Goal: Task Accomplishment & Management: Manage account settings

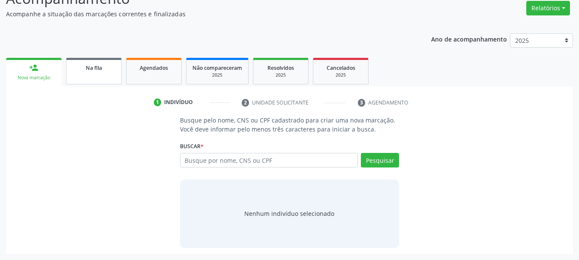
click at [88, 72] on div "Na fila" at bounding box center [93, 67] width 43 height 9
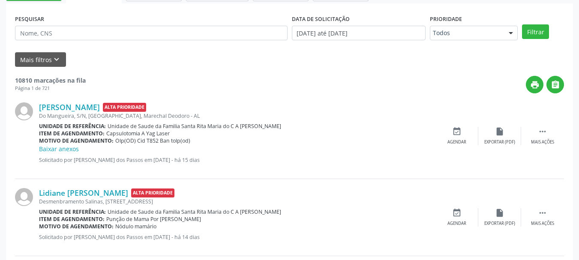
scroll to position [220, 0]
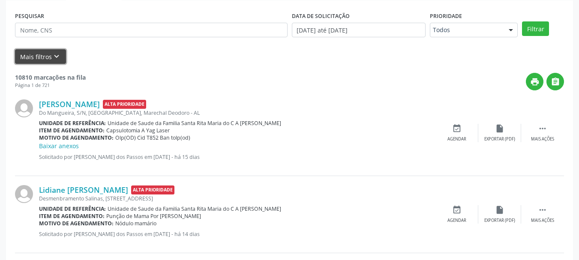
click at [35, 54] on button "Mais filtros keyboard_arrow_down" at bounding box center [40, 56] width 51 height 15
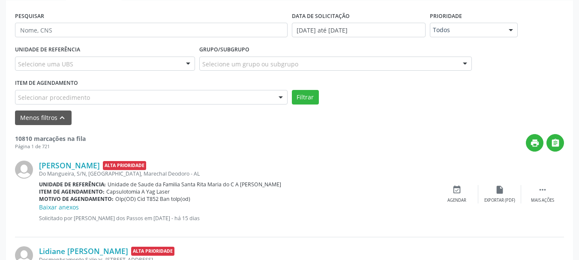
click at [90, 95] on div "Selecionar procedimento" at bounding box center [151, 97] width 273 height 15
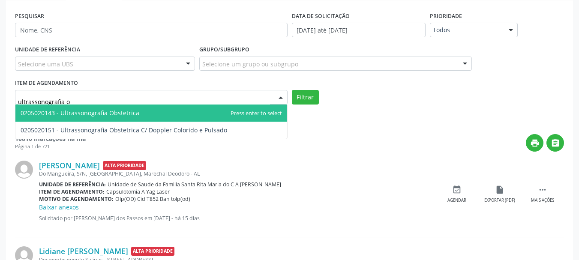
type input "ultrassonografia ob"
click at [99, 113] on span "0205020143 - Ultrassonografia Obstetrica" at bounding box center [80, 113] width 119 height 8
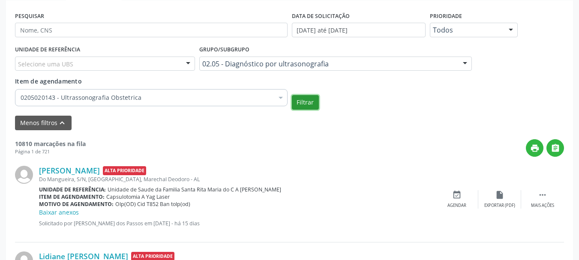
click at [305, 98] on button "Filtrar" at bounding box center [305, 102] width 27 height 15
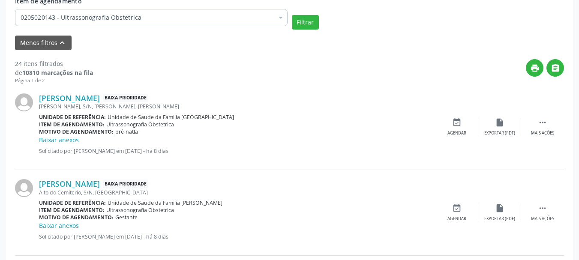
scroll to position [351, 0]
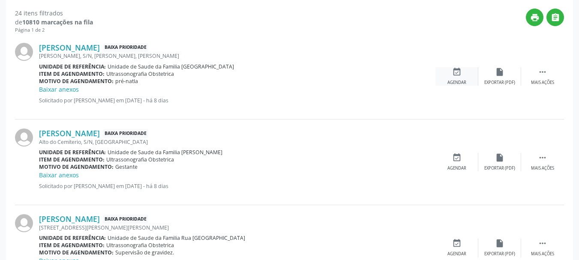
click at [458, 75] on icon "event_available" at bounding box center [456, 71] width 9 height 9
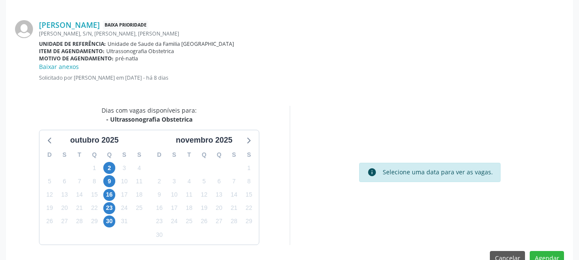
scroll to position [257, 0]
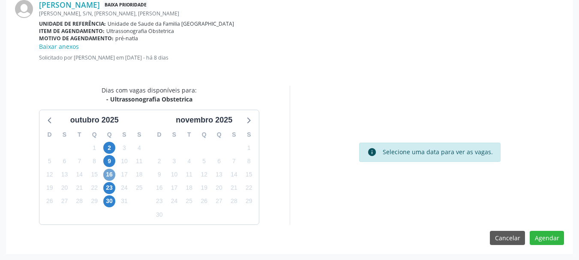
click at [110, 171] on span "16" at bounding box center [109, 175] width 12 height 12
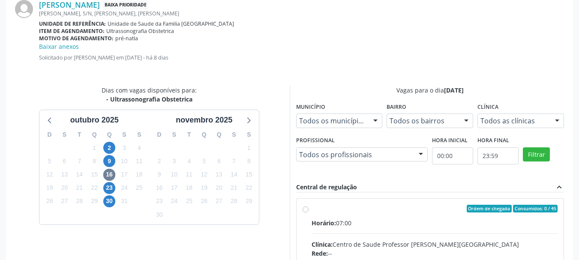
click at [340, 220] on div "Horário: 07:00" at bounding box center [435, 223] width 247 height 9
click at [309, 213] on input "Ordem de chegada Consumidos: 0 / 45 Horário: 07:00 Clínica: Centro de Saude Pro…" at bounding box center [306, 209] width 6 height 8
radio input "true"
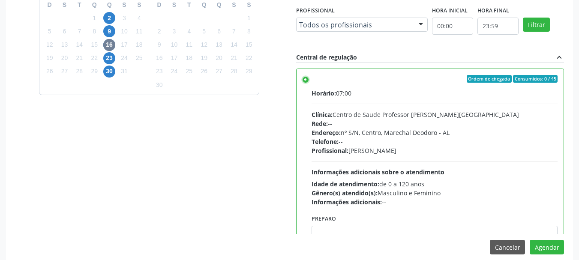
scroll to position [396, 0]
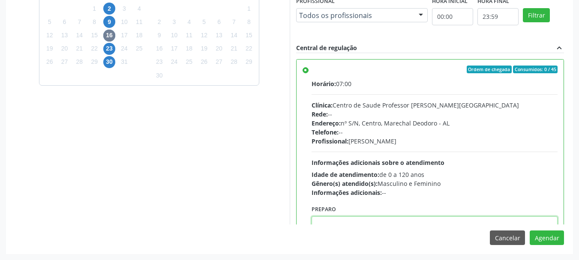
click at [439, 220] on textarea at bounding box center [435, 232] width 247 height 33
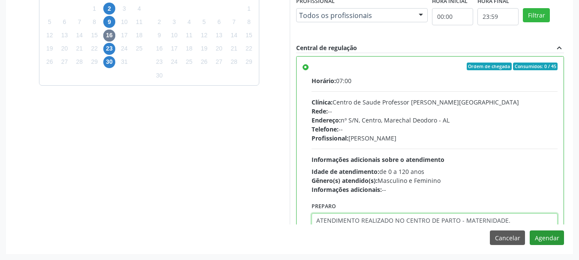
type textarea "ATENDIMENTO REALIZADO NO CENTRO DE PARTO - MATERNIDADE."
click at [546, 237] on button "Agendar" at bounding box center [547, 238] width 34 height 15
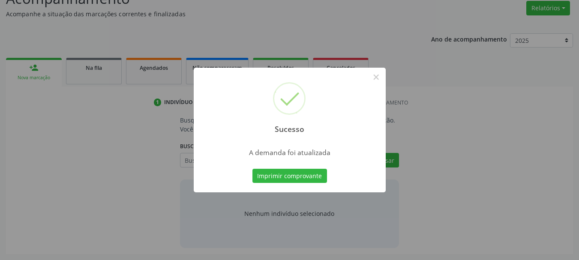
scroll to position [132, 0]
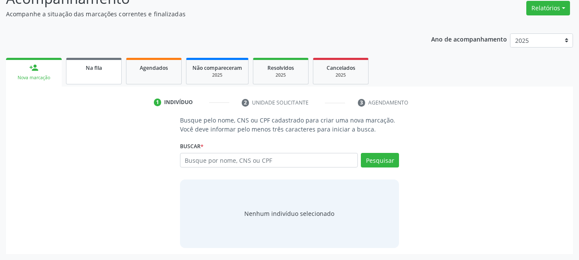
click at [70, 80] on link "Na fila" at bounding box center [94, 71] width 56 height 27
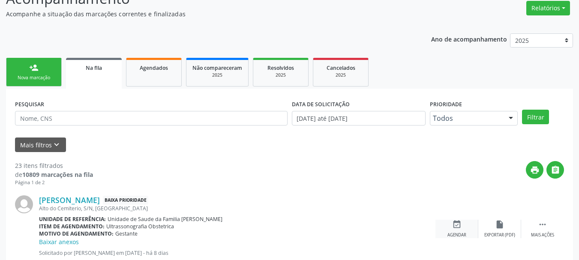
click at [460, 228] on icon "event_available" at bounding box center [456, 224] width 9 height 9
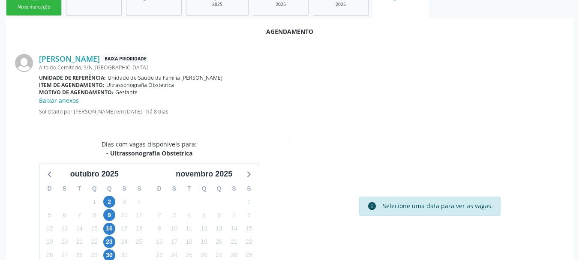
scroll to position [257, 0]
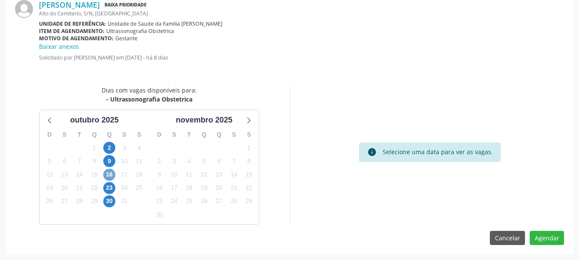
click at [107, 178] on span "16" at bounding box center [109, 175] width 12 height 12
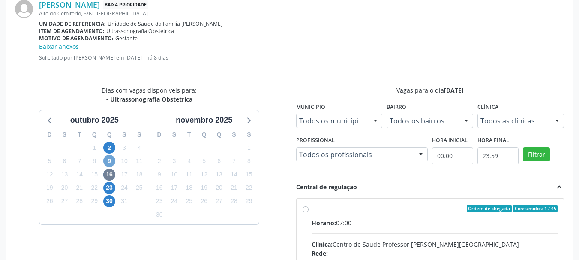
click at [108, 160] on span "9" at bounding box center [109, 161] width 12 height 12
click at [109, 177] on span "16" at bounding box center [109, 175] width 12 height 12
click at [352, 243] on div "Clínica: Centro de Saude Professor [PERSON_NAME][GEOGRAPHIC_DATA]" at bounding box center [435, 244] width 247 height 9
click at [309, 213] on input "Ordem de chegada Consumidos: 1 / 45 Horário: 07:00 Clínica: Centro de Saude Pro…" at bounding box center [306, 209] width 6 height 8
radio input "true"
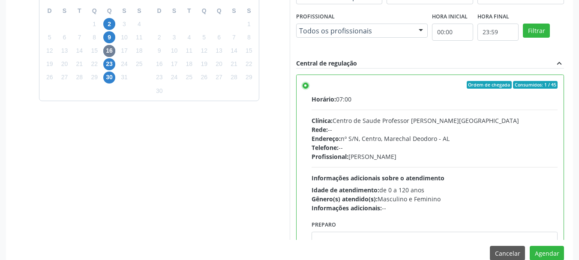
scroll to position [396, 0]
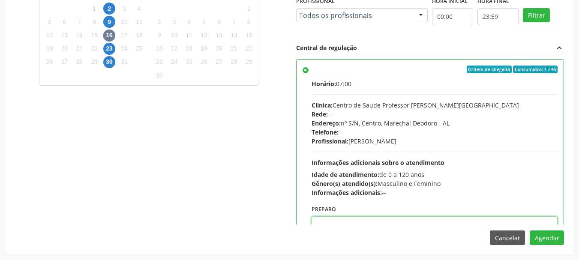
click at [419, 223] on textarea at bounding box center [435, 232] width 247 height 33
paste textarea "ATENDIMENTO REALIZADO NO CENTRO DE PARTO - MATERNIDADE."
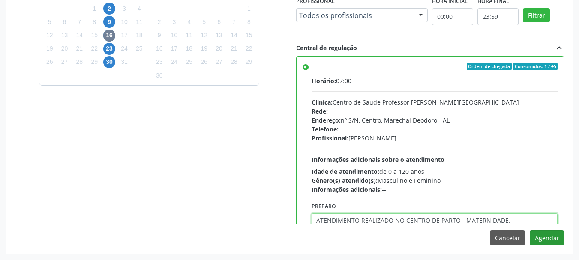
type textarea "ATENDIMENTO REALIZADO NO CENTRO DE PARTO - MATERNIDADE."
click at [540, 236] on button "Agendar" at bounding box center [547, 238] width 34 height 15
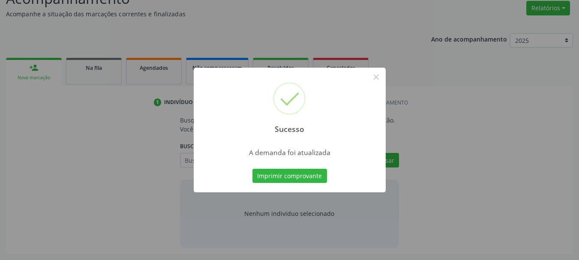
scroll to position [132, 0]
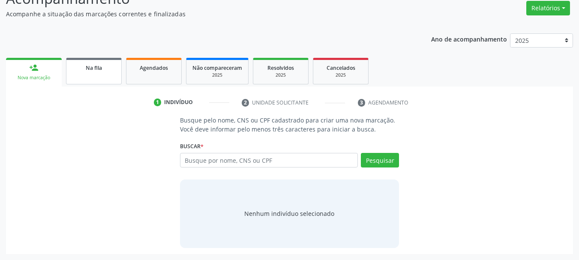
click at [91, 66] on span "Na fila" at bounding box center [94, 67] width 16 height 7
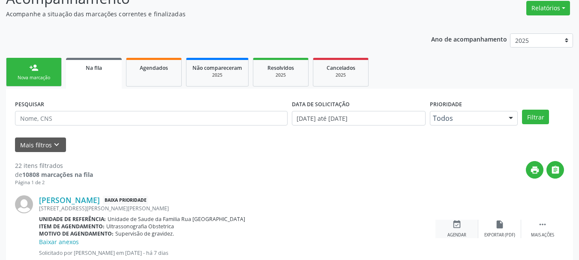
click at [466, 228] on div "event_available Agendar" at bounding box center [457, 229] width 43 height 18
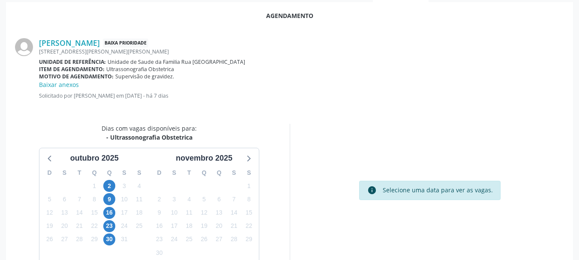
scroll to position [257, 0]
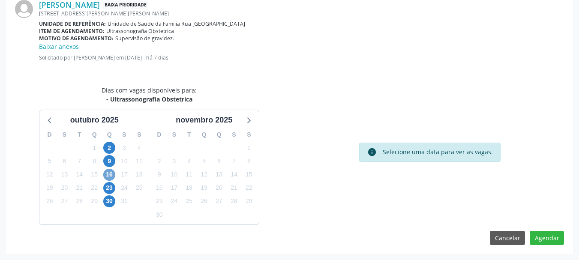
click at [106, 177] on span "16" at bounding box center [109, 175] width 12 height 12
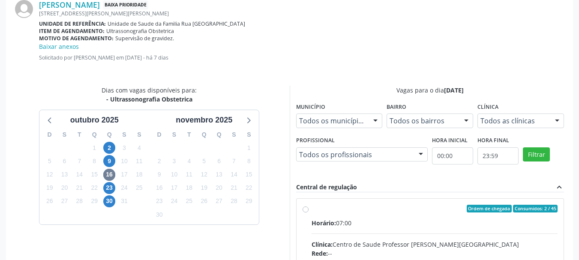
click at [463, 246] on div "Clínica: Centro de Saude Professor [PERSON_NAME][GEOGRAPHIC_DATA]" at bounding box center [435, 244] width 247 height 9
click at [309, 213] on input "Ordem de chegada Consumidos: 2 / 45 Horário: 07:00 Clínica: Centro de Saude Pro…" at bounding box center [306, 209] width 6 height 8
radio input "true"
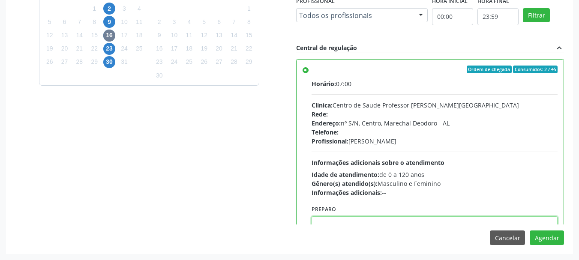
click at [461, 219] on textarea at bounding box center [435, 232] width 247 height 33
paste textarea "ATENDIMENTO REALIZADO NO CENTRO DE PARTO - MATERNIDADE."
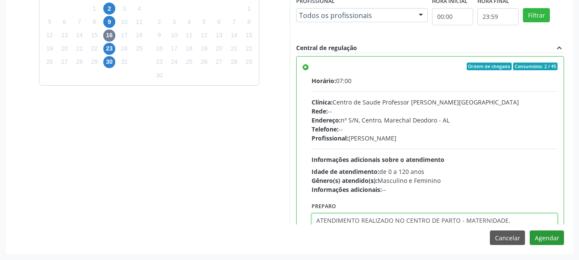
type textarea "ATENDIMENTO REALIZADO NO CENTRO DE PARTO - MATERNIDADE."
click at [547, 236] on button "Agendar" at bounding box center [547, 238] width 34 height 15
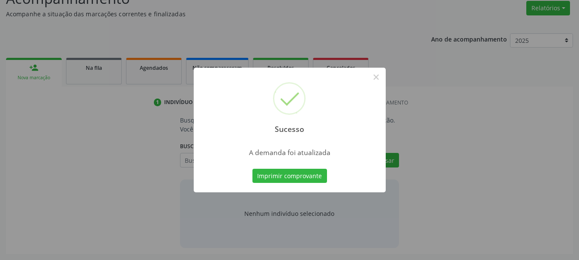
scroll to position [132, 0]
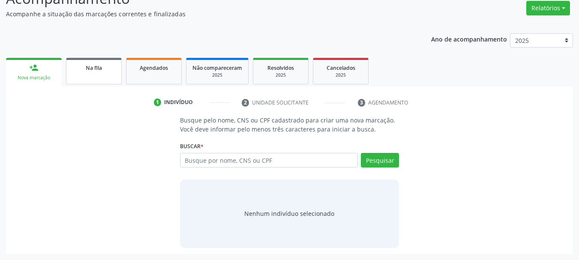
click at [103, 74] on link "Na fila" at bounding box center [94, 71] width 56 height 27
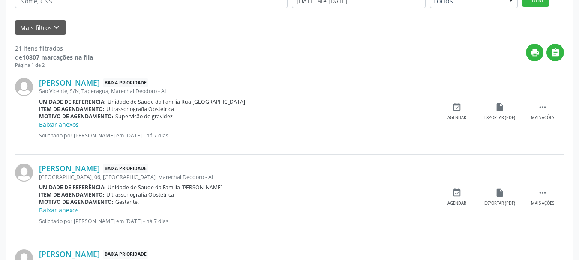
scroll to position [307, 0]
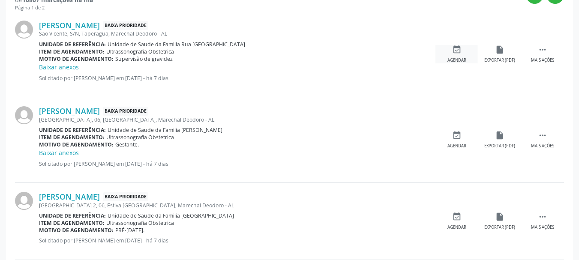
click at [456, 58] on div "Agendar" at bounding box center [457, 60] width 19 height 6
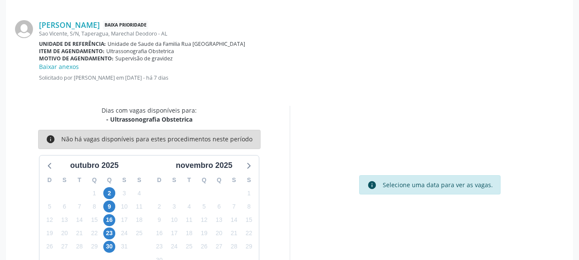
scroll to position [257, 0]
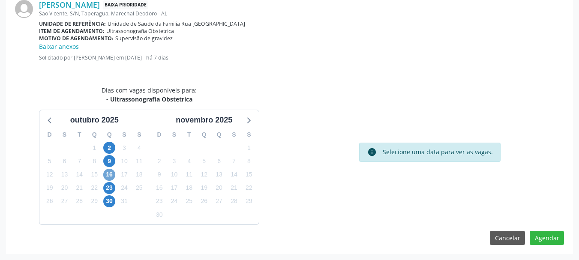
click at [110, 173] on span "16" at bounding box center [109, 175] width 12 height 12
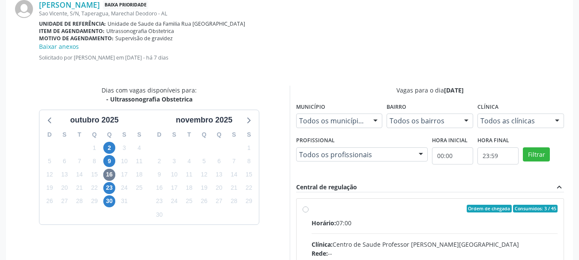
click at [413, 221] on div "Horário: 07:00" at bounding box center [435, 223] width 247 height 9
click at [309, 213] on input "Ordem de chegada Consumidos: 3 / 45 Horário: 07:00 Clínica: Centro de Saude Pro…" at bounding box center [306, 209] width 6 height 8
radio input "true"
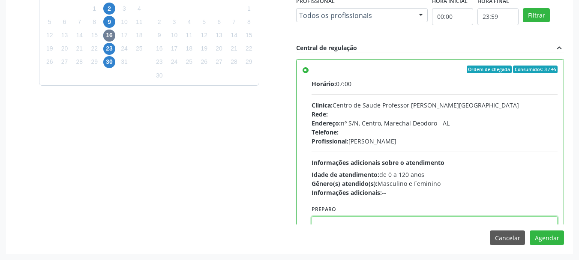
click at [397, 219] on textarea at bounding box center [435, 232] width 247 height 33
paste textarea "ATENDIMENTO REALIZADO NO CENTRO DE PARTO - MATERNIDADE."
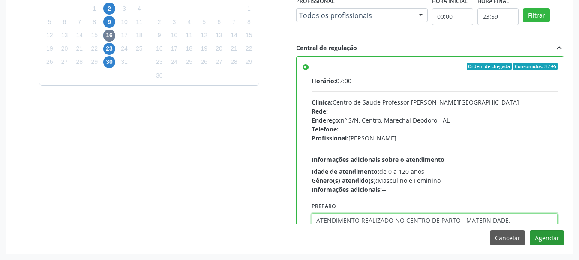
type textarea "ATENDIMENTO REALIZADO NO CENTRO DE PARTO - MATERNIDADE."
click at [550, 238] on button "Agendar" at bounding box center [547, 238] width 34 height 15
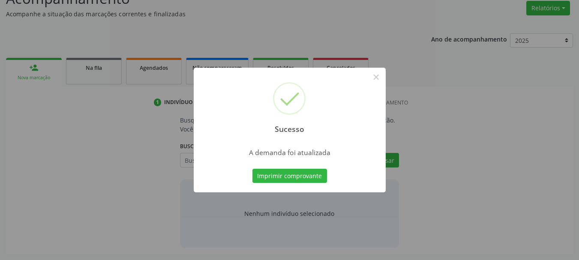
scroll to position [132, 0]
click at [376, 81] on button "×" at bounding box center [376, 77] width 15 height 15
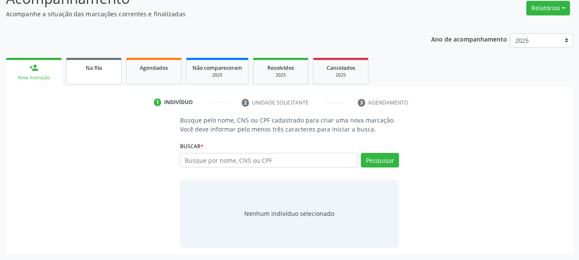
click at [87, 75] on link "Na fila" at bounding box center [94, 71] width 56 height 27
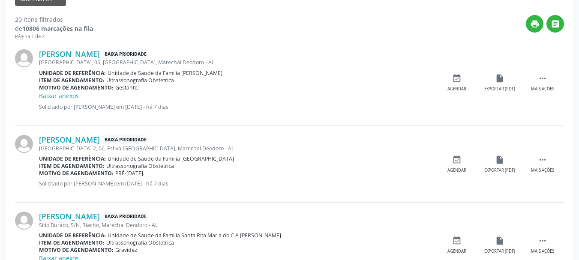
scroll to position [275, 0]
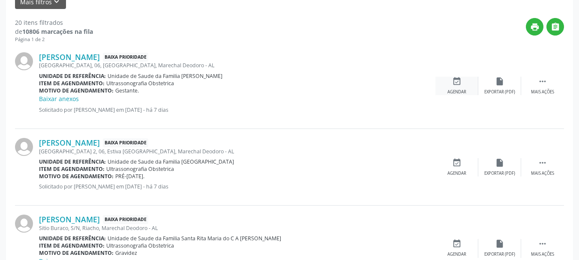
click at [445, 82] on div "event_available Agendar" at bounding box center [457, 86] width 43 height 18
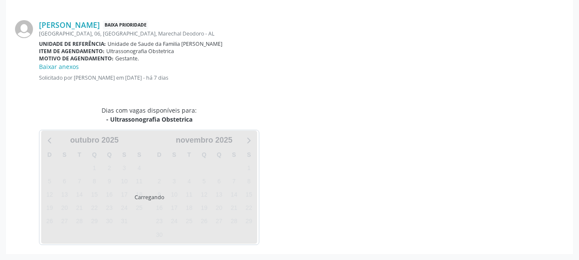
scroll to position [257, 0]
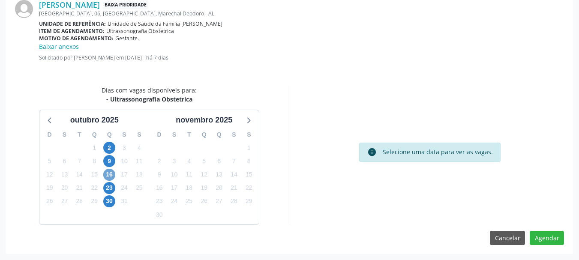
click at [104, 177] on span "16" at bounding box center [109, 175] width 12 height 12
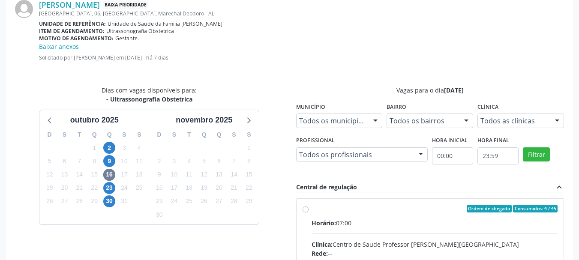
click at [317, 241] on span "Clínica:" at bounding box center [322, 245] width 21 height 8
click at [309, 213] on input "Ordem de chegada Consumidos: 4 / 45 Horário: 07:00 Clínica: Centro de Saude Pro…" at bounding box center [306, 209] width 6 height 8
radio input "true"
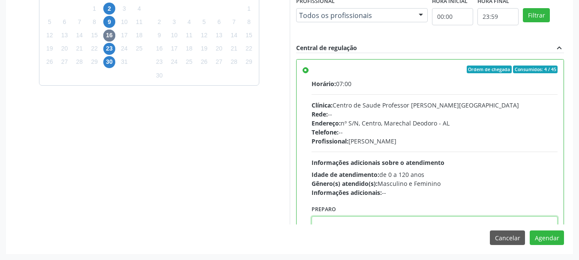
click at [443, 220] on textarea at bounding box center [435, 232] width 247 height 33
paste textarea "ATENDIMENTO REALIZADO NO CENTRO DE PARTO - MATERNIDADE."
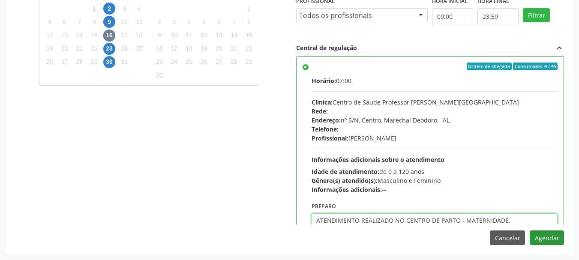
type textarea "ATENDIMENTO REALIZADO NO CENTRO DE PARTO - MATERNIDADE."
click at [554, 238] on button "Agendar" at bounding box center [547, 238] width 34 height 15
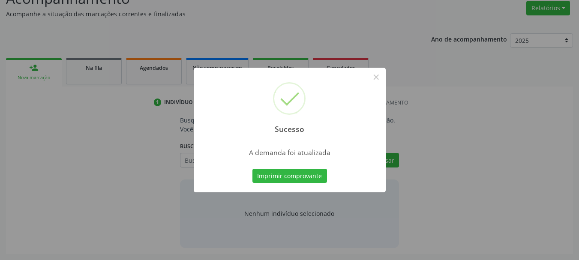
scroll to position [132, 0]
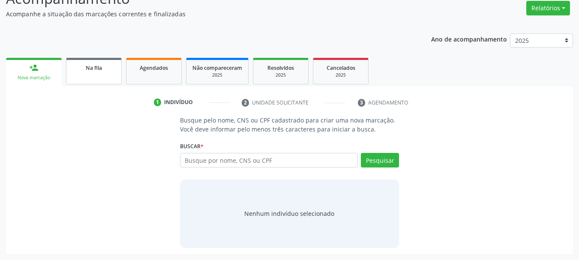
click at [103, 71] on div "Na fila" at bounding box center [93, 67] width 43 height 9
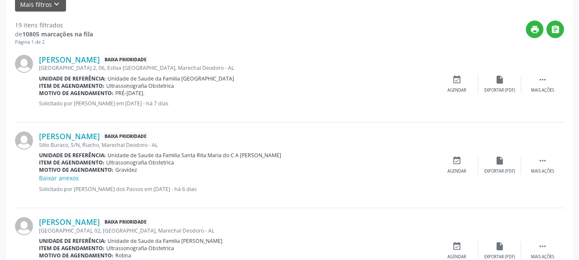
scroll to position [278, 0]
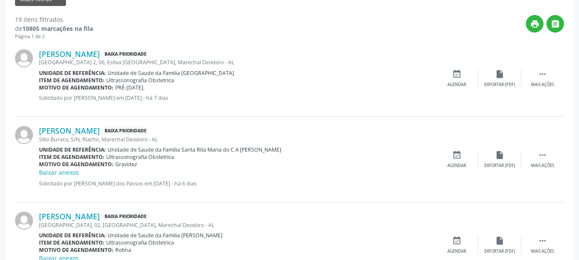
click at [463, 68] on div "[PERSON_NAME] Baixa Prioridade [GEOGRAPHIC_DATA] 2, 06, Estiva [GEOGRAPHIC_DATA…" at bounding box center [289, 78] width 549 height 77
click at [458, 76] on icon "event_available" at bounding box center [456, 73] width 9 height 9
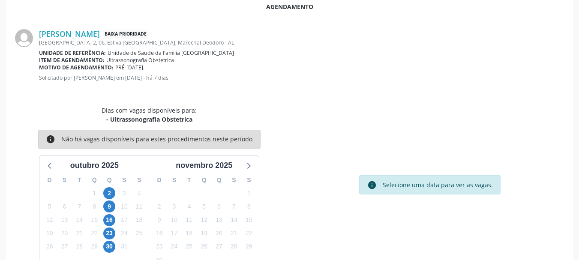
scroll to position [248, 0]
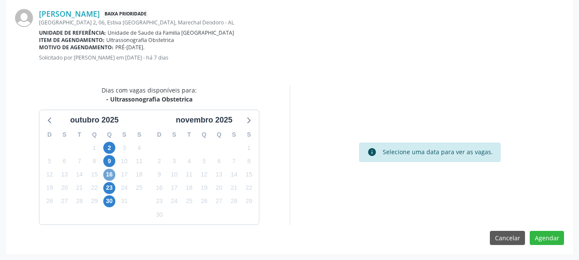
click at [105, 174] on span "16" at bounding box center [109, 175] width 12 height 12
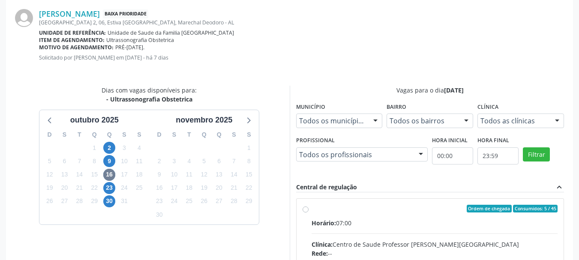
click at [343, 205] on div "Ordem de chegada Consumidos: 5 / 45" at bounding box center [435, 209] width 247 height 8
click at [309, 205] on input "Ordem de chegada Consumidos: 5 / 45 Horário: 07:00 Clínica: Centro de Saude Pro…" at bounding box center [306, 209] width 6 height 8
radio input "true"
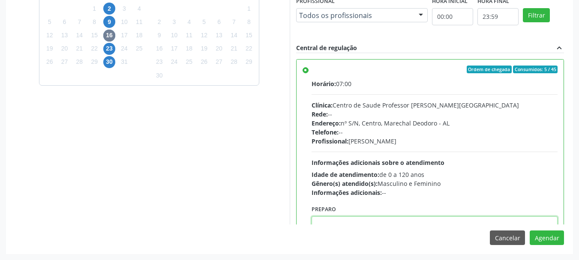
click at [502, 222] on textarea at bounding box center [435, 232] width 247 height 33
paste textarea "ATENDIMENTO REALIZADO NO CENTRO DE PARTO - MATERNIDADE."
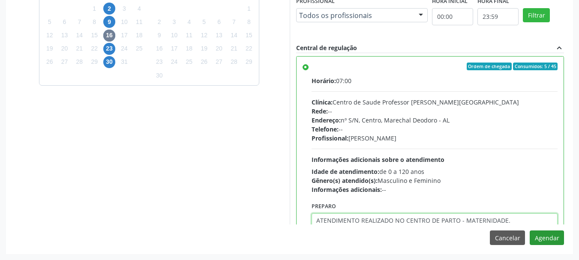
type textarea "ATENDIMENTO REALIZADO NO CENTRO DE PARTO - MATERNIDADE."
click at [533, 240] on button "Agendar" at bounding box center [547, 238] width 34 height 15
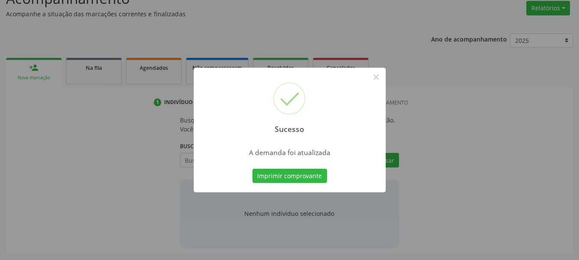
scroll to position [132, 0]
click at [376, 78] on button "×" at bounding box center [376, 77] width 15 height 15
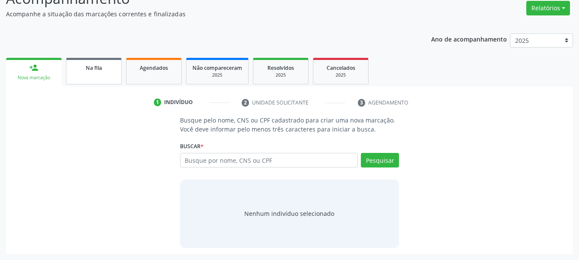
click at [106, 81] on link "Na fila" at bounding box center [94, 71] width 56 height 27
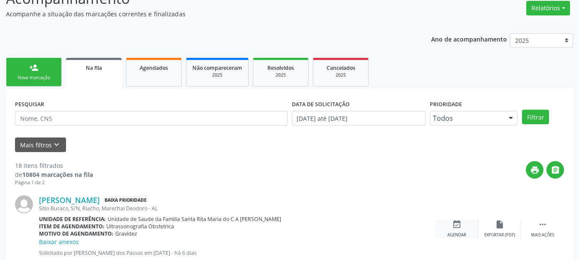
click at [454, 226] on icon "event_available" at bounding box center [456, 224] width 9 height 9
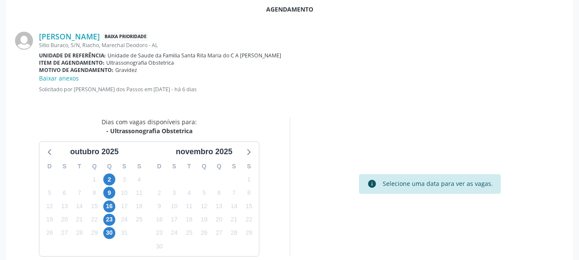
scroll to position [257, 0]
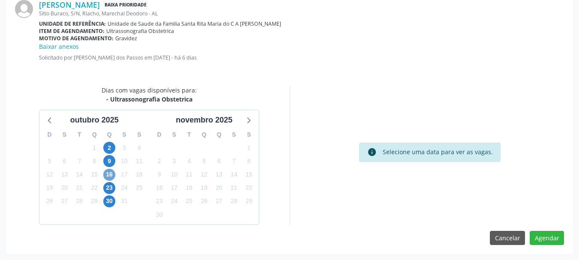
click at [111, 177] on span "16" at bounding box center [109, 175] width 12 height 12
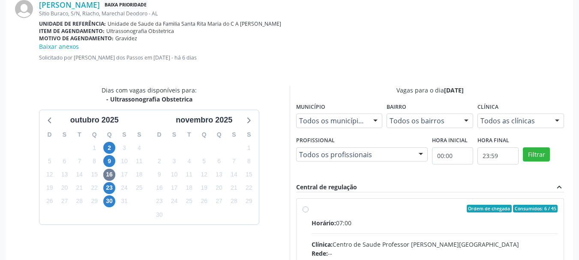
radio input "true"
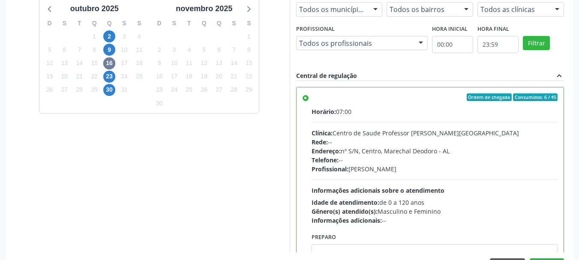
scroll to position [396, 0]
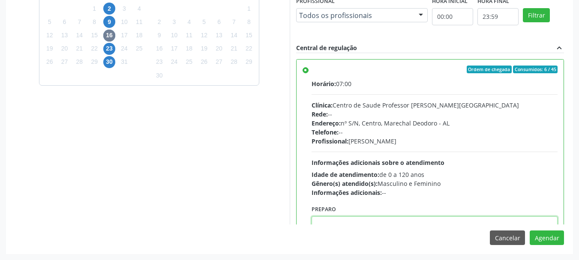
click at [526, 222] on textarea at bounding box center [435, 232] width 247 height 33
paste textarea "ATENDIMENTO REALIZADO NO CENTRO DE PARTO - MATERNIDADE."
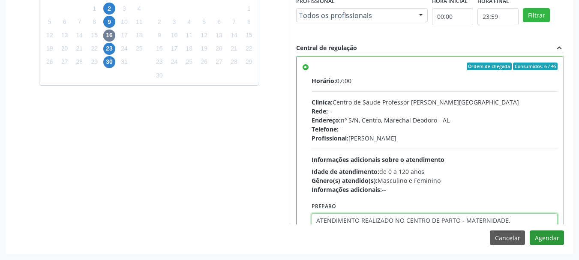
type textarea "ATENDIMENTO REALIZADO NO CENTRO DE PARTO - MATERNIDADE."
click at [553, 240] on button "Agendar" at bounding box center [547, 238] width 34 height 15
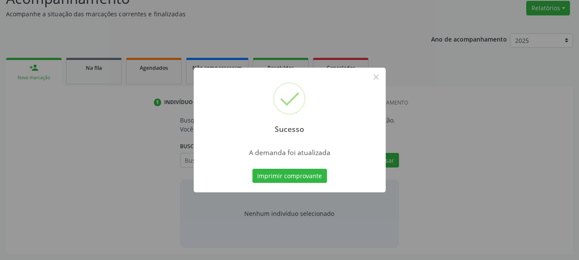
scroll to position [132, 0]
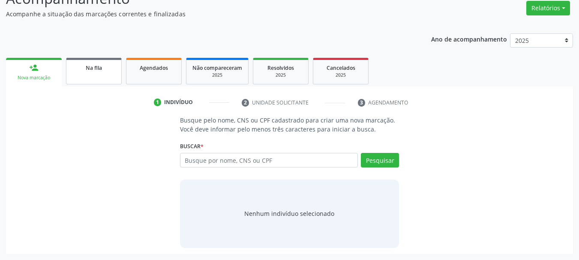
click at [93, 70] on span "Na fila" at bounding box center [94, 67] width 16 height 7
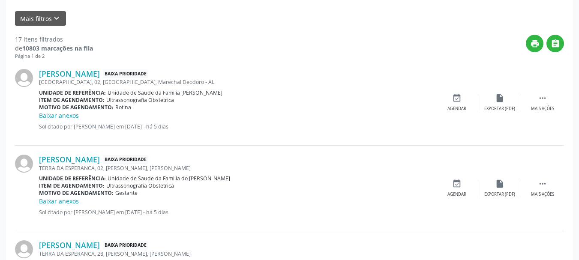
scroll to position [265, 0]
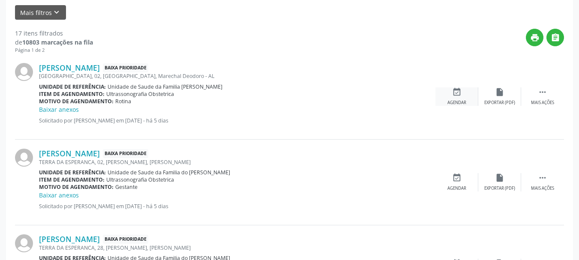
click at [453, 100] on div "Agendar" at bounding box center [457, 103] width 19 height 6
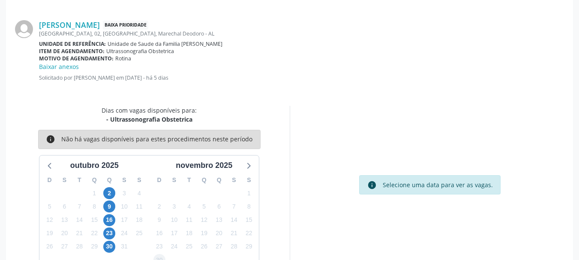
scroll to position [257, 0]
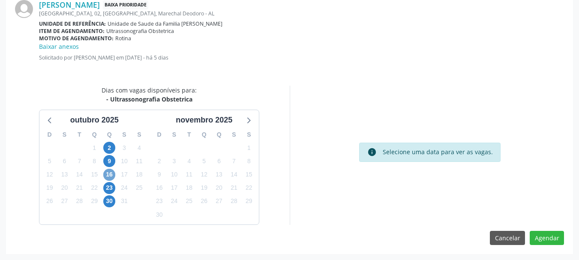
click at [111, 176] on span "16" at bounding box center [109, 175] width 12 height 12
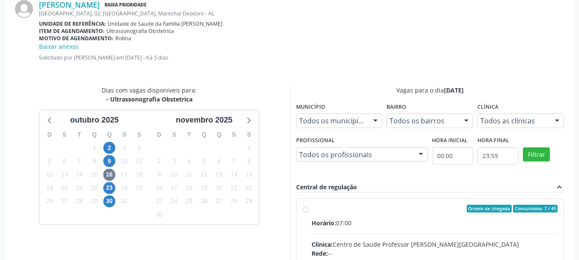
click at [309, 213] on input "Ordem de chegada Consumidos: 7 / 45 Horário: 07:00 Clínica: Centro de Saude Pro…" at bounding box center [306, 209] width 6 height 8
radio input "true"
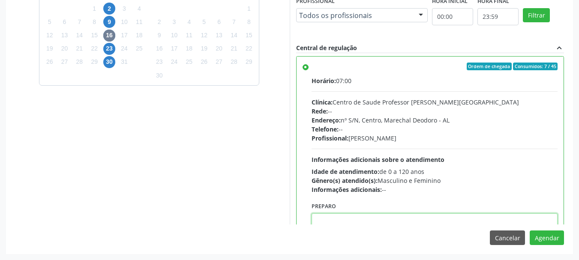
paste textarea "ATENDIMENTO REALIZADO NO CENTRO DE PARTO - MATERNIDADE."
type textarea "ATENDIMENTO REALIZADO NO CENTRO DE PARTO - MATERNIDADE."
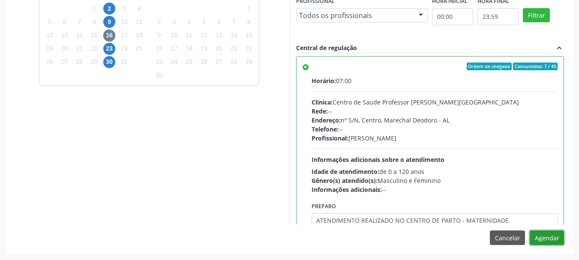
click at [553, 240] on button "Agendar" at bounding box center [547, 238] width 34 height 15
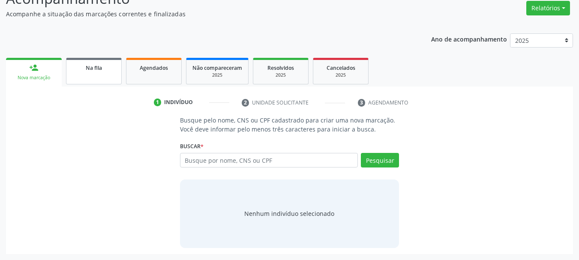
click at [86, 67] on span "Na fila" at bounding box center [94, 67] width 16 height 7
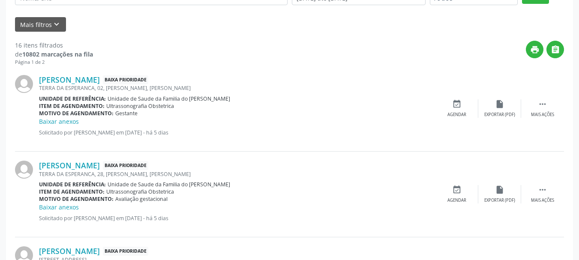
scroll to position [281, 0]
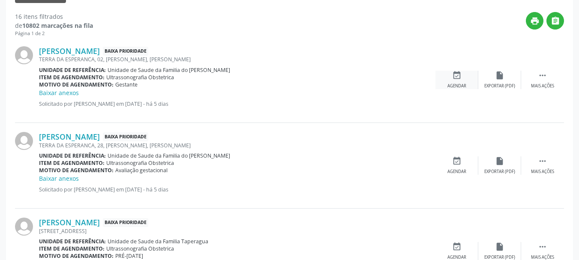
click at [467, 82] on div "event_available Agendar" at bounding box center [457, 80] width 43 height 18
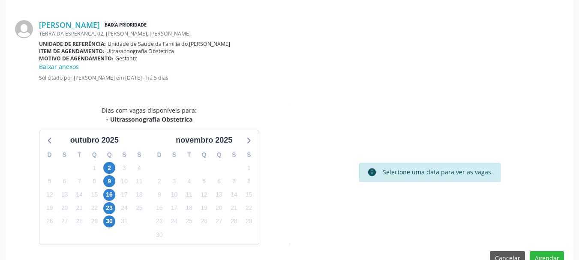
scroll to position [257, 0]
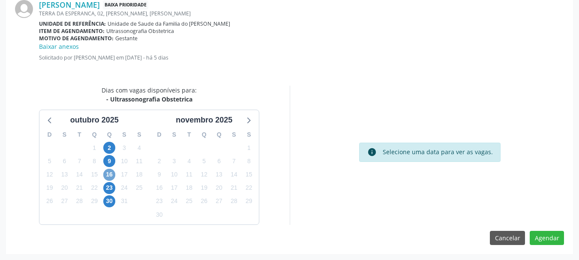
click at [114, 176] on span "16" at bounding box center [109, 175] width 12 height 12
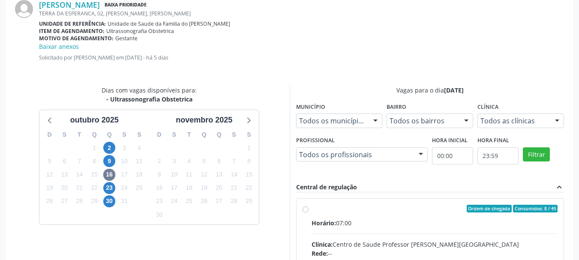
click at [309, 213] on input "Ordem de chegada Consumidos: 8 / 45 Horário: 07:00 Clínica: Centro de Saude Pro…" at bounding box center [306, 209] width 6 height 8
radio input "true"
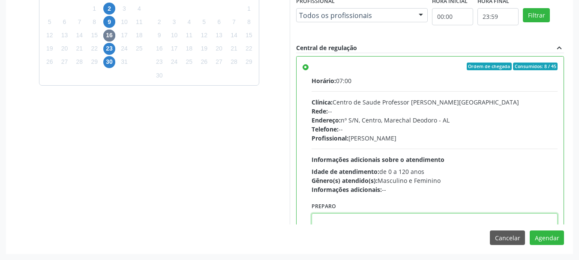
paste textarea "ATENDIMENTO REALIZADO NO CENTRO DE PARTO - MATERNIDADE."
type textarea "ATENDIMENTO REALIZADO NO CENTRO DE PARTO - MATERNIDADE."
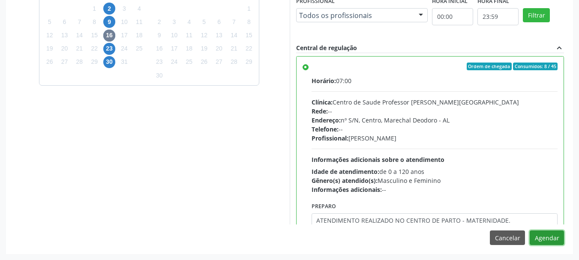
click at [553, 232] on button "Agendar" at bounding box center [547, 238] width 34 height 15
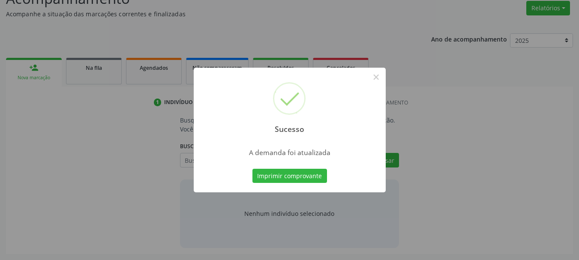
scroll to position [132, 0]
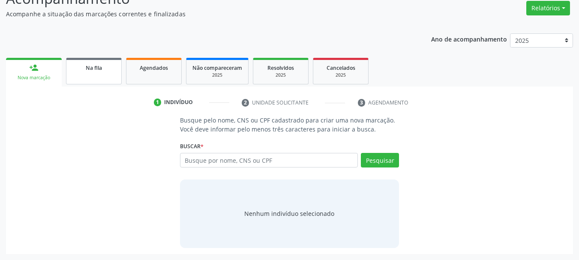
click at [76, 80] on link "Na fila" at bounding box center [94, 71] width 56 height 27
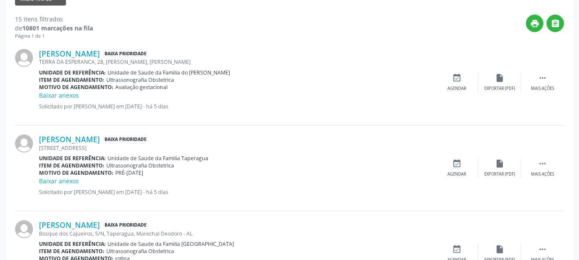
scroll to position [284, 0]
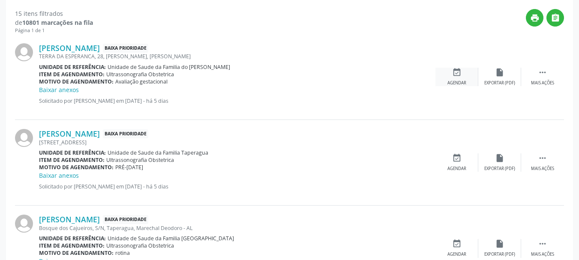
click at [458, 81] on div "Agendar" at bounding box center [457, 83] width 19 height 6
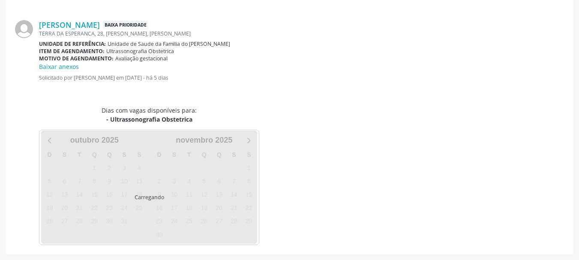
scroll to position [257, 0]
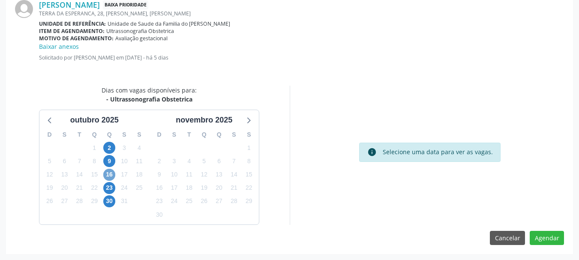
click at [108, 171] on span "16" at bounding box center [109, 175] width 12 height 12
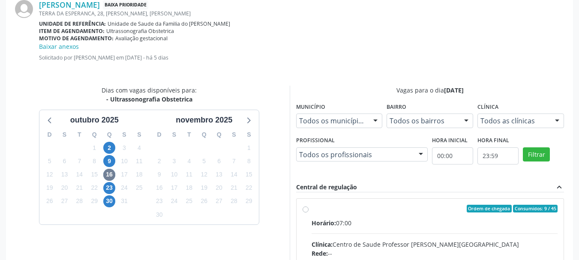
click at [309, 213] on input "Ordem de chegada Consumidos: 9 / 45 Horário: 07:00 Clínica: Centro de Saude Pro…" at bounding box center [306, 209] width 6 height 8
radio input "true"
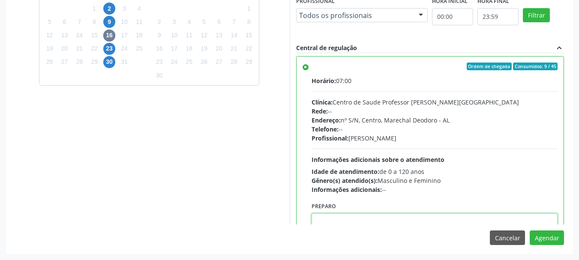
paste textarea "ATENDIMENTO REALIZADO NO CENTRO DE PARTO - MATERNIDADE."
type textarea "ATENDIMENTO REALIZADO NO CENTRO DE PARTO - MATERNIDADE."
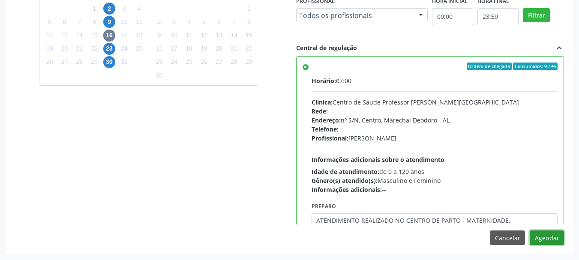
click at [530, 231] on button "Agendar" at bounding box center [547, 238] width 34 height 15
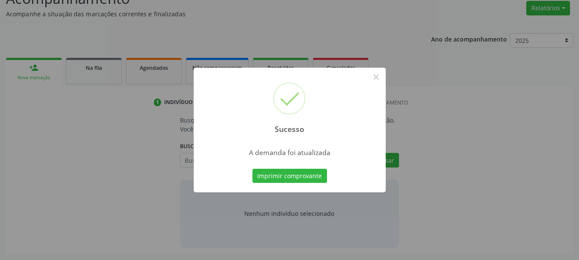
scroll to position [132, 0]
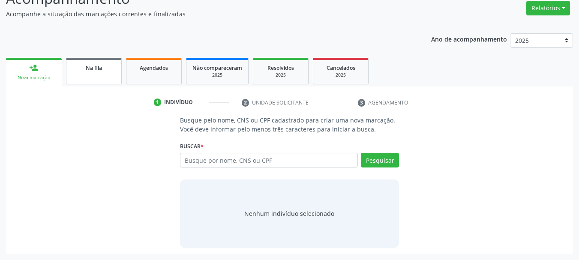
click at [87, 74] on link "Na fila" at bounding box center [94, 71] width 56 height 27
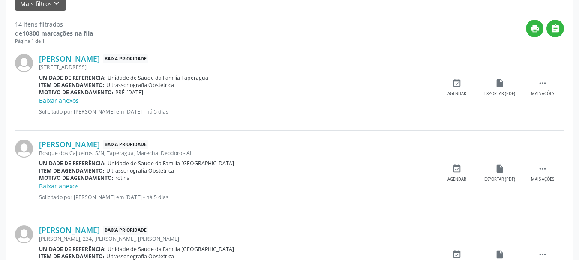
scroll to position [284, 0]
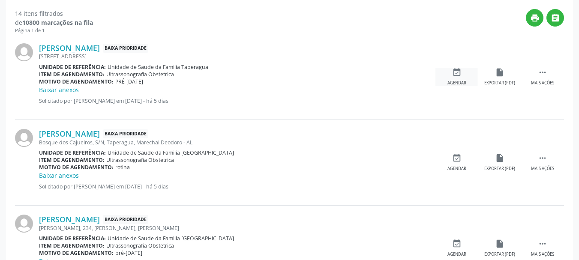
click at [454, 75] on icon "event_available" at bounding box center [456, 72] width 9 height 9
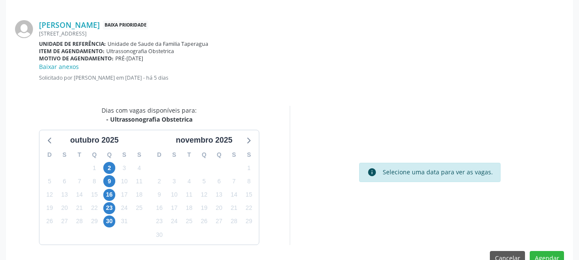
scroll to position [257, 0]
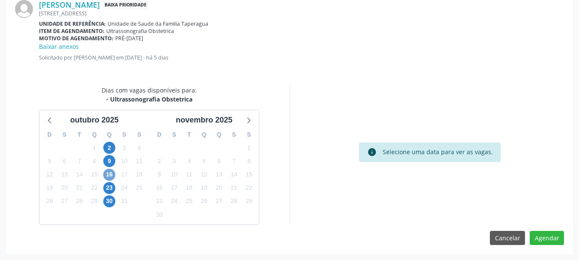
click at [111, 173] on span "16" at bounding box center [109, 175] width 12 height 12
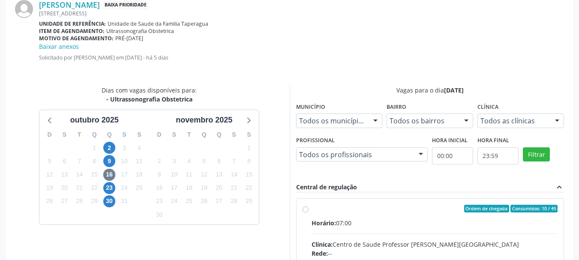
click at [325, 223] on span "Horário:" at bounding box center [324, 223] width 24 height 8
click at [309, 213] on input "Ordem de chegada Consumidos: 10 / 45 Horário: 07:00 Clínica: Centro de Saude Pr…" at bounding box center [306, 209] width 6 height 8
radio input "true"
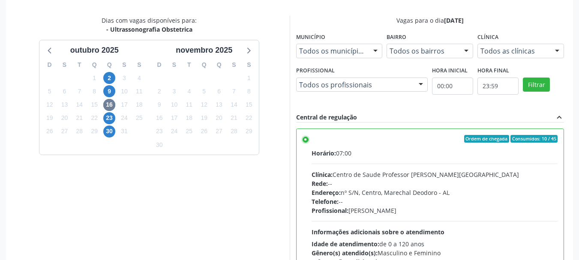
scroll to position [396, 0]
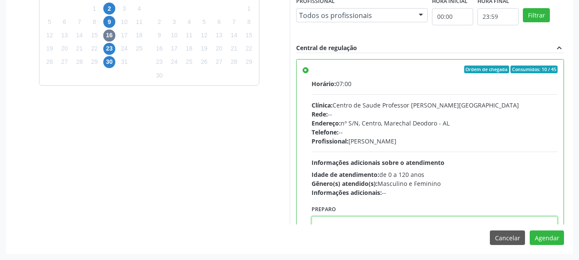
click at [448, 218] on textarea at bounding box center [435, 232] width 247 height 33
paste textarea "ATENDIMENTO REALIZADO NO CENTRO DE PARTO - MATERNIDADE."
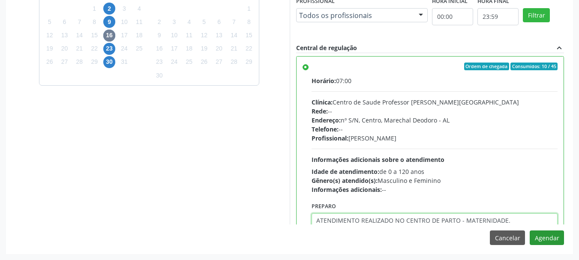
type textarea "ATENDIMENTO REALIZADO NO CENTRO DE PARTO - MATERNIDADE."
click at [549, 237] on button "Agendar" at bounding box center [547, 238] width 34 height 15
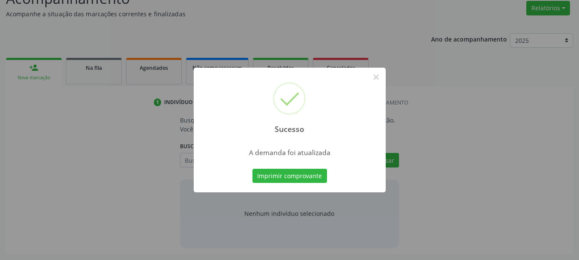
scroll to position [132, 0]
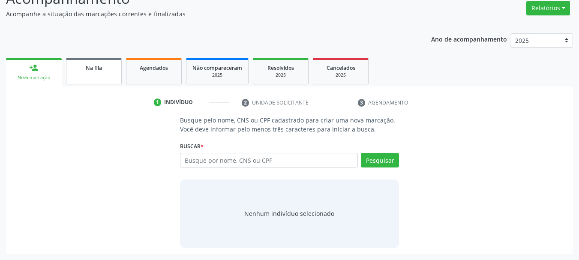
click at [95, 76] on link "Na fila" at bounding box center [94, 71] width 56 height 27
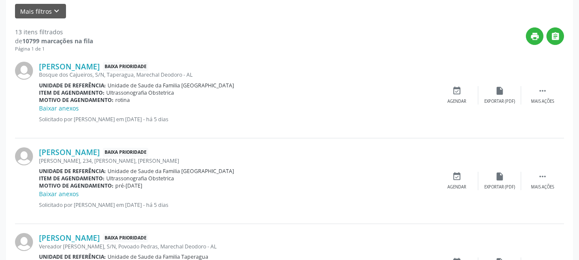
scroll to position [271, 0]
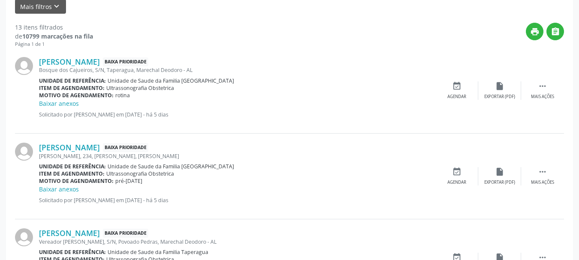
click at [460, 76] on div "[PERSON_NAME] Baixa Prioridade [GEOGRAPHIC_DATA], S/N, Taperagua, Marechal Deod…" at bounding box center [289, 91] width 549 height 86
click at [460, 87] on icon "event_available" at bounding box center [456, 85] width 9 height 9
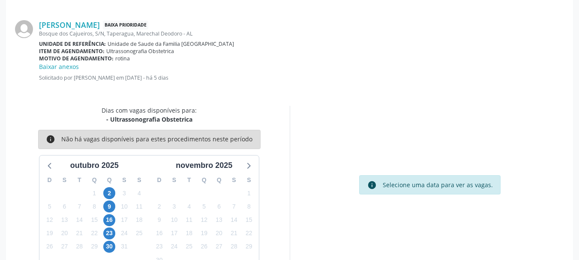
scroll to position [257, 0]
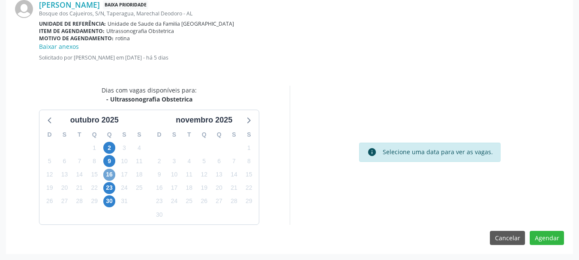
click at [106, 177] on span "16" at bounding box center [109, 175] width 12 height 12
click at [112, 176] on span "16" at bounding box center [109, 175] width 12 height 12
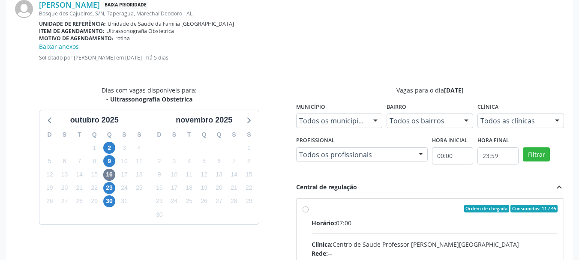
click at [326, 224] on span "Horário:" at bounding box center [324, 223] width 24 height 8
click at [309, 213] on input "Ordem de chegada Consumidos: 11 / 45 Horário: 07:00 Clínica: Centro de Saude Pr…" at bounding box center [306, 209] width 6 height 8
radio input "true"
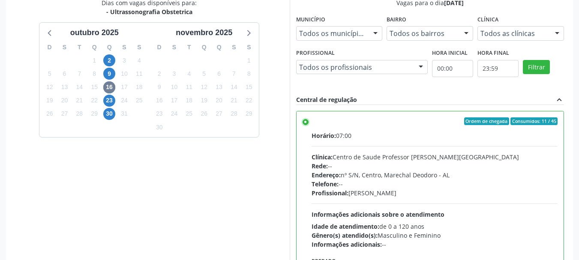
scroll to position [396, 0]
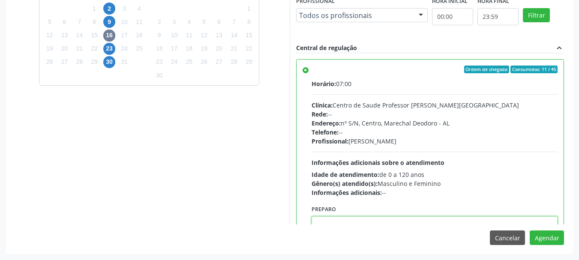
click at [475, 222] on textarea at bounding box center [435, 232] width 247 height 33
paste textarea "ATENDIMENTO REALIZADO NO CENTRO DE PARTO - MATERNIDADE."
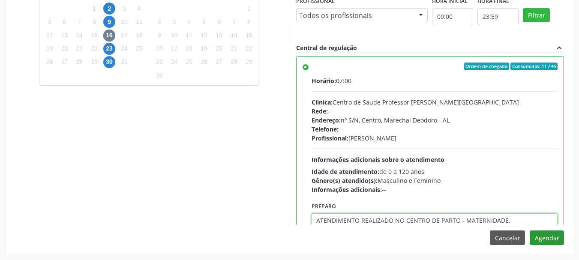
type textarea "ATENDIMENTO REALIZADO NO CENTRO DE PARTO - MATERNIDADE."
click at [543, 234] on button "Agendar" at bounding box center [547, 238] width 34 height 15
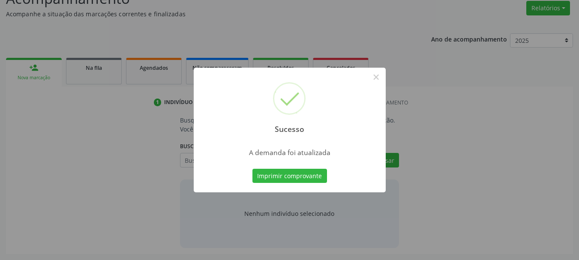
scroll to position [132, 0]
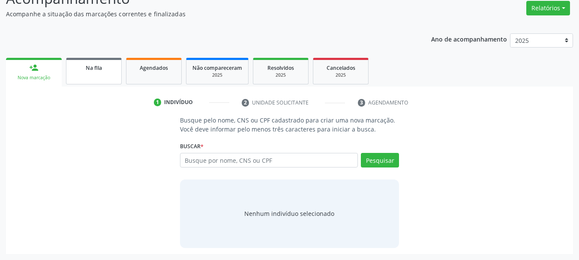
click at [89, 83] on link "Na fila" at bounding box center [94, 71] width 56 height 27
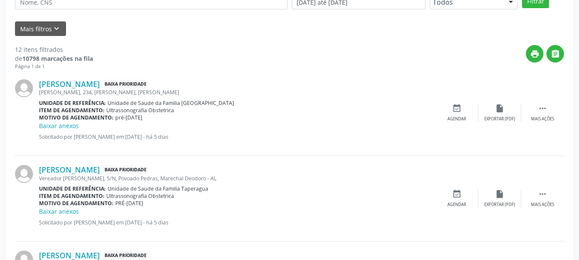
scroll to position [258, 0]
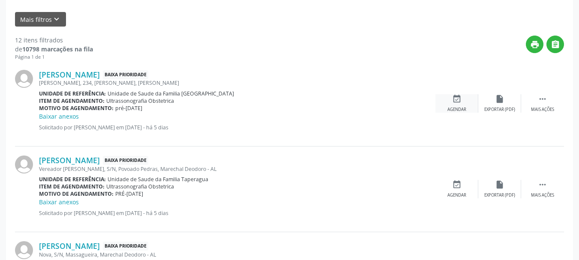
click at [462, 97] on div "event_available Agendar" at bounding box center [457, 103] width 43 height 18
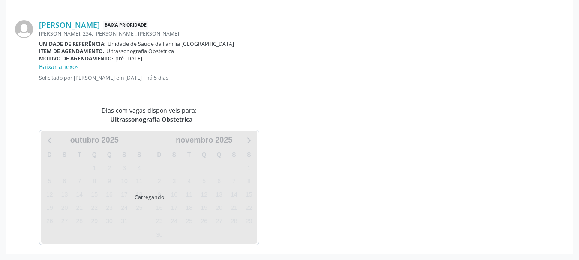
scroll to position [257, 0]
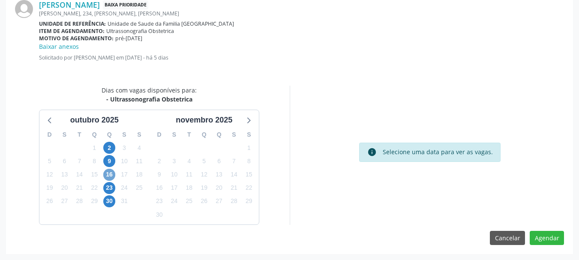
click at [108, 174] on span "16" at bounding box center [109, 175] width 12 height 12
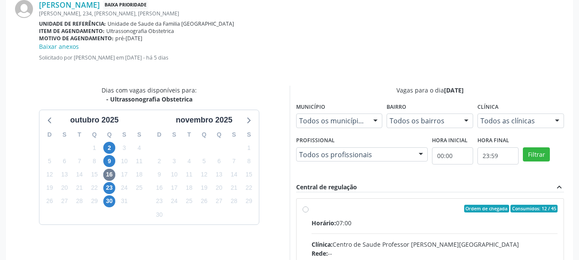
click at [309, 213] on input "Ordem de chegada Consumidos: 12 / 45 Horário: 07:00 Clínica: Centro de Saude Pr…" at bounding box center [306, 209] width 6 height 8
radio input "true"
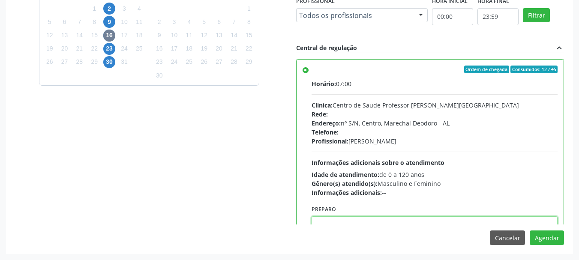
click at [462, 222] on textarea at bounding box center [435, 232] width 247 height 33
paste textarea "ATENDIMENTO REALIZADO NO CENTRO DE PARTO - MATERNIDADE."
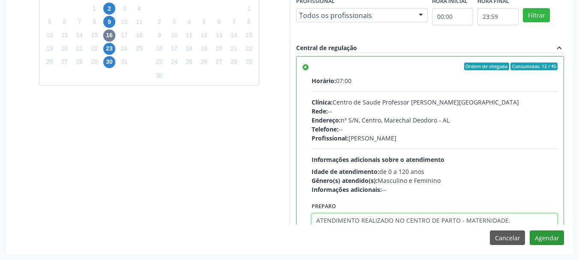
type textarea "ATENDIMENTO REALIZADO NO CENTRO DE PARTO - MATERNIDADE."
click at [551, 243] on button "Agendar" at bounding box center [547, 238] width 34 height 15
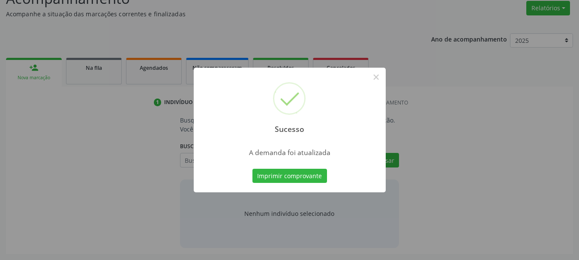
scroll to position [132, 0]
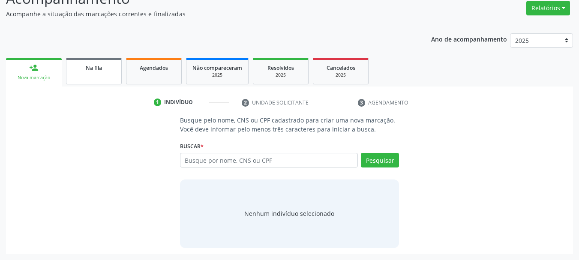
click at [102, 72] on link "Na fila" at bounding box center [94, 71] width 56 height 27
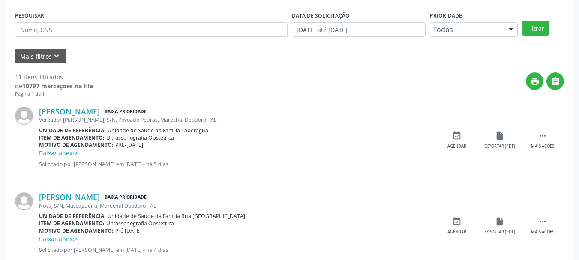
scroll to position [254, 0]
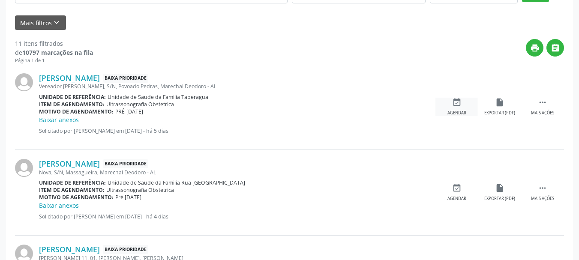
click at [454, 106] on icon "event_available" at bounding box center [456, 102] width 9 height 9
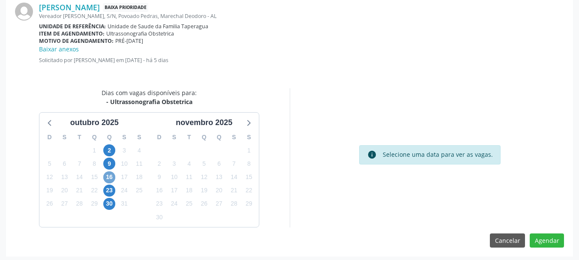
click at [113, 177] on span "16" at bounding box center [109, 177] width 12 height 12
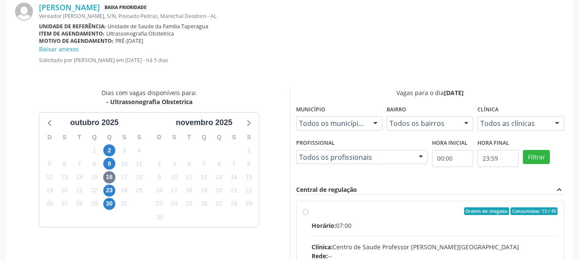
click at [386, 211] on div "Ordem de chegada Consumidos: 13 / 45" at bounding box center [435, 211] width 247 height 8
click at [309, 211] on input "Ordem de chegada Consumidos: 13 / 45 Horário: 07:00 Clínica: Centro de Saude Pr…" at bounding box center [306, 211] width 6 height 8
radio input "true"
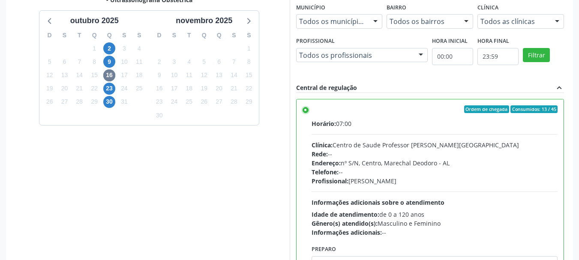
scroll to position [396, 0]
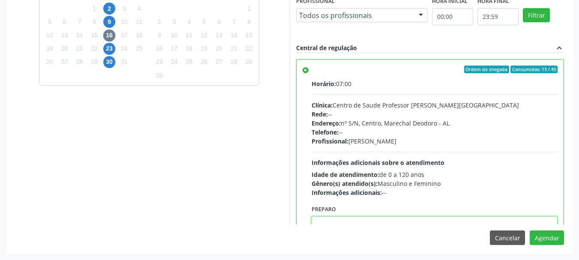
click at [451, 218] on textarea at bounding box center [435, 232] width 247 height 33
paste textarea "ATENDIMENTO REALIZADO NO CENTRO DE PARTO - MATERNIDADE."
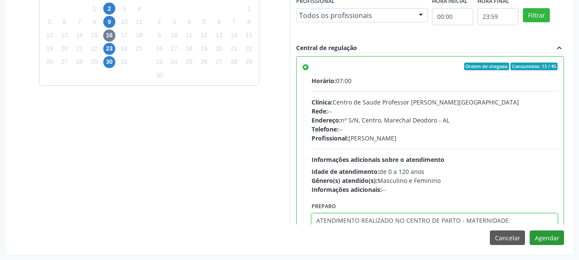
type textarea "ATENDIMENTO REALIZADO NO CENTRO DE PARTO - MATERNIDADE."
click at [549, 241] on button "Agendar" at bounding box center [547, 238] width 34 height 15
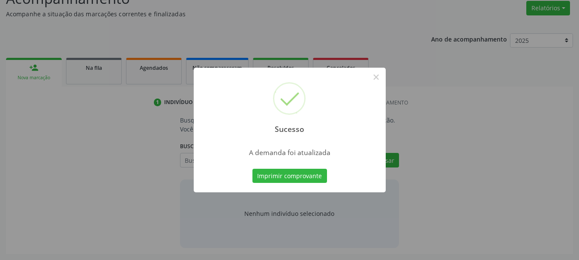
scroll to position [132, 0]
click at [374, 79] on button "×" at bounding box center [376, 77] width 15 height 15
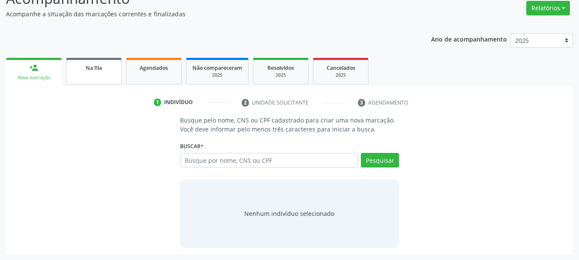
click at [78, 69] on div "Na fila" at bounding box center [93, 67] width 43 height 9
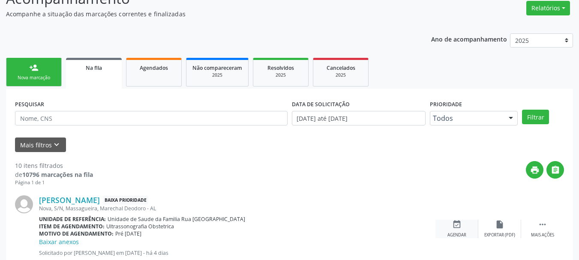
click at [463, 230] on div "event_available Agendar" at bounding box center [457, 229] width 43 height 18
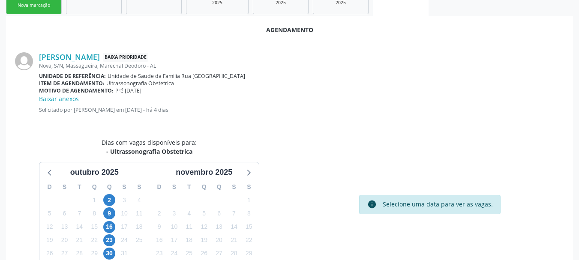
scroll to position [257, 0]
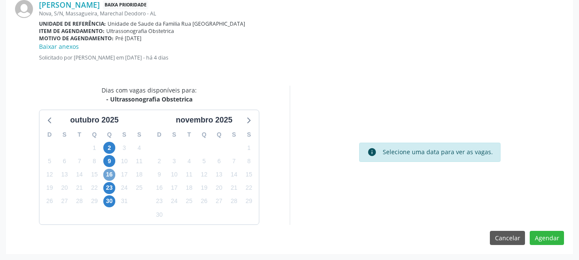
click at [107, 175] on span "16" at bounding box center [109, 175] width 12 height 12
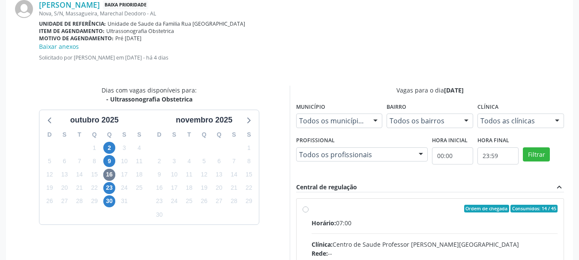
click at [415, 251] on div "Rede: --" at bounding box center [435, 253] width 247 height 9
click at [309, 213] on input "Ordem de chegada Consumidos: 14 / 45 Horário: 07:00 Clínica: Centro de Saude Pr…" at bounding box center [306, 209] width 6 height 8
radio input "true"
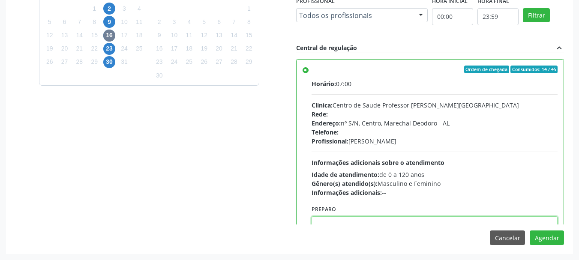
click at [523, 221] on textarea at bounding box center [435, 232] width 247 height 33
paste textarea "ATENDIMENTO REALIZADO NO CENTRO DE PARTO - MATERNIDADE."
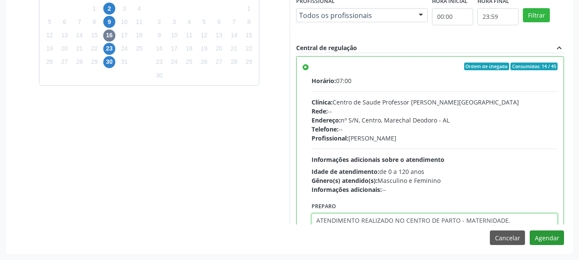
type textarea "ATENDIMENTO REALIZADO NO CENTRO DE PARTO - MATERNIDADE."
click at [539, 236] on button "Agendar" at bounding box center [547, 238] width 34 height 15
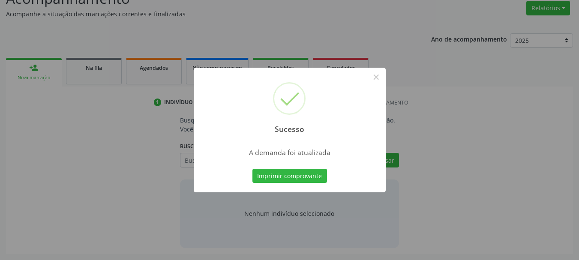
scroll to position [132, 0]
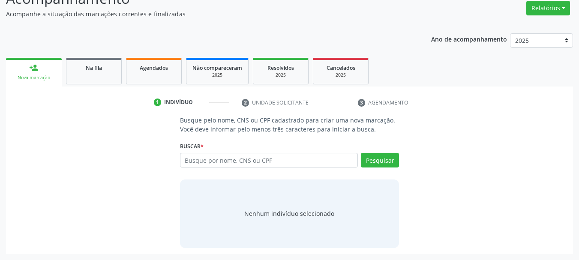
click at [99, 87] on div "1 Indivíduo 2 Unidade solicitante 3 Agendamento Busque pelo nome, CNS ou CPF ca…" at bounding box center [289, 171] width 567 height 168
click at [98, 82] on link "Na fila" at bounding box center [94, 71] width 56 height 27
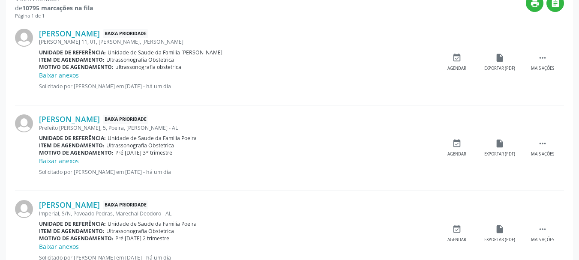
scroll to position [307, 0]
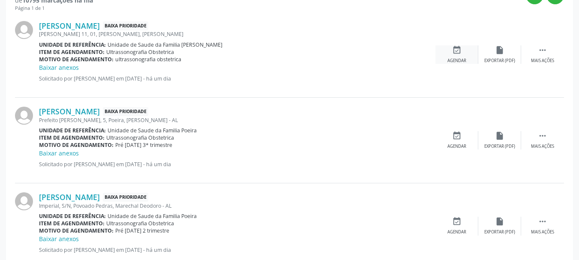
click at [456, 54] on icon "event_available" at bounding box center [456, 49] width 9 height 9
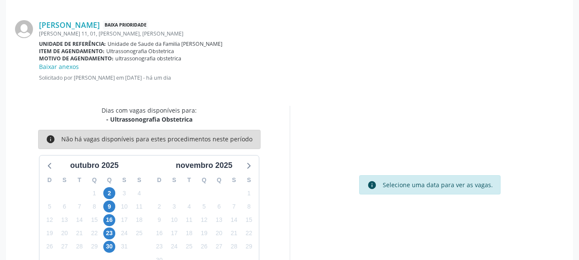
scroll to position [257, 0]
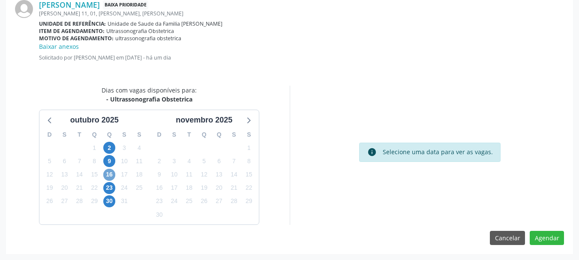
click at [111, 176] on span "16" at bounding box center [109, 175] width 12 height 12
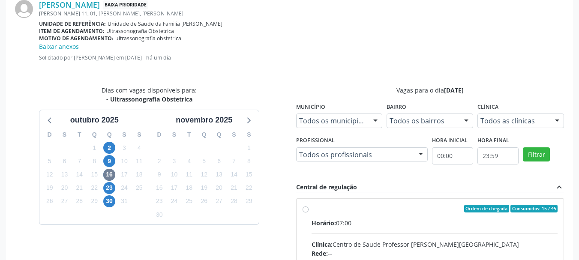
click at [331, 241] on span "Clínica:" at bounding box center [322, 245] width 21 height 8
click at [309, 213] on input "Ordem de chegada Consumidos: 15 / 45 Horário: 07:00 Clínica: Centro de Saude Pr…" at bounding box center [306, 209] width 6 height 8
radio input "true"
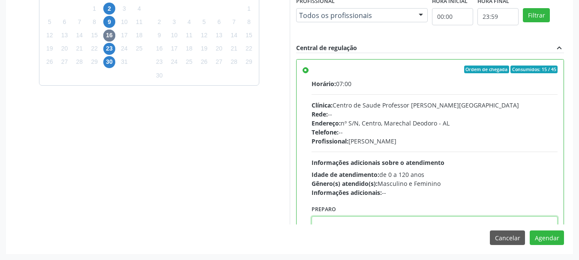
click at [522, 224] on textarea at bounding box center [435, 232] width 247 height 33
paste textarea "ATENDIMENTO REALIZADO NO CENTRO DE PARTO - MATERNIDADE."
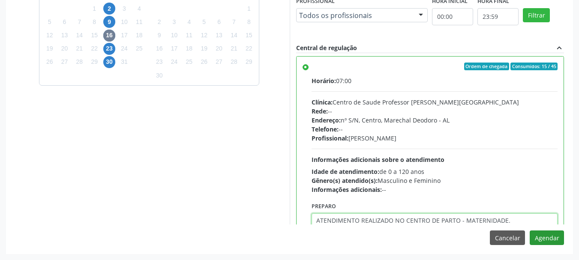
type textarea "ATENDIMENTO REALIZADO NO CENTRO DE PARTO - MATERNIDADE."
click at [552, 239] on button "Agendar" at bounding box center [547, 238] width 34 height 15
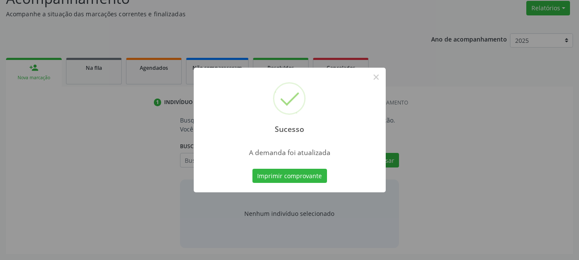
scroll to position [132, 0]
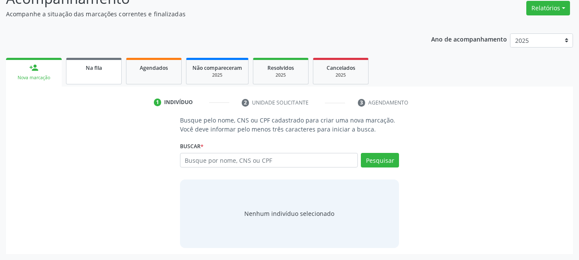
drag, startPoint x: 2, startPoint y: 68, endPoint x: 73, endPoint y: 82, distance: 73.1
click at [2, 68] on div "Acompanhamento Acompanhe a situação das marcações correntes e finalizadas Relat…" at bounding box center [289, 118] width 579 height 283
click at [85, 84] on link "Na fila" at bounding box center [94, 71] width 56 height 27
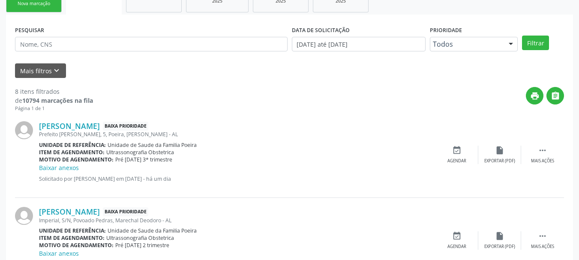
scroll to position [253, 0]
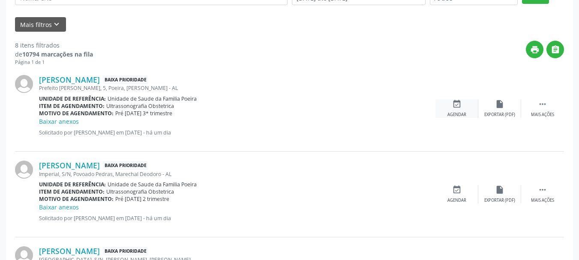
click at [451, 110] on div "event_available Agendar" at bounding box center [457, 108] width 43 height 18
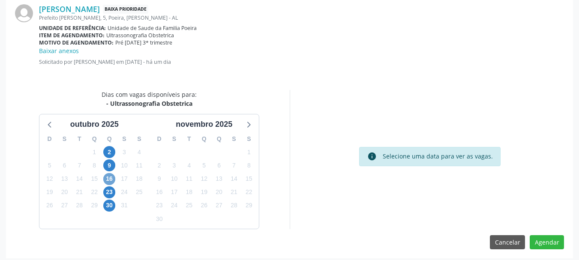
click at [110, 180] on span "16" at bounding box center [109, 179] width 12 height 12
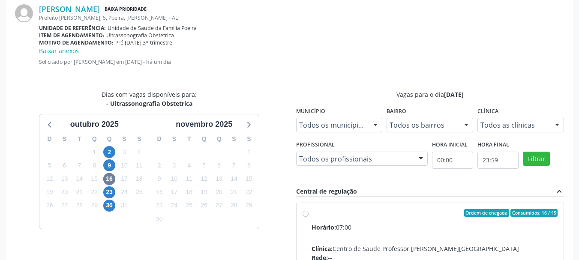
click at [309, 217] on input "Ordem de chegada Consumidos: 16 / 45 Horário: 07:00 Clínica: Centro de Saude Pr…" at bounding box center [306, 213] width 6 height 8
radio input "true"
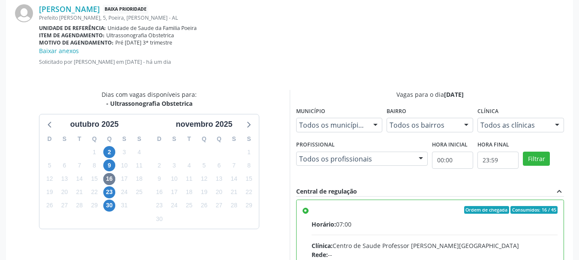
scroll to position [396, 0]
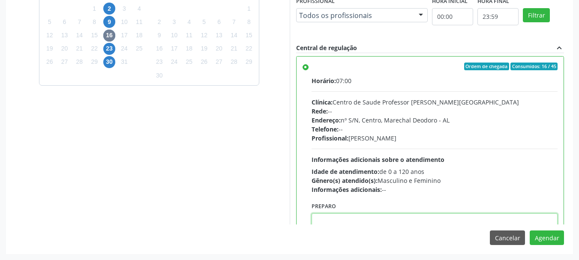
paste textarea "ATENDIMENTO REALIZADO NO CENTRO DE PARTO - MATERNIDADE."
type textarea "ATENDIMENTO REALIZADO NO CENTRO DE PARTO - MATERNIDADE."
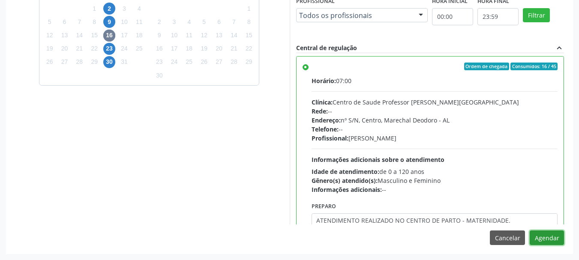
click at [551, 237] on button "Agendar" at bounding box center [547, 238] width 34 height 15
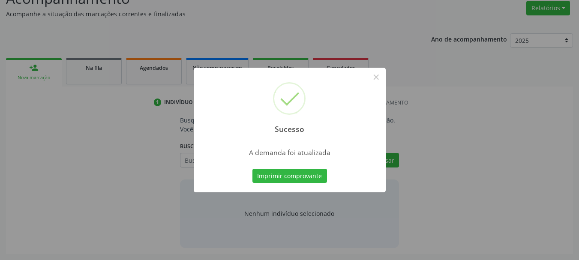
scroll to position [132, 0]
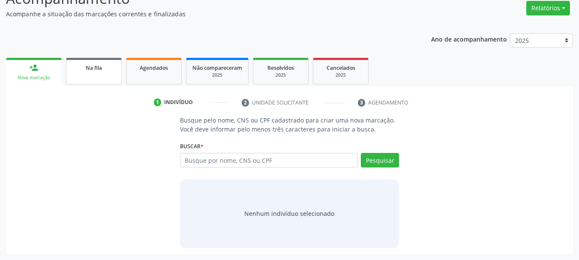
click at [113, 69] on div "Na fila" at bounding box center [93, 67] width 43 height 9
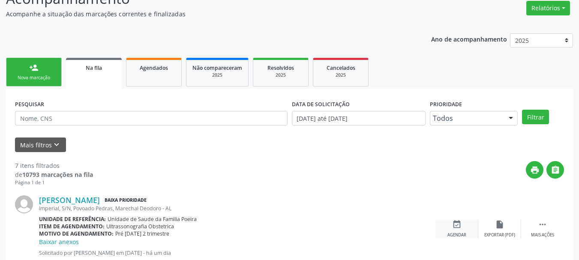
click at [462, 225] on div "event_available Agendar" at bounding box center [457, 229] width 43 height 18
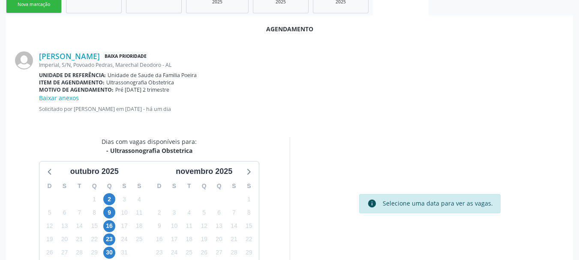
scroll to position [248, 0]
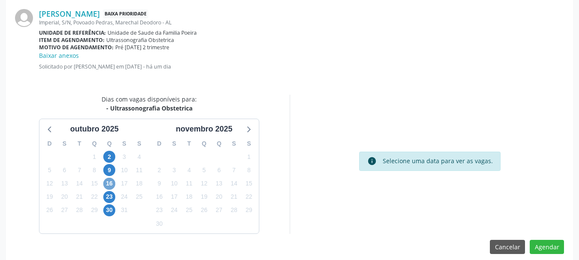
click at [111, 183] on span "16" at bounding box center [109, 184] width 12 height 12
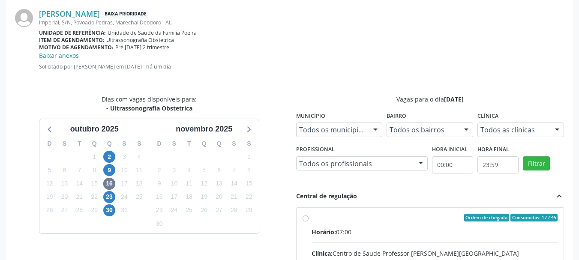
click at [332, 228] on span "Horário:" at bounding box center [324, 232] width 24 height 8
click at [309, 222] on input "Ordem de chegada Consumidos: 17 / 45 Horário: 07:00 Clínica: Centro de Saude Pr…" at bounding box center [306, 218] width 6 height 8
radio input "true"
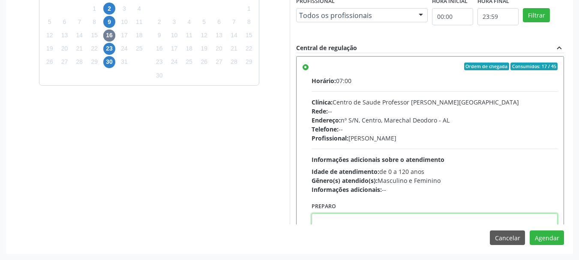
paste textarea "ATENDIMENTO REALIZADO NO CENTRO DE PARTO - MATERNIDADE."
type textarea "ATENDIMENTO REALIZADO NO CENTRO DE PARTO - MATERNIDADE."
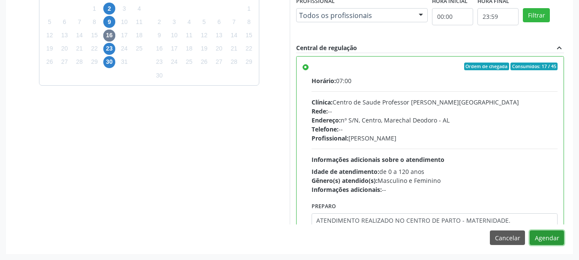
click at [550, 243] on button "Agendar" at bounding box center [547, 238] width 34 height 15
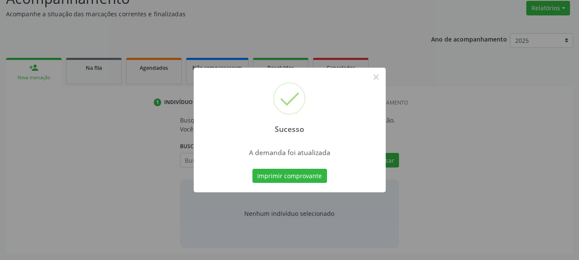
scroll to position [132, 0]
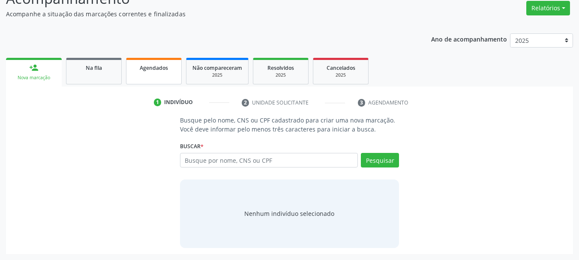
click at [129, 71] on link "Agendados" at bounding box center [154, 71] width 56 height 27
click at [104, 71] on div "Acompanhamento Acompanhe a situação das marcações correntes e finalizadas Relat…" at bounding box center [289, 121] width 567 height 266
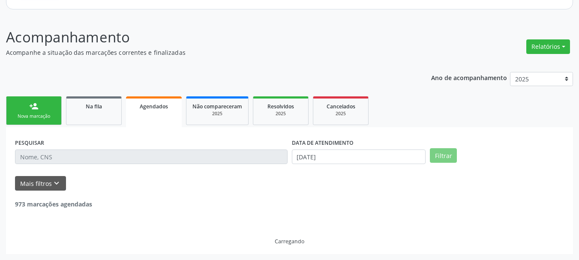
scroll to position [84, 0]
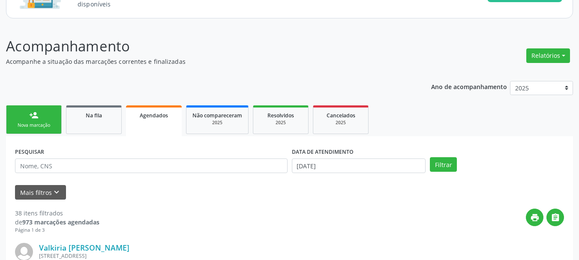
click at [104, 103] on ul "person_add Nova marcação Na fila Agendados Não compareceram 2025 Resolvidos 202…" at bounding box center [289, 119] width 567 height 33
click at [105, 112] on div "Na fila" at bounding box center [93, 115] width 43 height 9
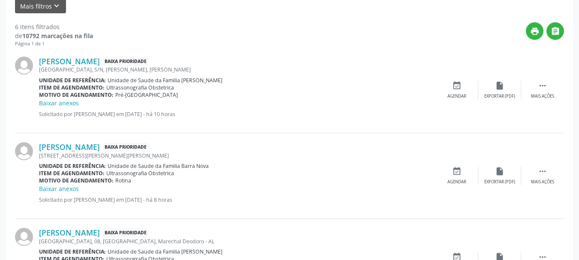
scroll to position [272, 0]
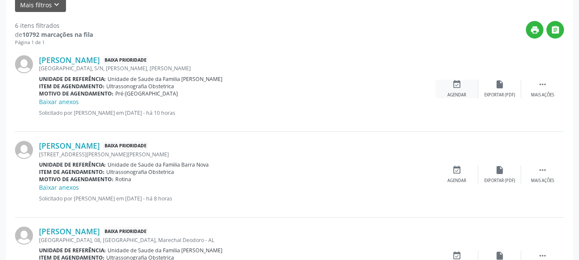
click at [457, 88] on icon "event_available" at bounding box center [456, 84] width 9 height 9
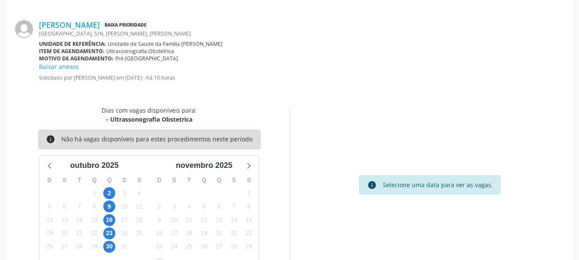
scroll to position [257, 0]
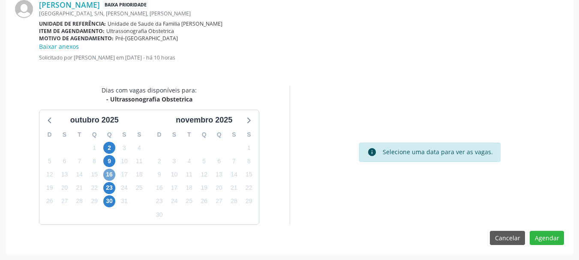
click at [111, 174] on span "16" at bounding box center [109, 175] width 12 height 12
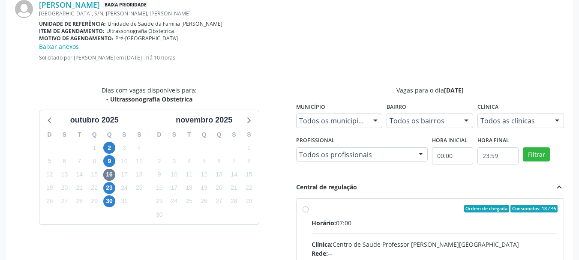
click at [309, 213] on input "Ordem de chegada Consumidos: 18 / 45 Horário: 07:00 Clínica: Centro de Saude Pr…" at bounding box center [306, 209] width 6 height 8
radio input "true"
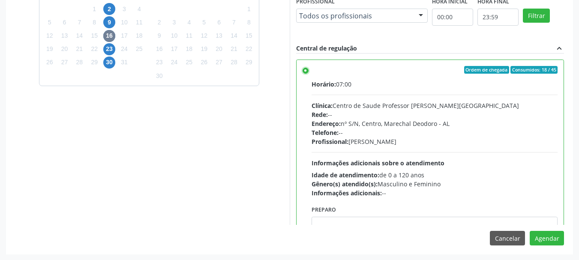
scroll to position [396, 0]
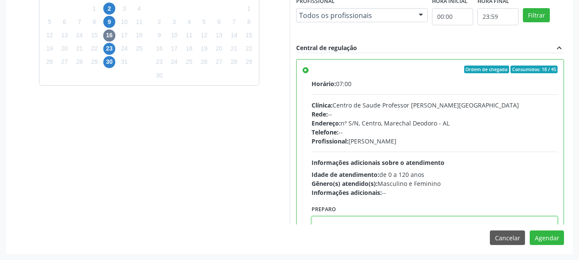
click at [512, 219] on textarea at bounding box center [435, 232] width 247 height 33
paste textarea "ATENDIMENTO REALIZADO NO CENTRO DE PARTO - MATERNIDADE."
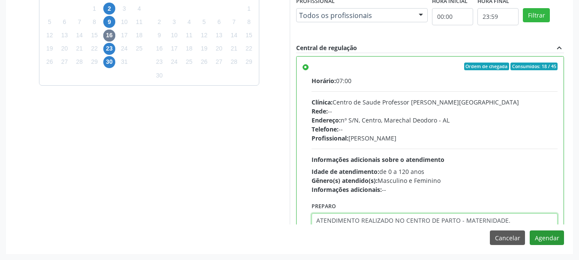
type textarea "ATENDIMENTO REALIZADO NO CENTRO DE PARTO - MATERNIDADE."
click at [541, 237] on button "Agendar" at bounding box center [547, 238] width 34 height 15
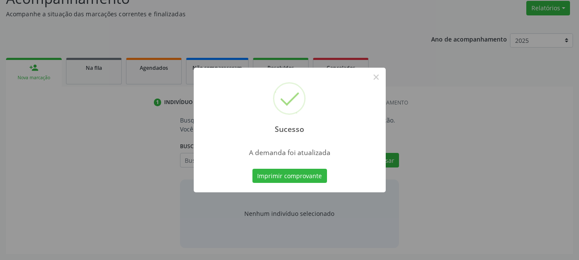
scroll to position [132, 0]
click at [377, 81] on button "×" at bounding box center [376, 77] width 15 height 15
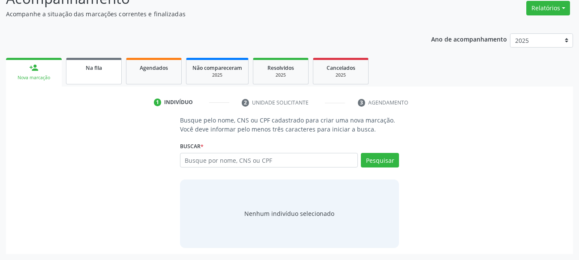
click at [86, 69] on span "Na fila" at bounding box center [94, 67] width 16 height 7
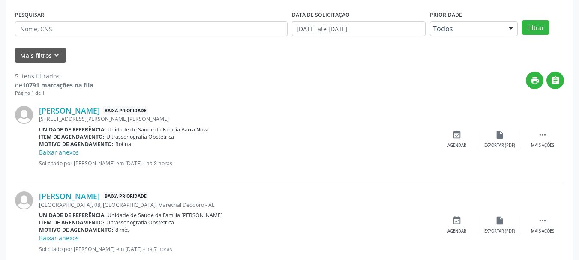
scroll to position [273, 0]
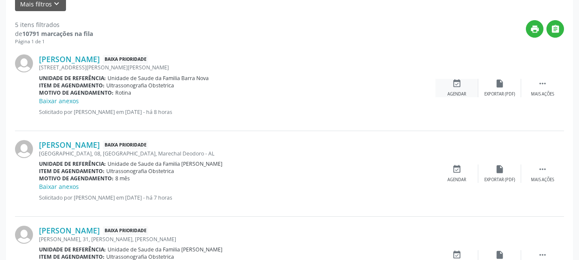
click at [456, 92] on div "Agendar" at bounding box center [457, 94] width 19 height 6
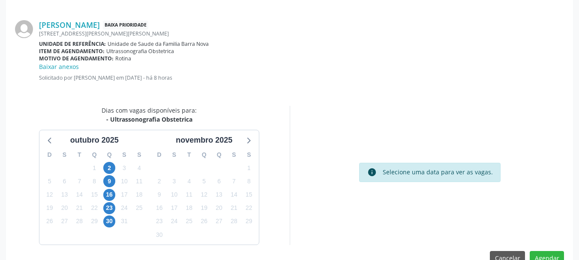
scroll to position [257, 0]
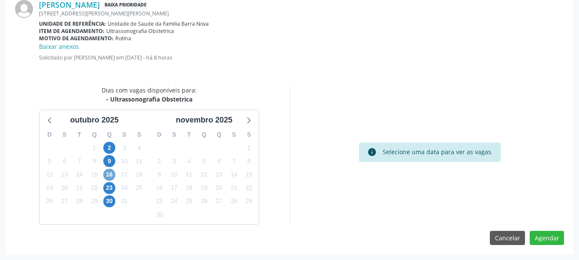
click at [109, 172] on span "16" at bounding box center [109, 175] width 12 height 12
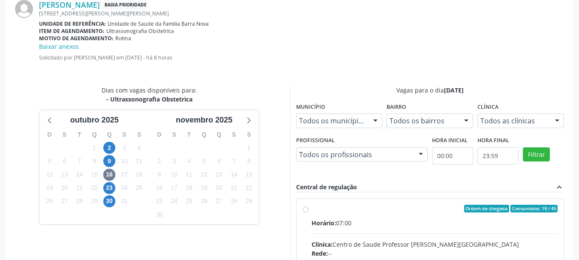
click at [309, 213] on input "Ordem de chegada Consumidos: 19 / 45 Horário: 07:00 Clínica: Centro de Saude Pr…" at bounding box center [306, 209] width 6 height 8
radio input "true"
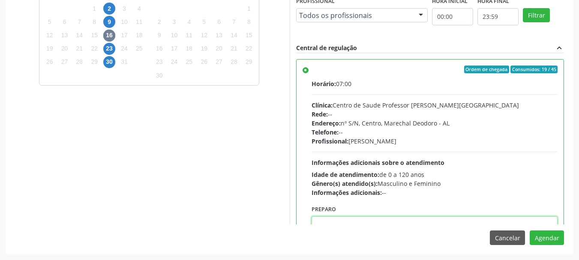
click at [457, 221] on textarea at bounding box center [435, 232] width 247 height 33
paste textarea "ATENDIMENTO REALIZADO NO CENTRO DE PARTO - MATERNIDADE."
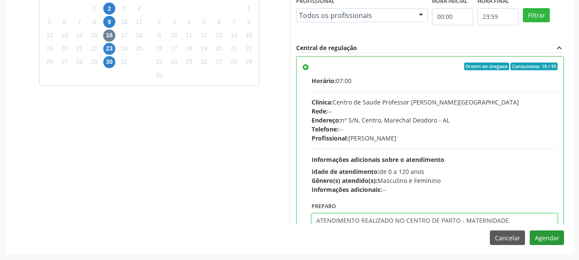
type textarea "ATENDIMENTO REALIZADO NO CENTRO DE PARTO - MATERNIDADE."
click at [556, 231] on button "Agendar" at bounding box center [547, 238] width 34 height 15
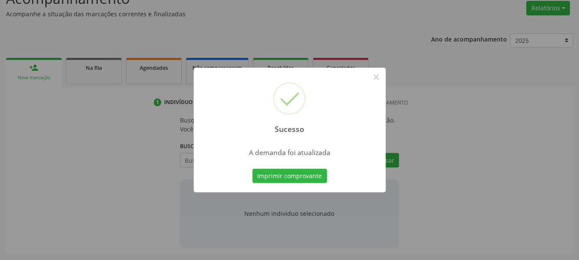
scroll to position [132, 0]
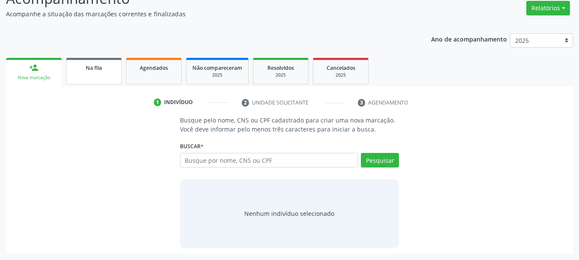
click at [97, 78] on link "Na fila" at bounding box center [94, 71] width 56 height 27
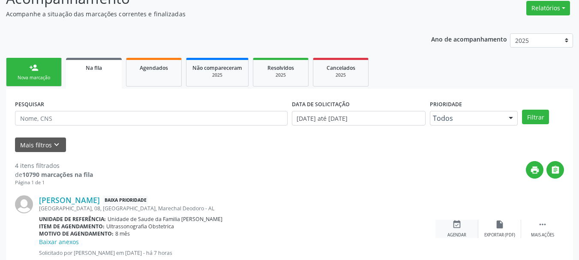
click at [461, 225] on icon "event_available" at bounding box center [456, 224] width 9 height 9
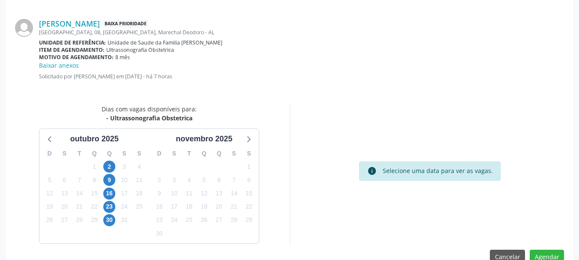
scroll to position [239, 0]
click at [110, 193] on span "16" at bounding box center [109, 193] width 12 height 12
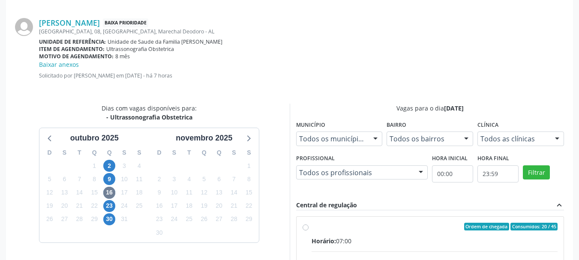
click at [404, 228] on div "Ordem de chegada Consumidos: 20 / 45" at bounding box center [435, 227] width 247 height 8
click at [309, 228] on input "Ordem de chegada Consumidos: 20 / 45 Horário: 07:00 Clínica: Centro de Saude Pr…" at bounding box center [306, 227] width 6 height 8
radio input "true"
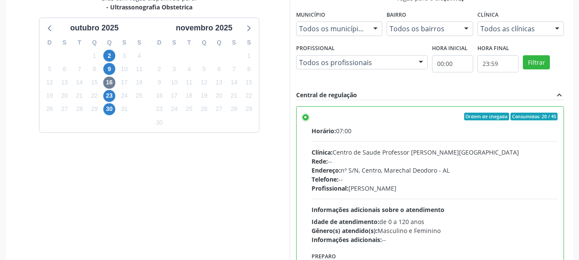
scroll to position [396, 0]
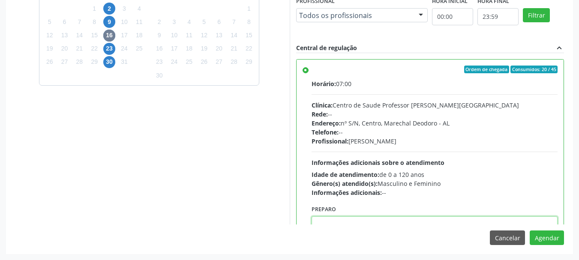
click at [489, 220] on textarea at bounding box center [435, 232] width 247 height 33
paste textarea "ATENDIMENTO REALIZADO NO CENTRO DE PARTO - MATERNIDADE."
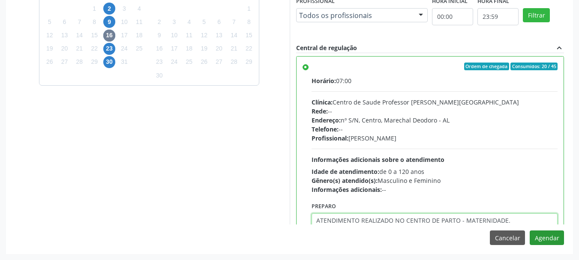
type textarea "ATENDIMENTO REALIZADO NO CENTRO DE PARTO - MATERNIDADE."
click at [546, 236] on button "Agendar" at bounding box center [547, 238] width 34 height 15
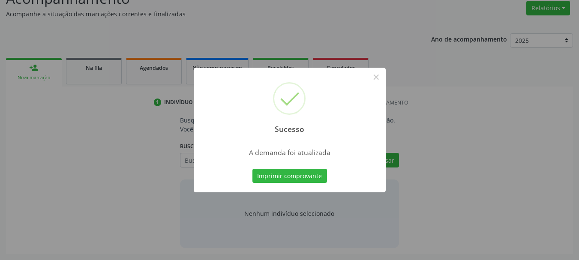
scroll to position [132, 0]
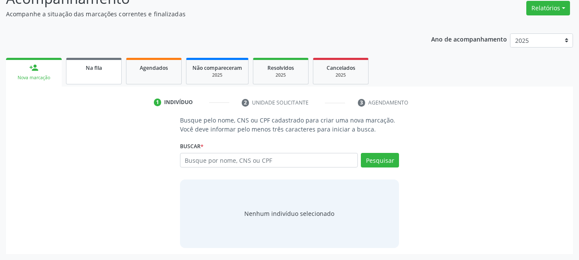
click at [99, 63] on div "Na fila" at bounding box center [93, 67] width 43 height 9
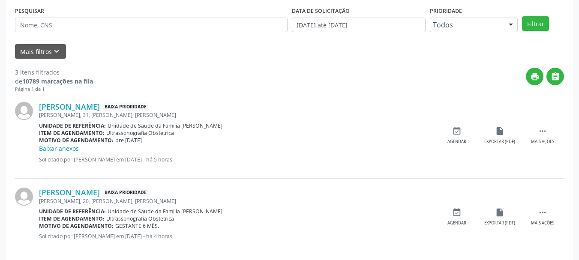
scroll to position [228, 0]
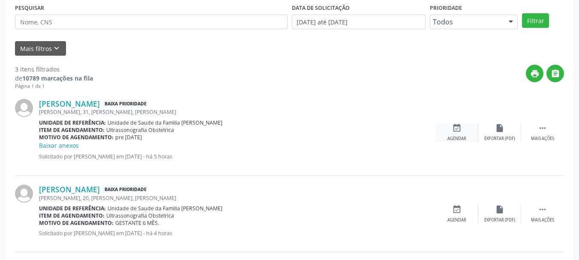
click at [458, 132] on icon "event_available" at bounding box center [456, 127] width 9 height 9
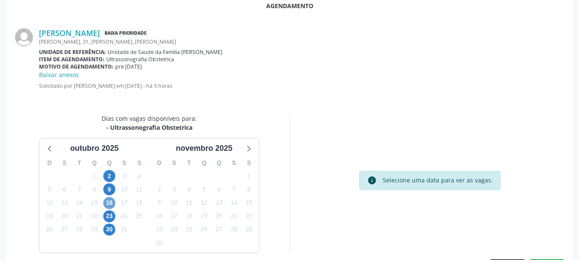
click at [112, 204] on span "16" at bounding box center [109, 203] width 12 height 12
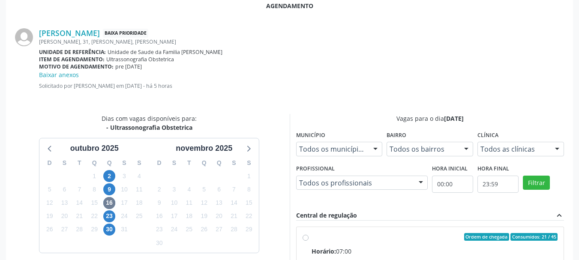
radio input "true"
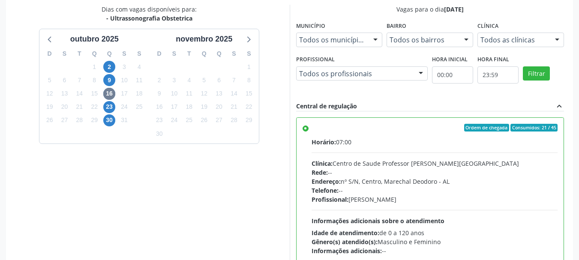
scroll to position [396, 0]
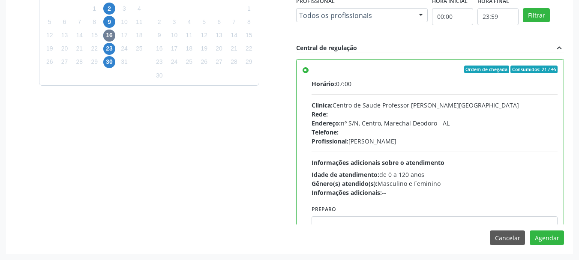
click at [513, 225] on div "Agendamento [PERSON_NAME] Baixa Prioridade [PERSON_NAME][STREET_ADDRESS][PERSON…" at bounding box center [289, 39] width 567 height 429
click at [514, 222] on textarea at bounding box center [435, 232] width 247 height 33
paste textarea "ATENDIMENTO REALIZADO NO CENTRO DE PARTO - MATERNIDADE."
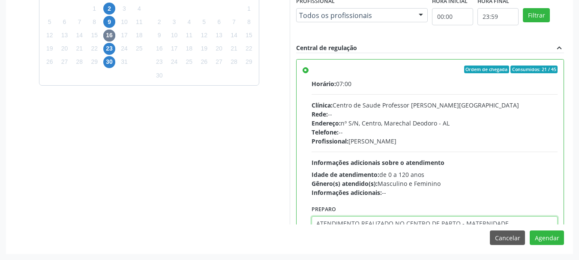
scroll to position [3, 0]
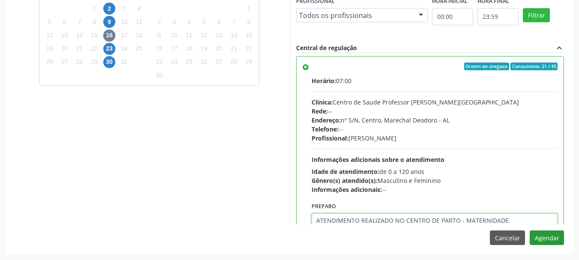
type textarea "ATENDIMENTO REALIZADO NO CENTRO DE PARTO - MATERNIDADE."
click at [547, 237] on button "Agendar" at bounding box center [547, 238] width 34 height 15
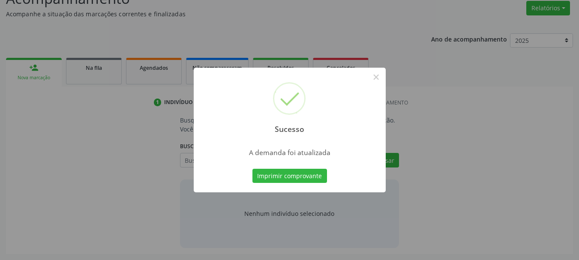
scroll to position [132, 0]
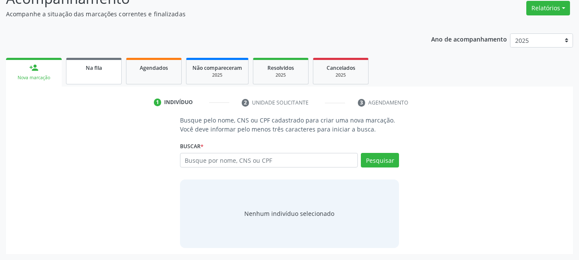
click at [86, 75] on link "Na fila" at bounding box center [94, 71] width 56 height 27
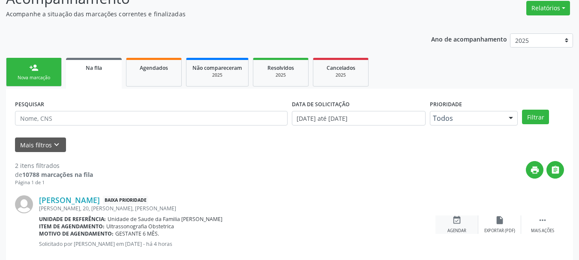
click at [460, 234] on div "Agendar" at bounding box center [457, 231] width 19 height 6
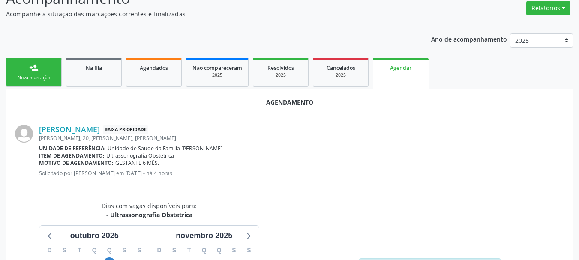
scroll to position [248, 0]
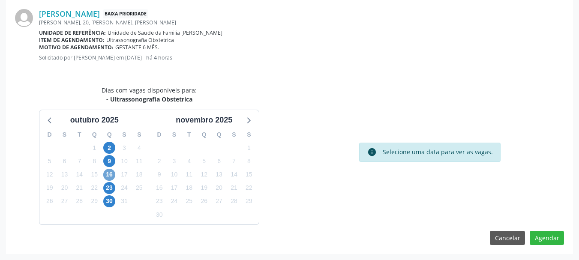
click at [107, 174] on span "16" at bounding box center [109, 175] width 12 height 12
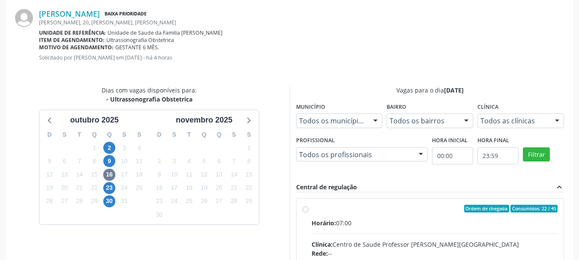
click at [309, 213] on input "Ordem de chegada Consumidos: 22 / 45 Horário: 07:00 Clínica: Centro de Saude Pr…" at bounding box center [306, 209] width 6 height 8
radio input "true"
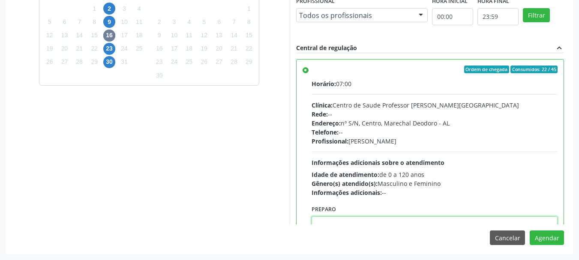
click at [463, 221] on textarea at bounding box center [435, 232] width 247 height 33
paste textarea "ATENDIMENTO REALIZADO NO CENTRO DE PARTO - MATERNIDADE."
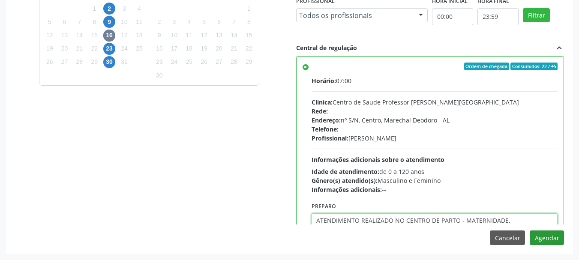
type textarea "ATENDIMENTO REALIZADO NO CENTRO DE PARTO - MATERNIDADE."
click at [541, 235] on button "Agendar" at bounding box center [547, 238] width 34 height 15
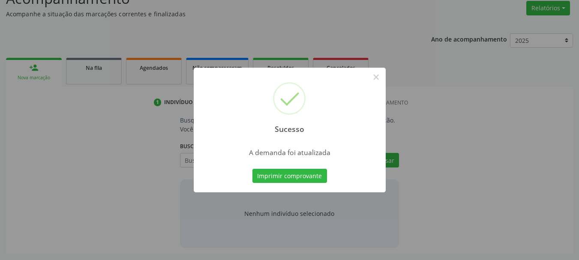
scroll to position [132, 0]
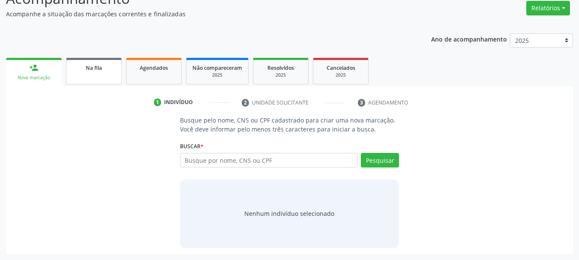
click at [92, 75] on link "Na fila" at bounding box center [94, 71] width 56 height 27
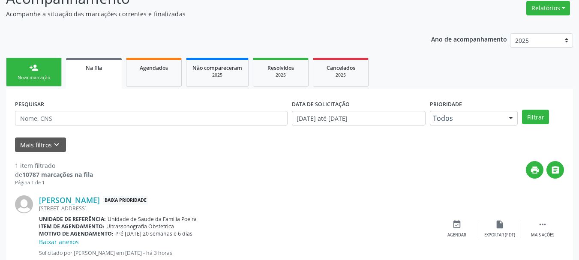
scroll to position [159, 0]
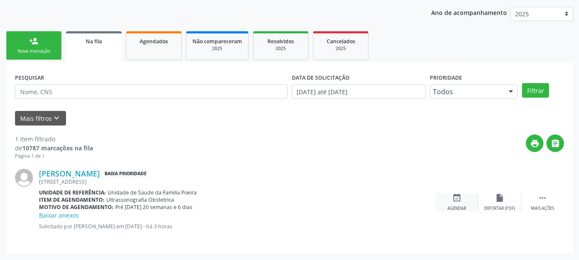
click at [456, 203] on icon "event_available" at bounding box center [456, 197] width 9 height 9
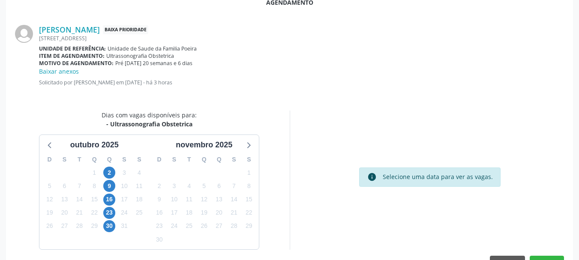
scroll to position [257, 0]
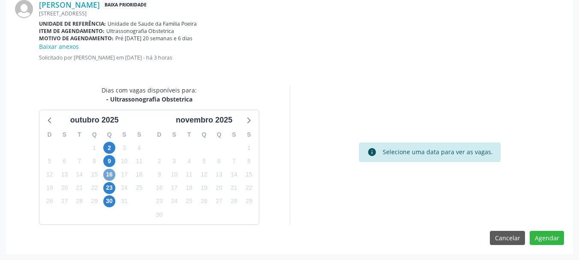
click at [111, 177] on span "16" at bounding box center [109, 175] width 12 height 12
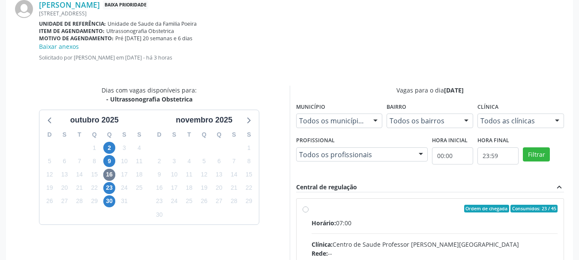
click at [346, 224] on div "Horário: 07:00" at bounding box center [435, 223] width 247 height 9
click at [309, 213] on input "Ordem de chegada Consumidos: 23 / 45 Horário: 07:00 Clínica: Centro de Saude Pr…" at bounding box center [306, 209] width 6 height 8
radio input "true"
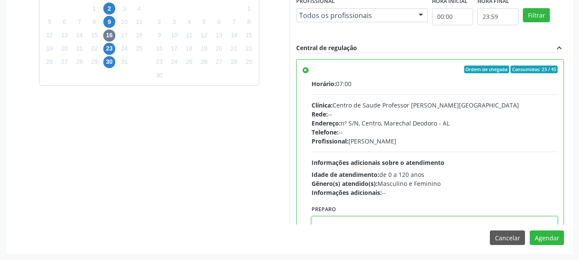
click at [482, 221] on textarea at bounding box center [435, 232] width 247 height 33
paste textarea "ATENDIMENTO REALIZADO NO CENTRO DE PARTO - MATERNIDADE."
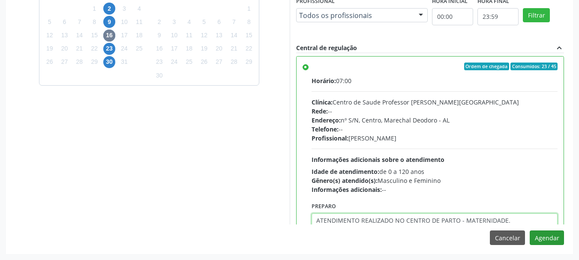
type textarea "ATENDIMENTO REALIZADO NO CENTRO DE PARTO - MATERNIDADE."
click at [544, 239] on button "Agendar" at bounding box center [547, 238] width 34 height 15
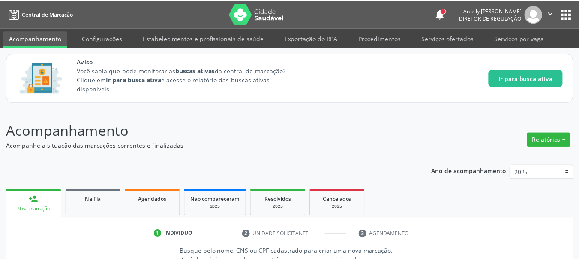
scroll to position [132, 0]
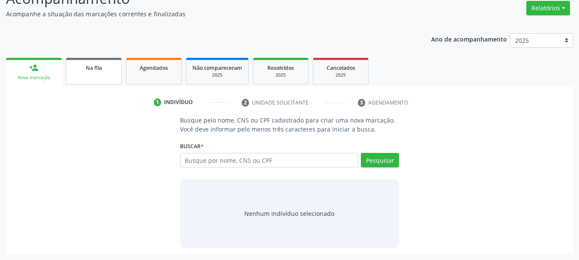
click at [76, 66] on div "Na fila" at bounding box center [93, 67] width 43 height 9
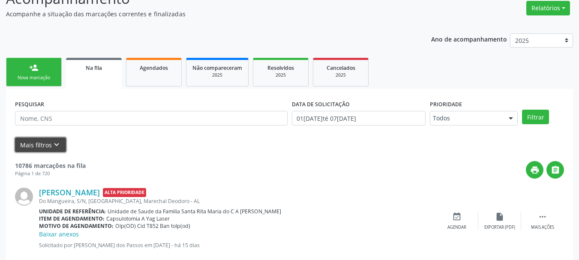
click at [50, 149] on button "Mais filtros keyboard_arrow_down" at bounding box center [40, 145] width 51 height 15
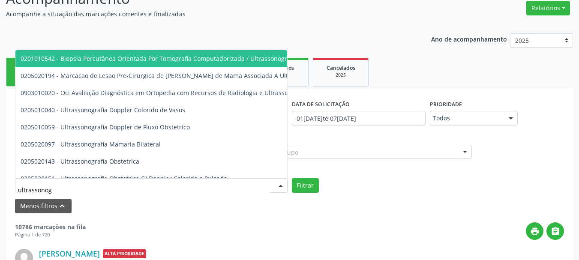
type input "ultrassonogr"
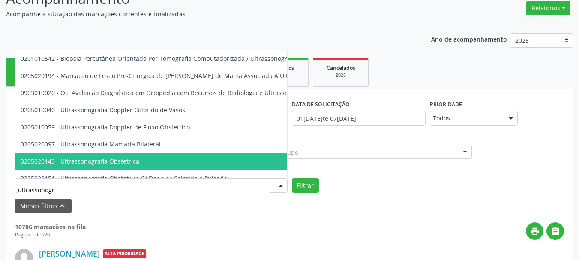
click at [87, 157] on span "0205020143 - Ultrassonografia Obstetrica" at bounding box center [80, 161] width 119 height 8
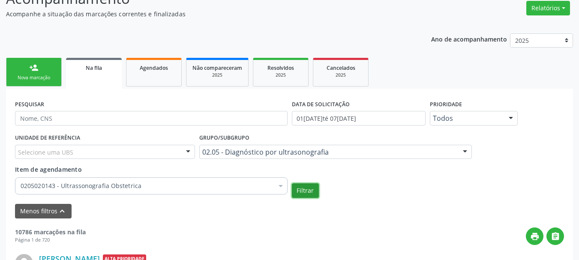
click at [302, 189] on button "Filtrar" at bounding box center [305, 190] width 27 height 15
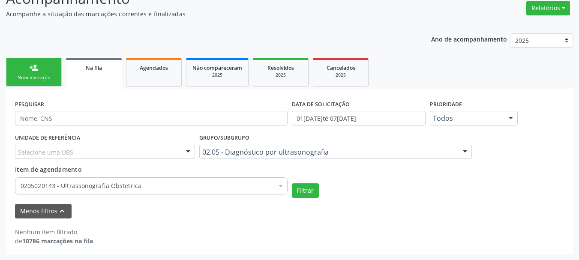
scroll to position [132, 0]
click at [280, 77] on div "2025" at bounding box center [280, 75] width 43 height 6
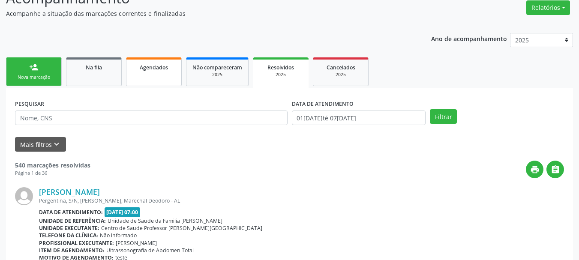
click at [144, 73] on link "Agendados" at bounding box center [154, 71] width 56 height 29
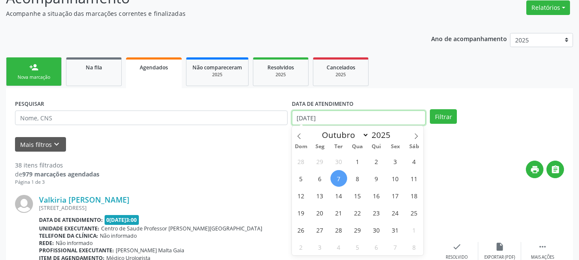
click at [399, 117] on input "[DATE]" at bounding box center [359, 118] width 134 height 15
click at [296, 136] on icon at bounding box center [299, 136] width 6 height 6
select select "8"
click at [322, 159] on span "1" at bounding box center [320, 161] width 17 height 17
type input "01/09/2025"
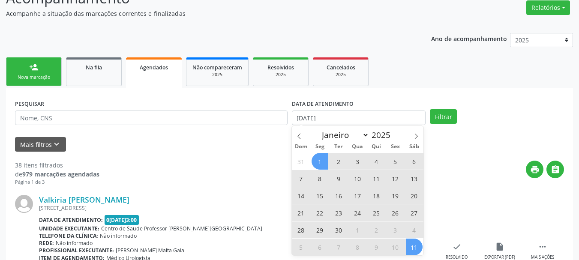
click at [415, 246] on span "11" at bounding box center [414, 247] width 17 height 17
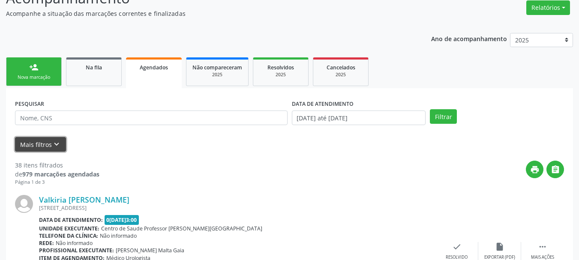
click at [20, 149] on button "Mais filtros keyboard_arrow_down" at bounding box center [40, 144] width 51 height 15
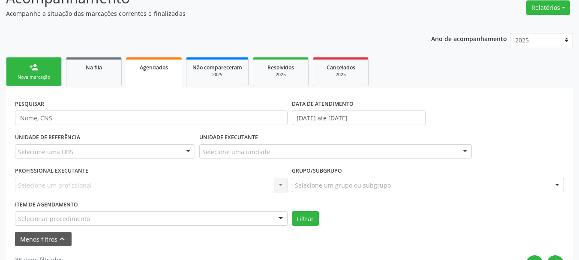
click at [116, 218] on div "Selecionar procedimento" at bounding box center [151, 218] width 273 height 15
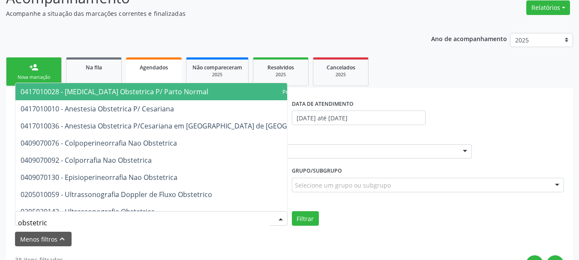
type input "obstetrica"
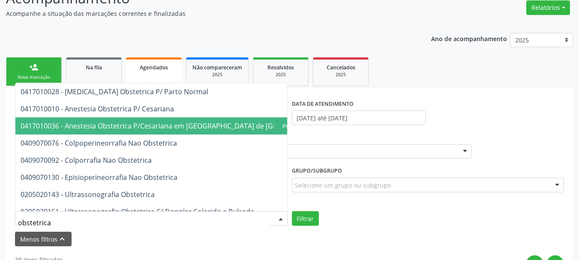
scroll to position [9, 0]
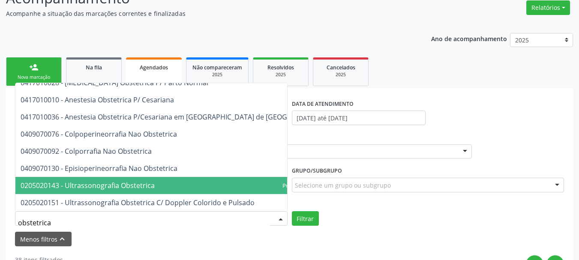
click at [205, 184] on span "0205020143 - Ultrassonografia Obstetrica" at bounding box center [177, 185] width 324 height 17
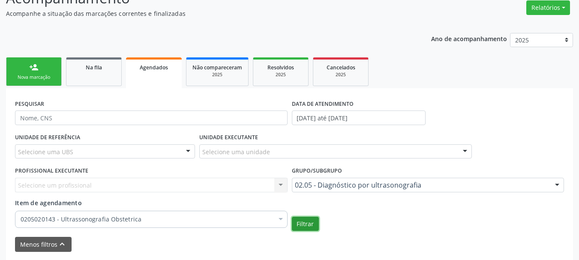
click at [308, 224] on button "Filtrar" at bounding box center [305, 224] width 27 height 15
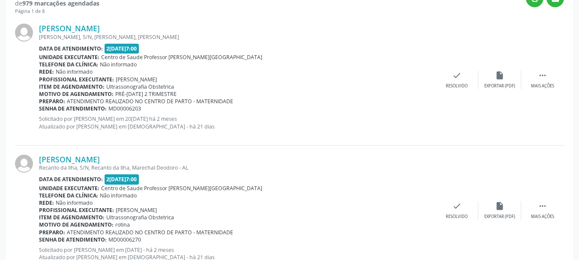
scroll to position [408, 0]
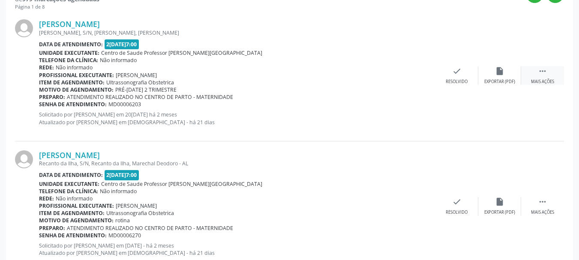
click at [536, 74] on div " Mais ações" at bounding box center [542, 75] width 43 height 18
click at [460, 66] on icon "alarm_off" at bounding box center [456, 70] width 9 height 9
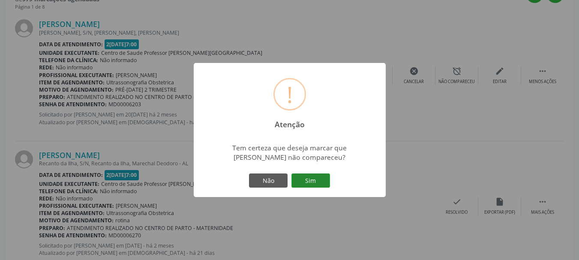
click at [309, 179] on button "Sim" at bounding box center [311, 181] width 39 height 15
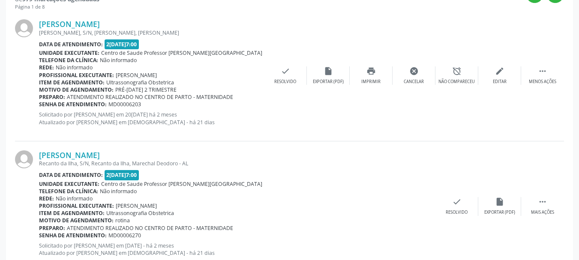
scroll to position [194, 0]
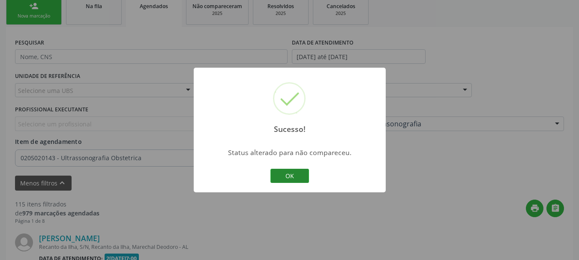
click at [291, 177] on button "OK" at bounding box center [290, 176] width 39 height 15
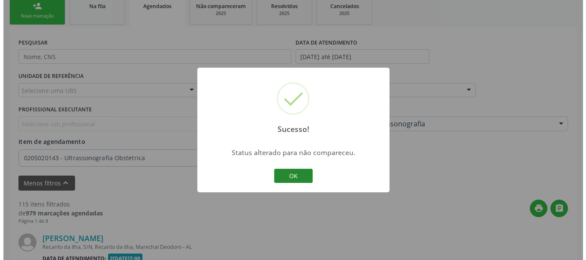
scroll to position [408, 0]
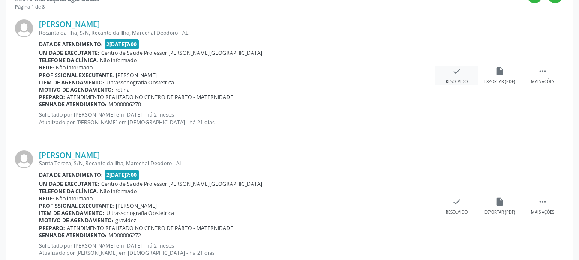
click at [465, 69] on div "check Resolvido" at bounding box center [457, 75] width 43 height 18
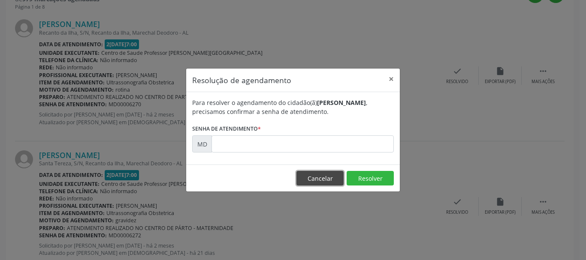
click at [322, 180] on button "Cancelar" at bounding box center [319, 178] width 47 height 15
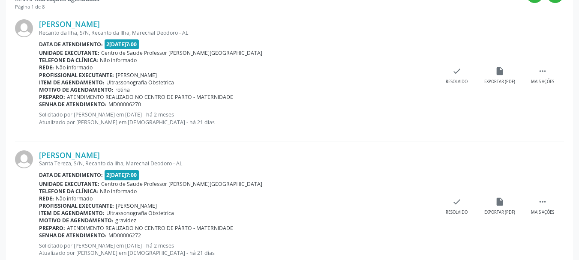
click at [117, 103] on span "MD00006270" at bounding box center [124, 104] width 33 height 7
copy span "MD00006270"
click at [458, 84] on div "Resolvido" at bounding box center [457, 82] width 22 height 6
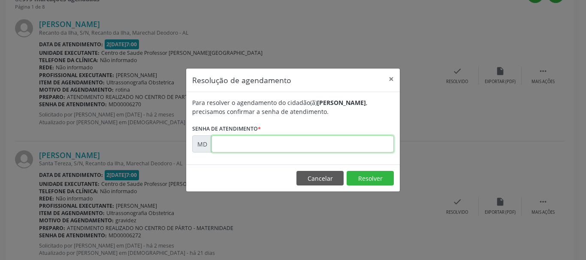
click at [385, 139] on input "text" at bounding box center [302, 143] width 182 height 17
type input "0"
paste input "00006270"
type input "00006270"
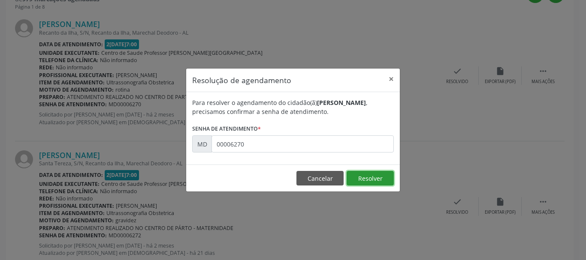
click at [368, 177] on button "Resolver" at bounding box center [369, 178] width 47 height 15
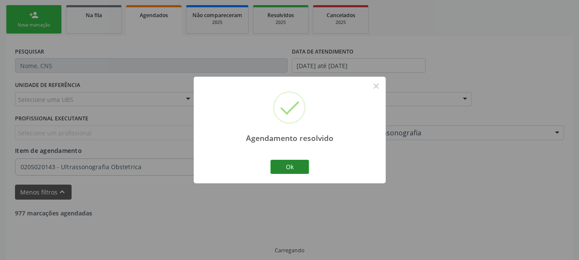
scroll to position [194, 0]
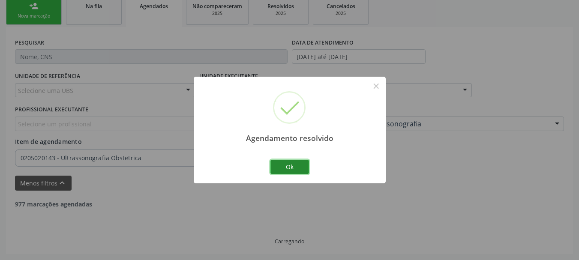
click at [295, 168] on button "Ok" at bounding box center [290, 167] width 39 height 15
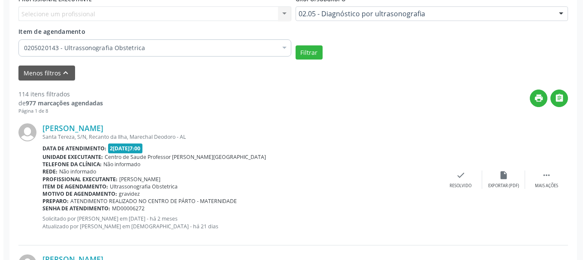
scroll to position [329, 0]
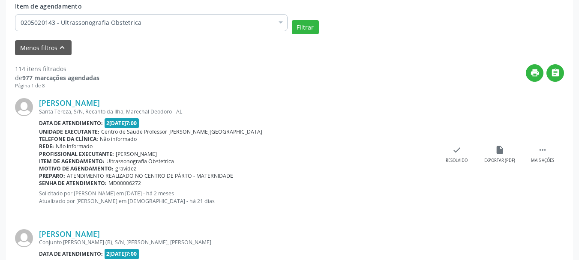
click at [125, 183] on span "MD00006272" at bounding box center [124, 183] width 33 height 7
copy span "MD00006272"
click at [459, 151] on icon "check" at bounding box center [456, 149] width 9 height 9
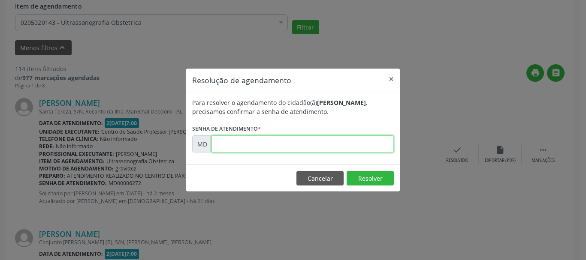
click at [257, 147] on input "text" at bounding box center [302, 143] width 182 height 17
paste input "00006272"
type input "00006272"
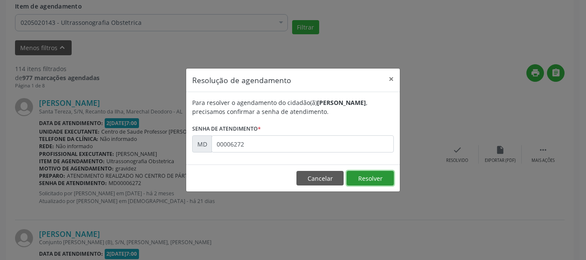
click at [371, 177] on button "Resolver" at bounding box center [369, 178] width 47 height 15
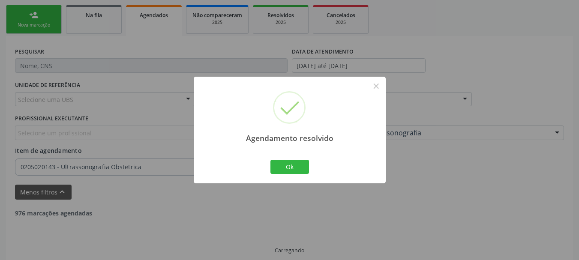
scroll to position [194, 0]
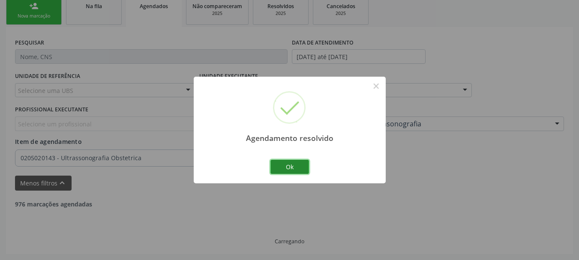
click at [296, 165] on button "Ok" at bounding box center [290, 167] width 39 height 15
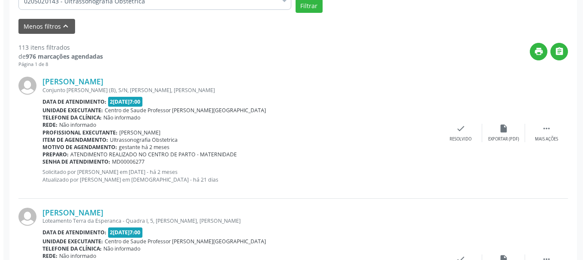
scroll to position [359, 0]
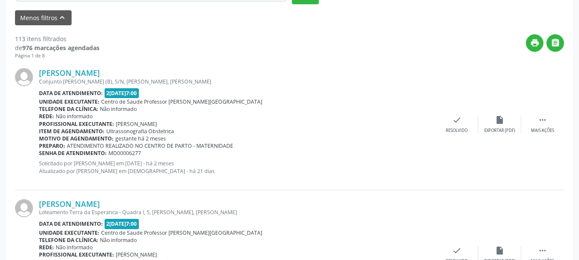
click at [115, 150] on span "MD00006277" at bounding box center [124, 153] width 33 height 7
click at [458, 121] on icon "check" at bounding box center [456, 119] width 9 height 9
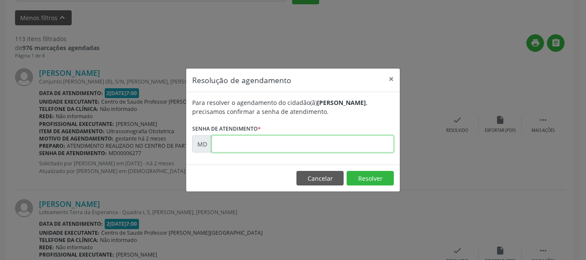
click at [319, 139] on input "text" at bounding box center [302, 143] width 182 height 17
paste input "00006277"
type input "00006277"
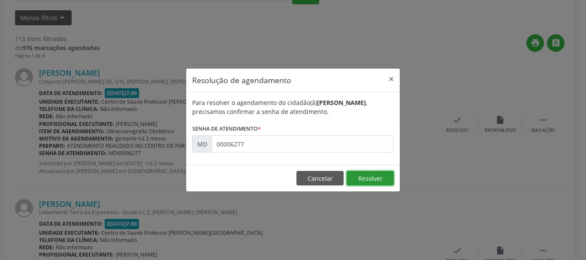
click at [361, 175] on button "Resolver" at bounding box center [369, 178] width 47 height 15
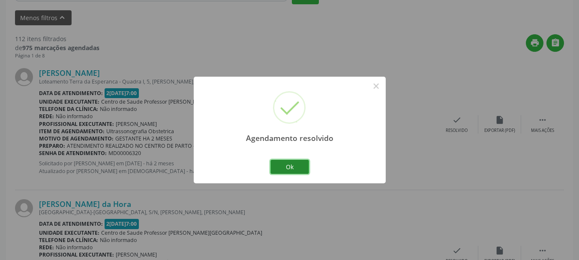
click at [295, 166] on button "Ok" at bounding box center [290, 167] width 39 height 15
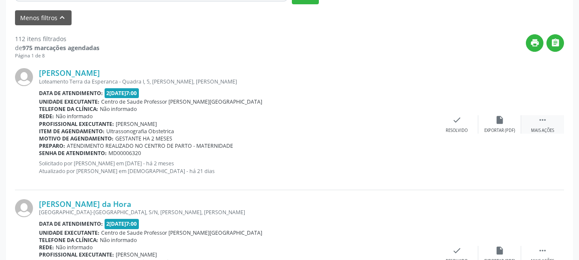
click at [553, 132] on div "Mais ações" at bounding box center [542, 131] width 23 height 6
click at [553, 132] on div "Menos ações" at bounding box center [542, 131] width 27 height 6
click at [553, 132] on div "Mais ações" at bounding box center [542, 131] width 23 height 6
click at [448, 132] on div "Não compareceu" at bounding box center [457, 131] width 36 height 6
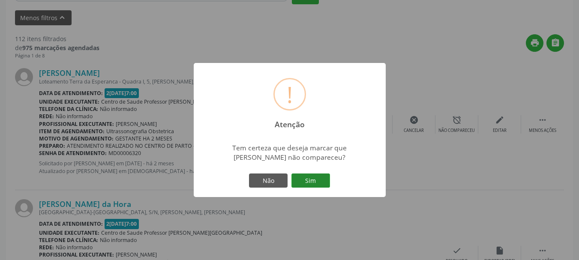
click at [310, 180] on button "Sim" at bounding box center [311, 181] width 39 height 15
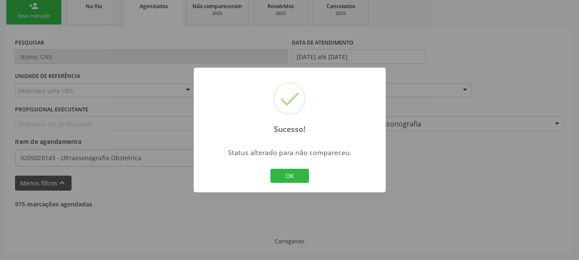
click at [271, 169] on button "OK" at bounding box center [290, 176] width 39 height 15
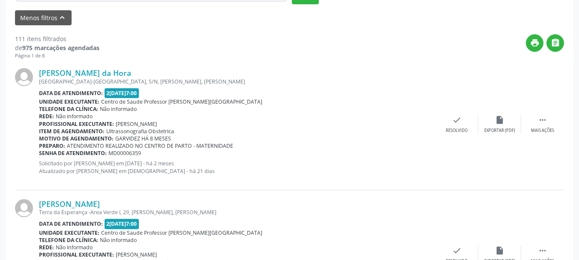
click at [118, 153] on span "MD00006359" at bounding box center [124, 153] width 33 height 7
copy span "MD00006359"
click at [460, 122] on div "check Resolvido" at bounding box center [457, 124] width 43 height 18
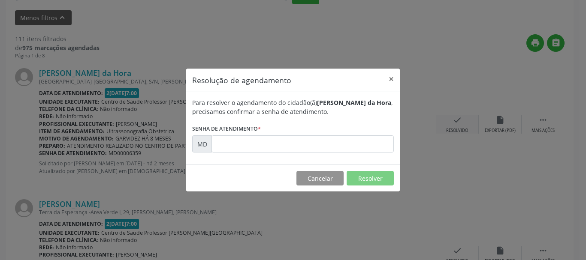
click at [460, 122] on div "Resolução de agendamento × Para resolver o agendamento do cidadão(ã) Jailza Ara…" at bounding box center [293, 130] width 586 height 260
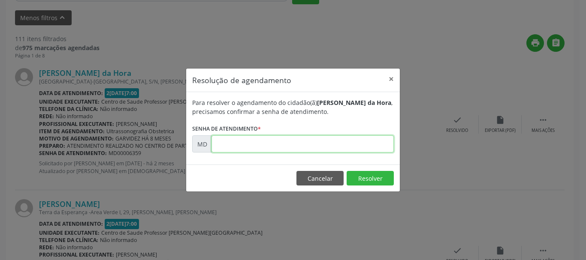
click at [380, 141] on input "text" at bounding box center [302, 143] width 182 height 17
paste input "00006359"
type input "00006359"
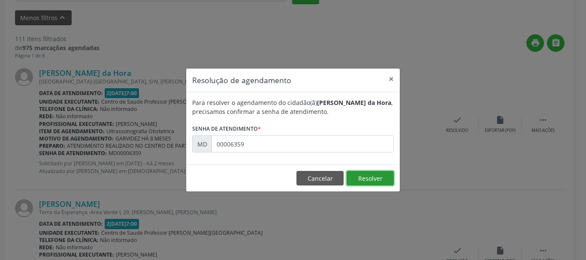
click at [379, 177] on button "Resolver" at bounding box center [369, 178] width 47 height 15
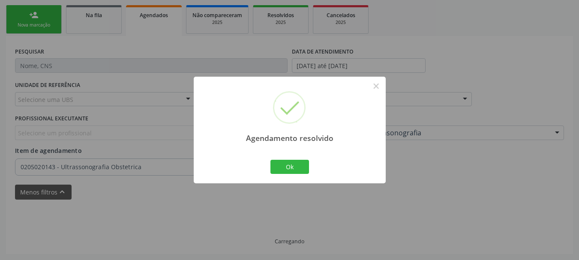
scroll to position [194, 0]
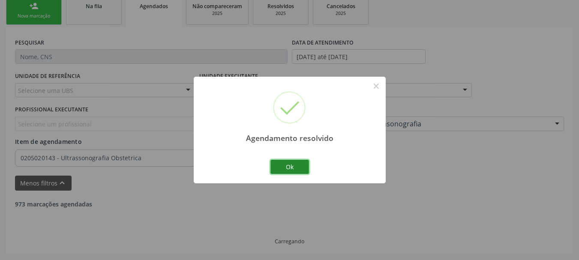
click at [304, 164] on button "Ok" at bounding box center [290, 167] width 39 height 15
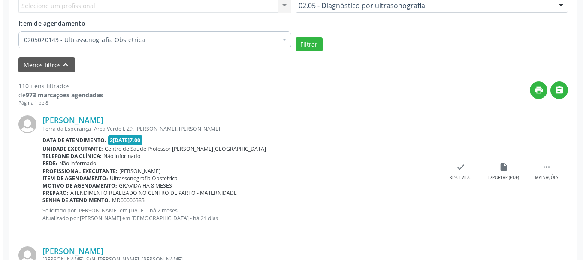
scroll to position [321, 0]
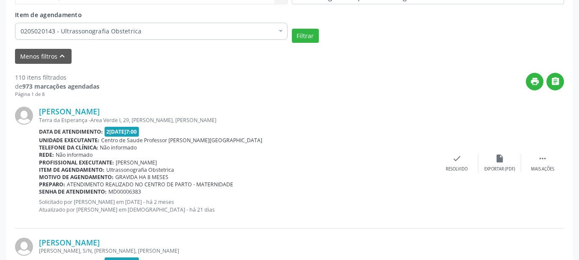
click at [132, 190] on span "MD00006383" at bounding box center [124, 191] width 33 height 7
copy span "MD00006383"
click at [454, 163] on div "check Resolvido" at bounding box center [457, 163] width 43 height 18
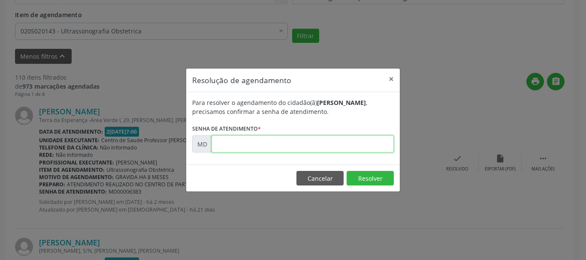
click at [371, 149] on input "text" at bounding box center [302, 143] width 182 height 17
paste input "00006383"
type input "00006383"
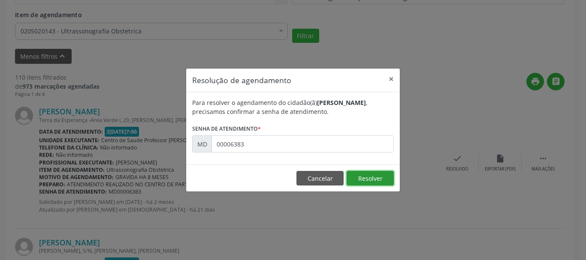
click at [370, 174] on button "Resolver" at bounding box center [369, 178] width 47 height 15
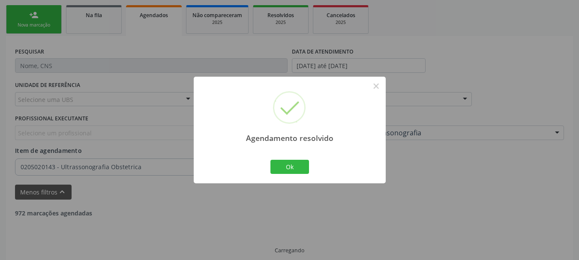
scroll to position [194, 0]
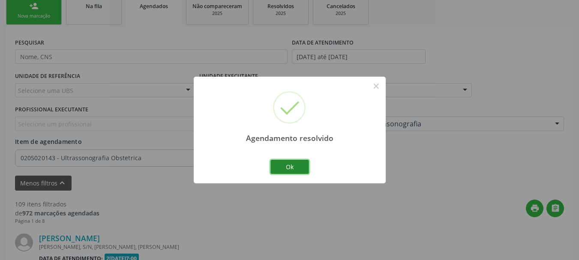
click at [296, 164] on button "Ok" at bounding box center [290, 167] width 39 height 15
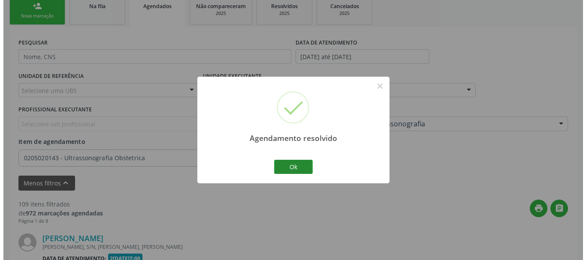
scroll to position [321, 0]
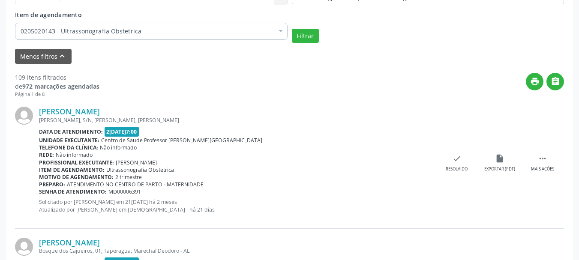
click at [120, 192] on span "MD00006391" at bounding box center [124, 191] width 33 height 7
copy span "MD00006391"
click at [453, 166] on div "Resolvido" at bounding box center [457, 169] width 22 height 6
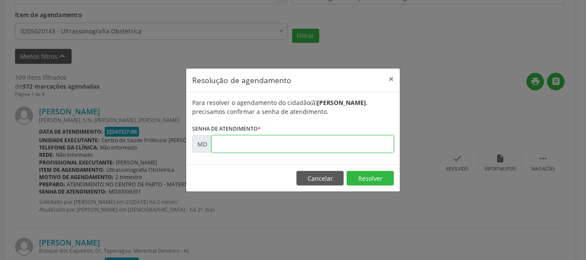
click at [259, 141] on input "text" at bounding box center [302, 143] width 182 height 17
paste input "00006391"
type input "00006391"
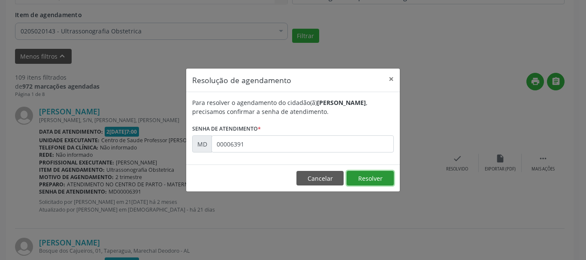
click at [366, 180] on button "Resolver" at bounding box center [369, 178] width 47 height 15
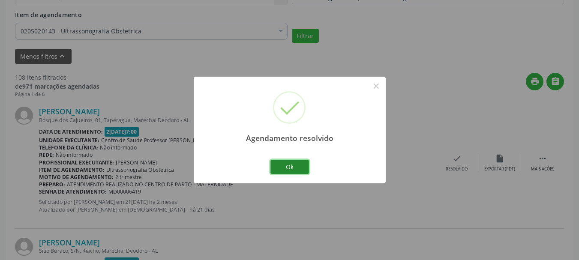
click at [301, 171] on button "Ok" at bounding box center [290, 167] width 39 height 15
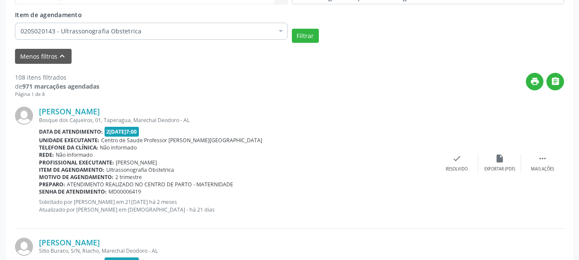
click at [130, 191] on span "MD00006419" at bounding box center [124, 191] width 33 height 7
copy span "MD00006419"
click at [454, 165] on div "check Resolvido" at bounding box center [457, 163] width 43 height 18
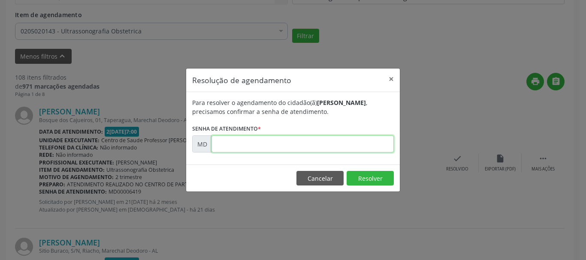
click at [331, 145] on input "text" at bounding box center [302, 143] width 182 height 17
paste input "00006419"
type input "00006419"
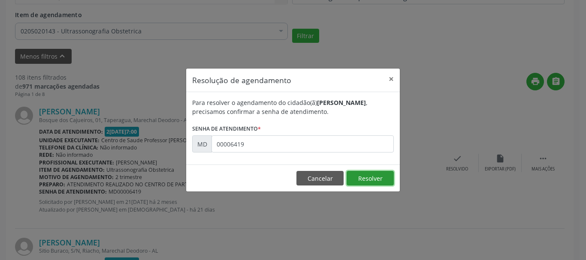
click at [359, 172] on button "Resolver" at bounding box center [369, 178] width 47 height 15
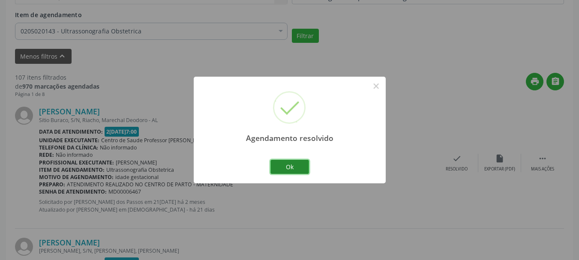
click at [292, 165] on button "Ok" at bounding box center [290, 167] width 39 height 15
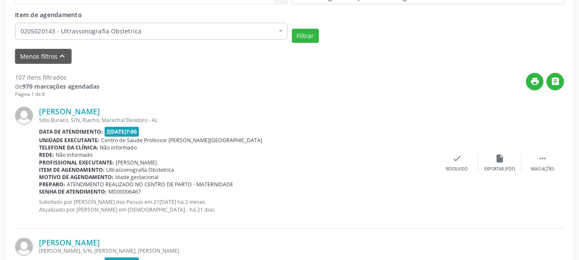
click at [543, 151] on div "Maria Clara Alves da Costa Sitio Buraco, S/N, Riacho, Marechal Deodoro - AL Dat…" at bounding box center [289, 163] width 549 height 131
click at [543, 157] on icon "" at bounding box center [542, 158] width 9 height 9
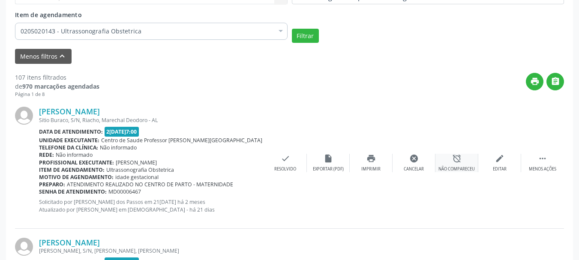
click at [466, 169] on div "Não compareceu" at bounding box center [457, 169] width 36 height 6
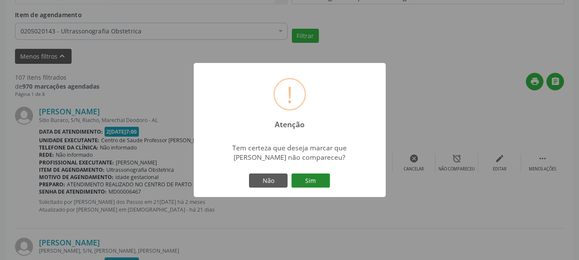
click at [302, 184] on button "Sim" at bounding box center [311, 181] width 39 height 15
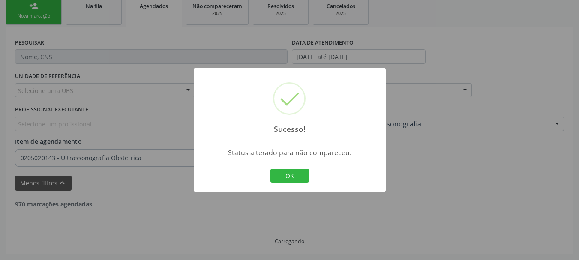
scroll to position [194, 0]
click at [291, 178] on button "OK" at bounding box center [290, 176] width 39 height 15
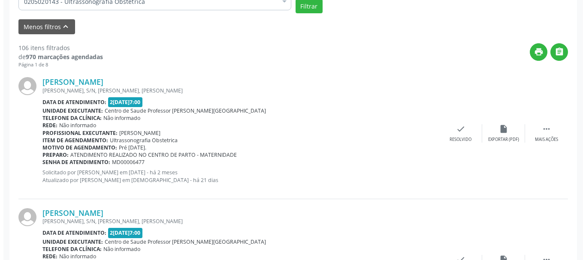
scroll to position [372, 0]
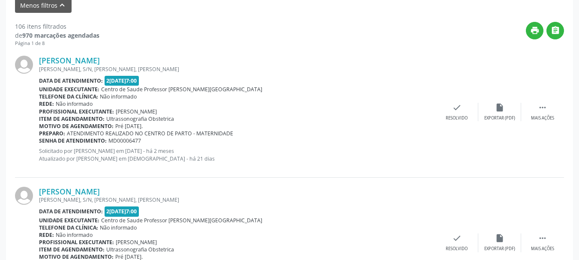
click at [126, 141] on span "MD00006477" at bounding box center [124, 140] width 33 height 7
copy span "MD00006477"
click at [458, 115] on div "Resolvido" at bounding box center [457, 118] width 22 height 6
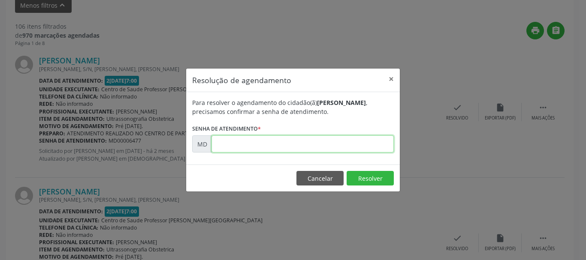
click at [317, 145] on input "text" at bounding box center [302, 143] width 182 height 17
paste input "00006477"
type input "00006477"
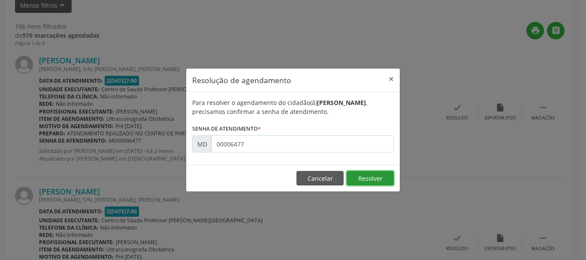
click at [375, 178] on button "Resolver" at bounding box center [369, 178] width 47 height 15
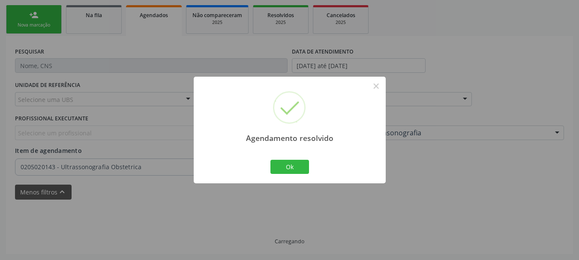
scroll to position [194, 0]
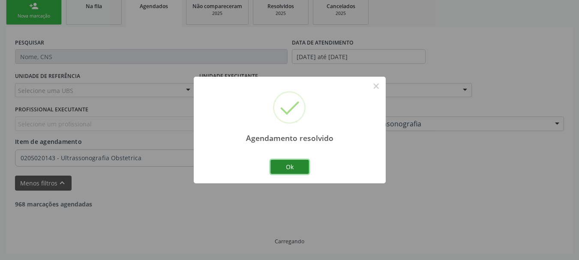
click at [291, 162] on button "Ok" at bounding box center [290, 167] width 39 height 15
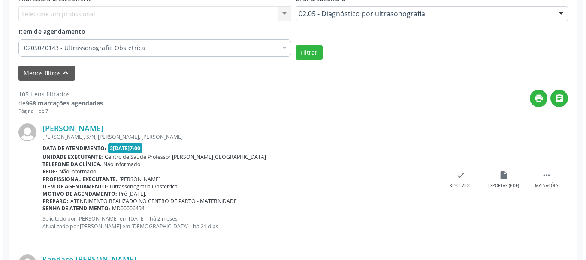
scroll to position [325, 0]
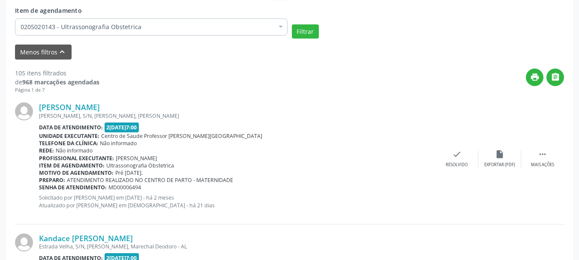
click at [127, 190] on span "MD00006494" at bounding box center [124, 187] width 33 height 7
copy span "MD00006494"
click at [454, 157] on icon "check" at bounding box center [456, 154] width 9 height 9
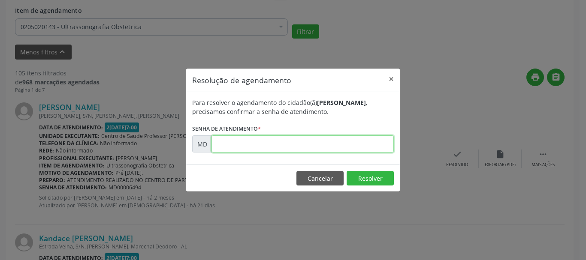
click at [273, 141] on input "text" at bounding box center [302, 143] width 182 height 17
paste input "00006494"
type input "00006494"
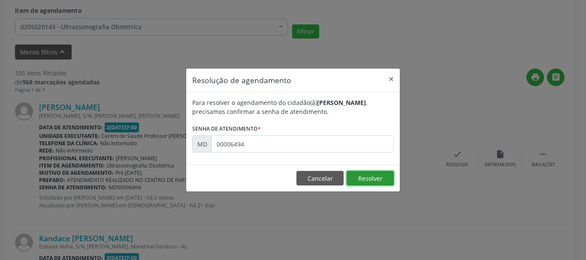
click at [362, 174] on button "Resolver" at bounding box center [369, 178] width 47 height 15
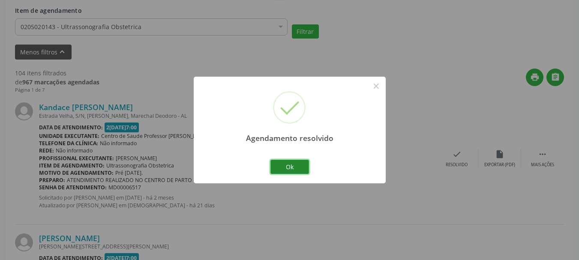
click at [282, 166] on button "Ok" at bounding box center [290, 167] width 39 height 15
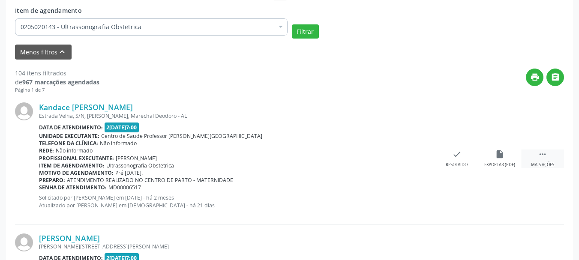
click at [551, 167] on div "Mais ações" at bounding box center [542, 165] width 23 height 6
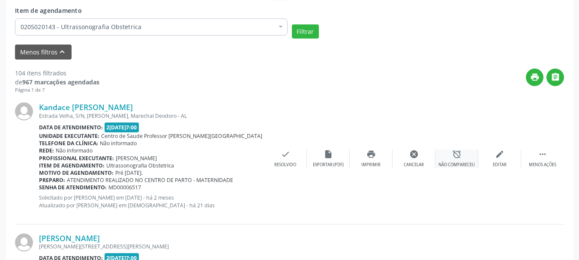
click at [462, 159] on div "alarm_off Não compareceu" at bounding box center [457, 159] width 43 height 18
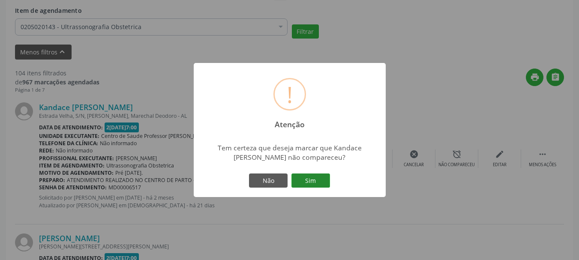
click at [307, 181] on button "Sim" at bounding box center [311, 181] width 39 height 15
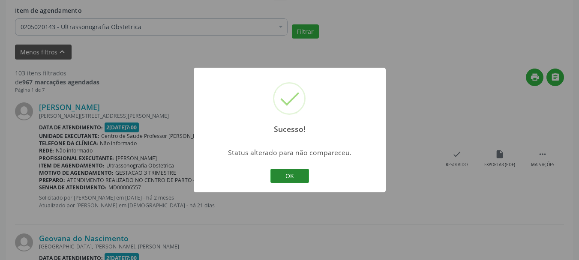
click at [295, 180] on button "OK" at bounding box center [290, 176] width 39 height 15
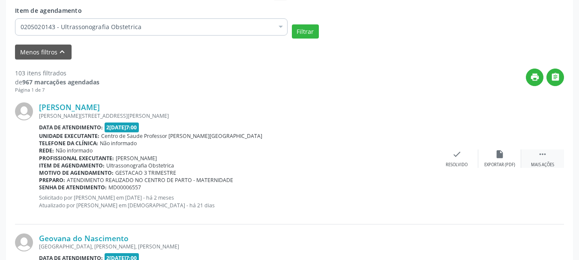
click at [532, 162] on div "Mais ações" at bounding box center [542, 165] width 23 height 6
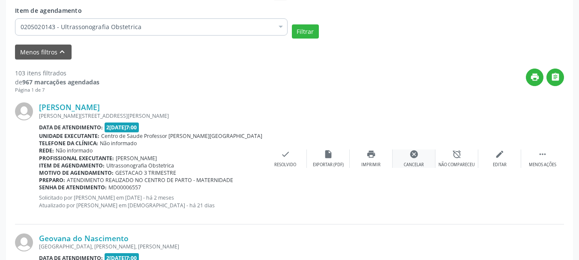
click at [435, 160] on div "cancel Cancelar" at bounding box center [414, 159] width 43 height 18
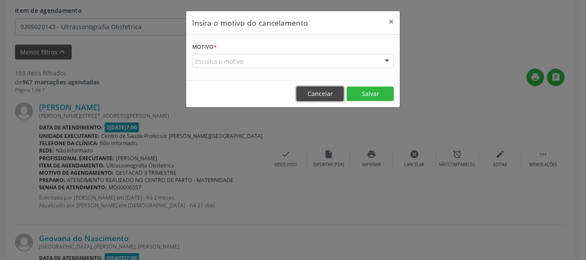
click at [311, 93] on button "Cancelar" at bounding box center [319, 94] width 47 height 15
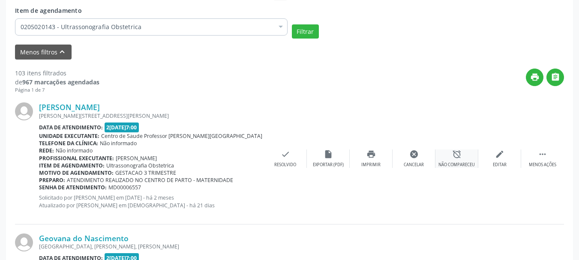
click at [457, 160] on div "alarm_off Não compareceu" at bounding box center [457, 159] width 43 height 18
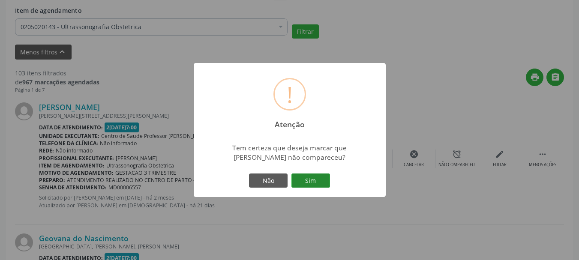
click at [308, 179] on button "Sim" at bounding box center [311, 181] width 39 height 15
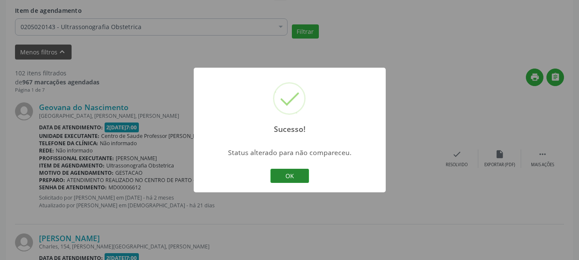
click at [300, 174] on button "OK" at bounding box center [290, 176] width 39 height 15
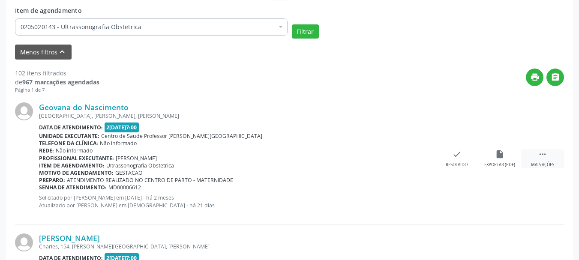
click at [539, 165] on div "Mais ações" at bounding box center [542, 165] width 23 height 6
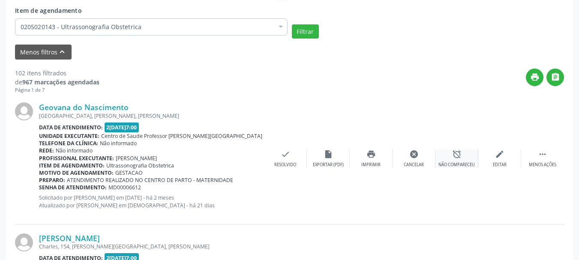
click at [449, 155] on div "alarm_off Não compareceu" at bounding box center [457, 159] width 43 height 18
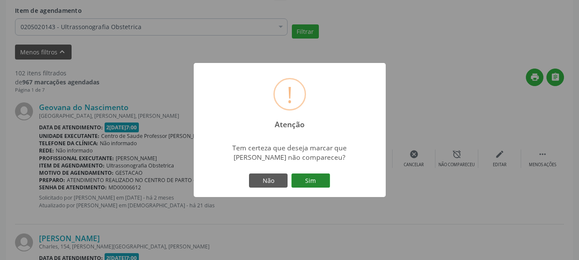
click at [314, 182] on button "Sim" at bounding box center [311, 181] width 39 height 15
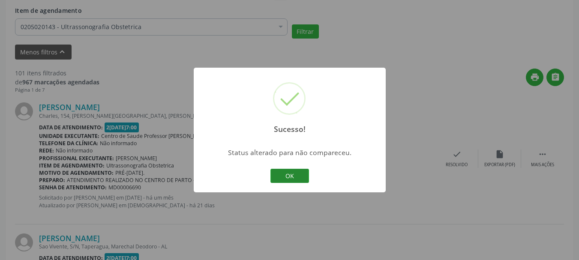
click at [295, 175] on button "OK" at bounding box center [290, 176] width 39 height 15
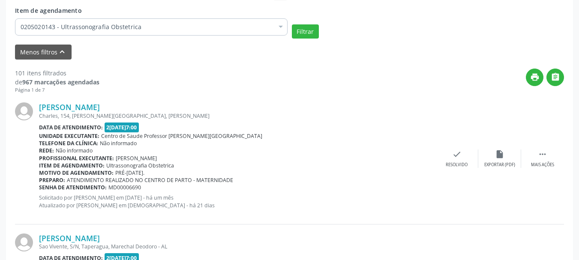
click at [117, 188] on span "MD00006690" at bounding box center [124, 187] width 33 height 7
copy span "MD00006690"
click at [466, 165] on div "Resolvido" at bounding box center [457, 165] width 22 height 6
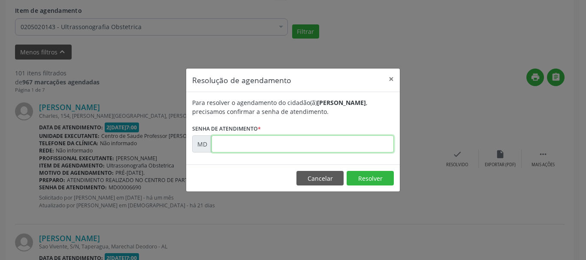
click at [258, 138] on input "text" at bounding box center [302, 143] width 182 height 17
paste input "00006690"
type input "00006690"
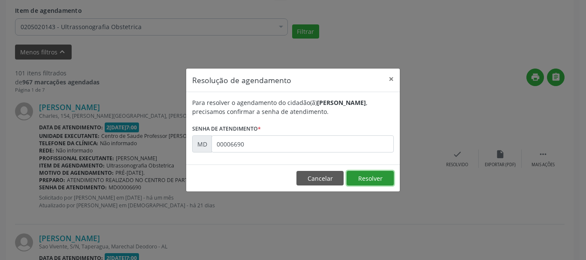
click at [375, 177] on button "Resolver" at bounding box center [369, 178] width 47 height 15
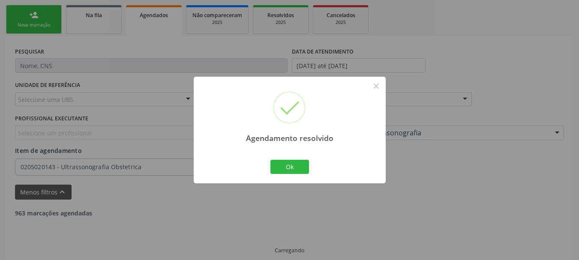
scroll to position [194, 0]
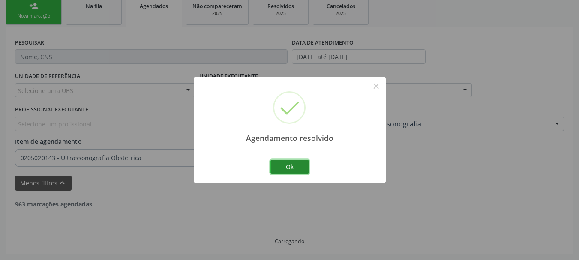
click at [301, 164] on button "Ok" at bounding box center [290, 167] width 39 height 15
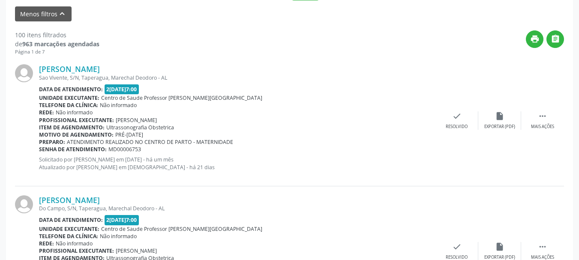
scroll to position [406, 0]
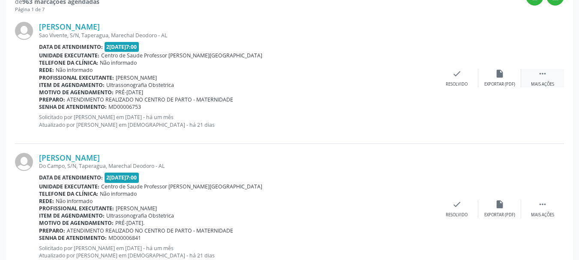
click at [539, 87] on div "Mais ações" at bounding box center [542, 84] width 23 height 6
click at [532, 78] on div " Menos ações" at bounding box center [542, 78] width 43 height 18
click at [540, 84] on div "Mais ações" at bounding box center [542, 84] width 23 height 6
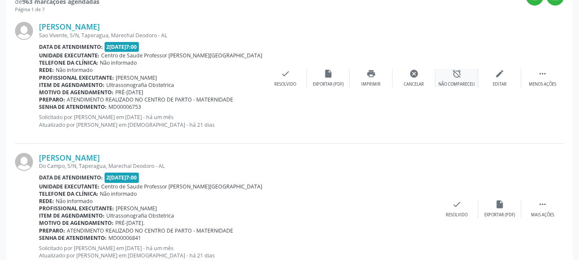
click at [451, 77] on div "alarm_off Não compareceu" at bounding box center [457, 78] width 43 height 18
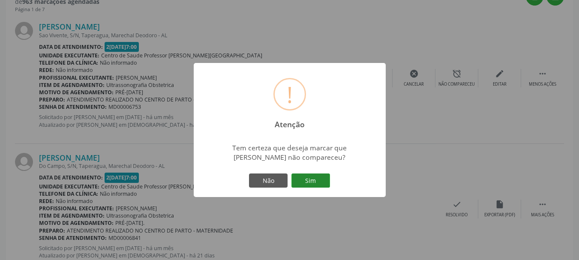
click at [306, 179] on button "Sim" at bounding box center [311, 181] width 39 height 15
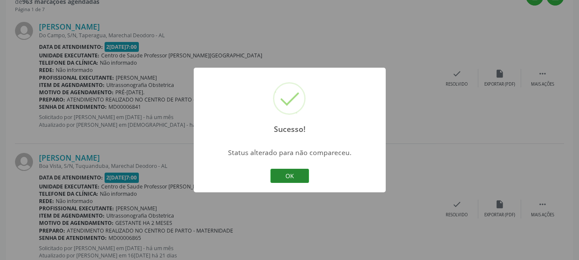
click at [287, 176] on button "OK" at bounding box center [290, 176] width 39 height 15
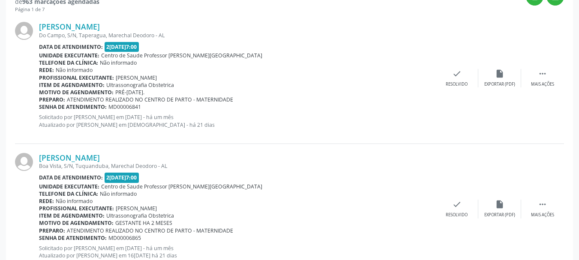
click at [116, 108] on span "MD00006841" at bounding box center [124, 106] width 33 height 7
copy span "MD00006841"
click at [454, 75] on icon "check" at bounding box center [456, 73] width 9 height 9
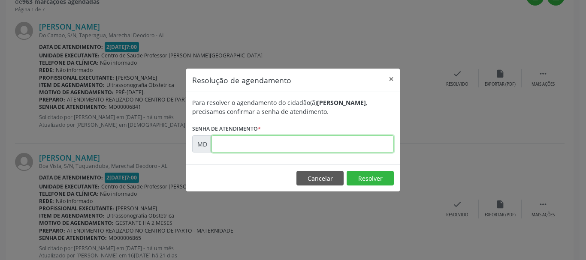
click at [325, 141] on input "text" at bounding box center [302, 143] width 182 height 17
paste input "00006841"
type input "00006841"
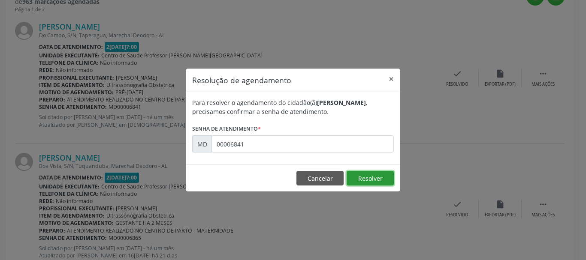
click at [359, 179] on button "Resolver" at bounding box center [369, 178] width 47 height 15
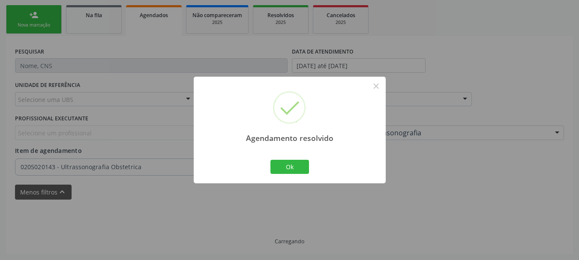
scroll to position [194, 0]
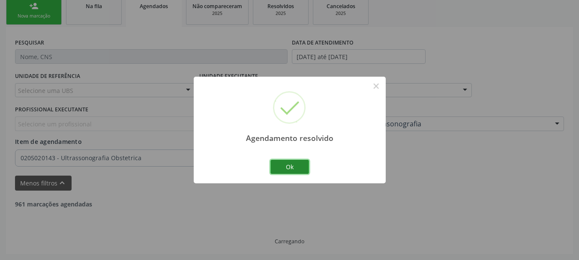
click at [295, 171] on button "Ok" at bounding box center [290, 167] width 39 height 15
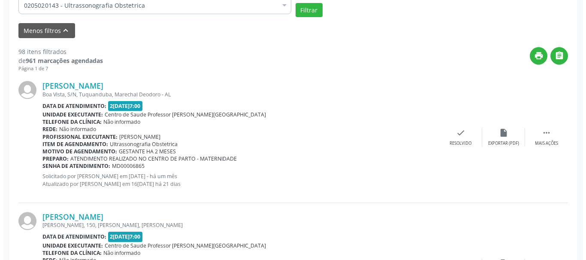
scroll to position [376, 0]
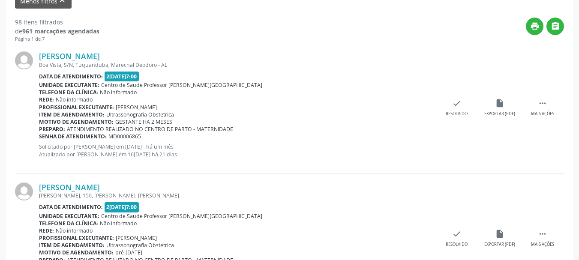
click at [115, 136] on span "MD00006865" at bounding box center [124, 136] width 33 height 7
click at [453, 105] on icon "check" at bounding box center [456, 103] width 9 height 9
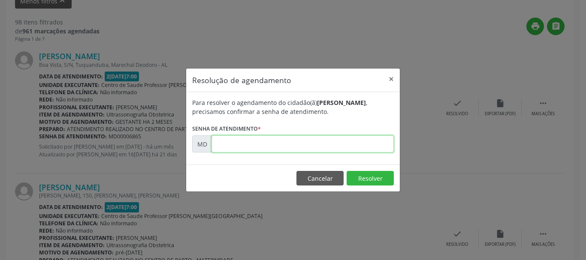
click at [353, 147] on input "text" at bounding box center [302, 143] width 182 height 17
paste input "00006865"
type input "00006865"
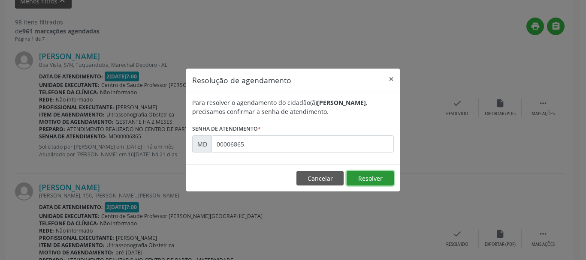
click at [361, 180] on button "Resolver" at bounding box center [369, 178] width 47 height 15
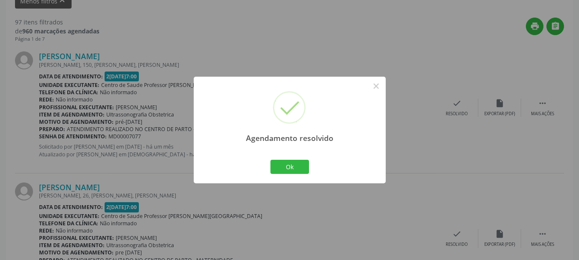
click at [283, 159] on div "Ok Cancel" at bounding box center [289, 167] width 42 height 18
click at [289, 171] on button "Ok" at bounding box center [290, 167] width 39 height 15
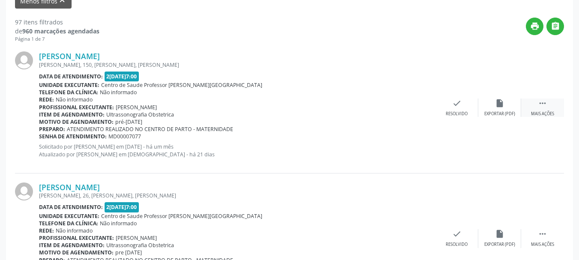
click at [546, 113] on div "Mais ações" at bounding box center [542, 114] width 23 height 6
click at [441, 116] on div "Não compareceu" at bounding box center [457, 114] width 36 height 6
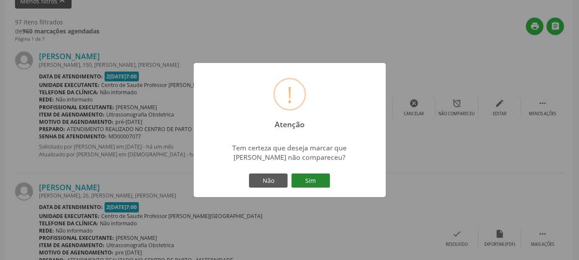
click at [317, 183] on button "Sim" at bounding box center [311, 181] width 39 height 15
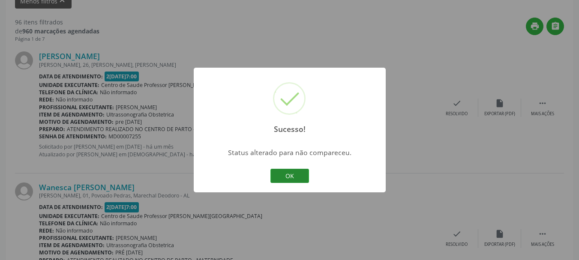
click at [289, 181] on button "OK" at bounding box center [290, 176] width 39 height 15
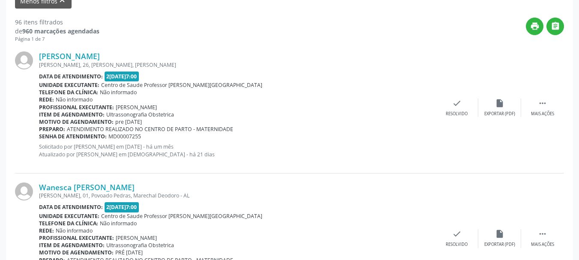
click at [119, 138] on span "MD00007255" at bounding box center [124, 136] width 33 height 7
click at [452, 114] on div "Resolvido" at bounding box center [457, 114] width 22 height 6
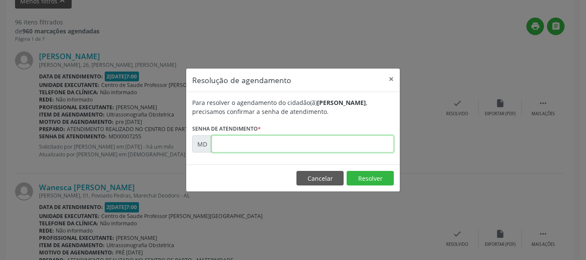
click at [335, 139] on input "text" at bounding box center [302, 143] width 182 height 17
paste input "00007255"
type input "00007255"
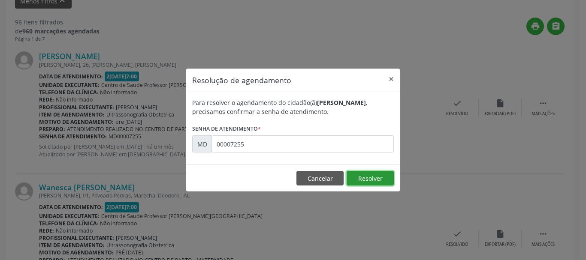
click at [383, 182] on button "Resolver" at bounding box center [369, 178] width 47 height 15
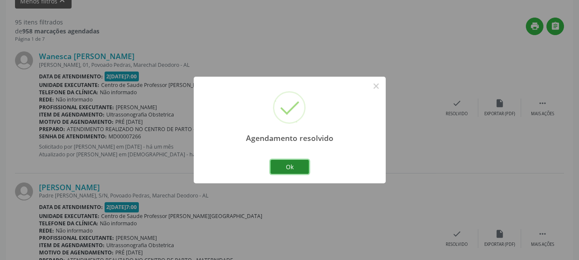
click at [298, 171] on button "Ok" at bounding box center [290, 167] width 39 height 15
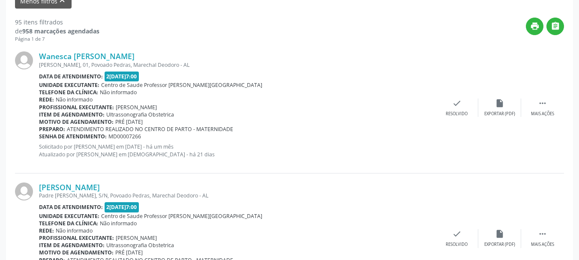
click at [548, 109] on div " Mais ações" at bounding box center [542, 108] width 43 height 18
click at [462, 113] on div "Não compareceu" at bounding box center [457, 114] width 36 height 6
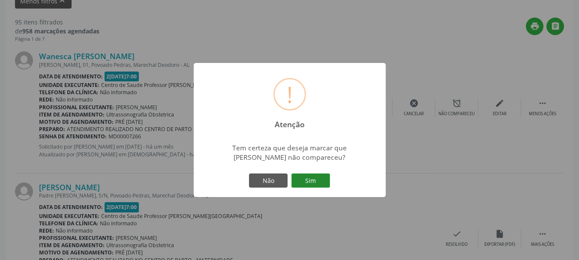
click at [306, 182] on button "Sim" at bounding box center [311, 181] width 39 height 15
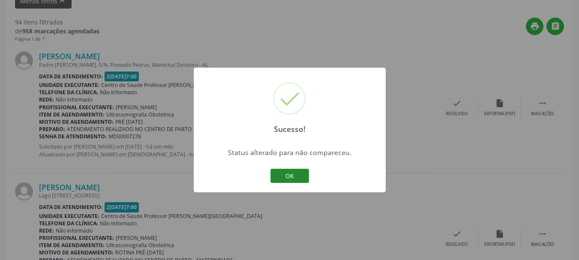
click at [297, 172] on button "OK" at bounding box center [290, 176] width 39 height 15
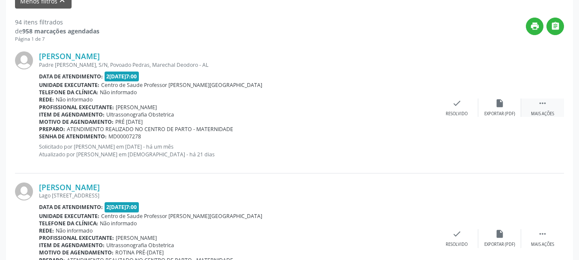
click at [538, 115] on div "Mais ações" at bounding box center [542, 114] width 23 height 6
click at [456, 114] on div "Não compareceu" at bounding box center [457, 114] width 36 height 6
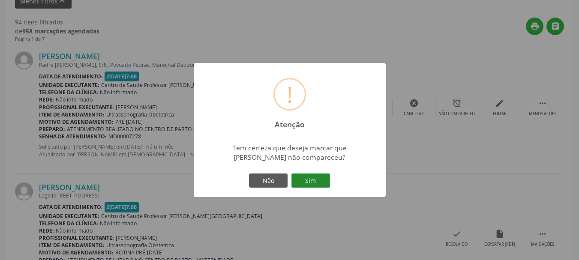
click at [308, 188] on button "Sim" at bounding box center [311, 181] width 39 height 15
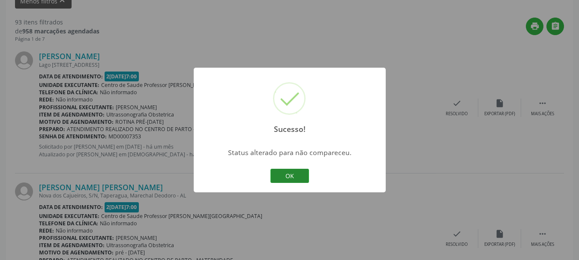
click at [289, 182] on button "OK" at bounding box center [290, 176] width 39 height 15
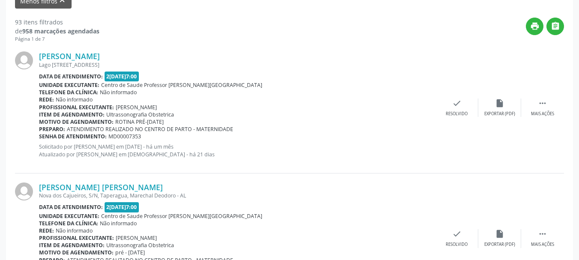
click at [134, 138] on span "MD00007353" at bounding box center [124, 136] width 33 height 7
click at [461, 117] on div "Resolvido" at bounding box center [457, 114] width 22 height 6
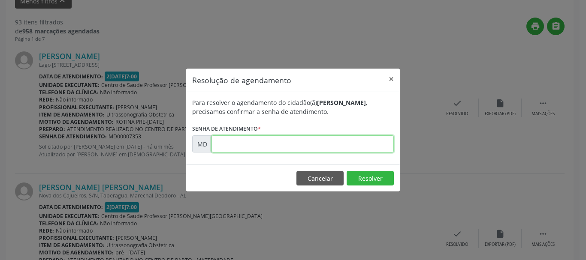
click at [340, 148] on input "text" at bounding box center [302, 143] width 182 height 17
paste input "00007353"
type input "00007353"
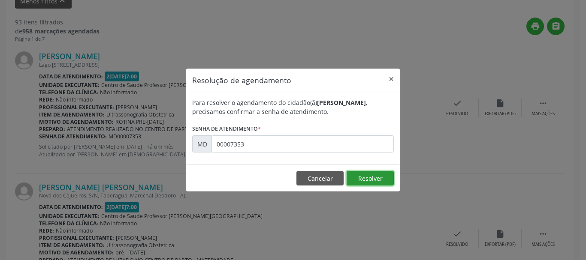
click at [369, 177] on button "Resolver" at bounding box center [369, 178] width 47 height 15
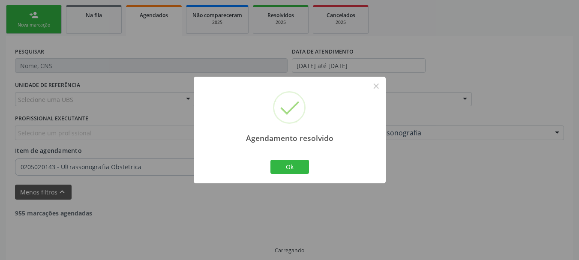
scroll to position [194, 0]
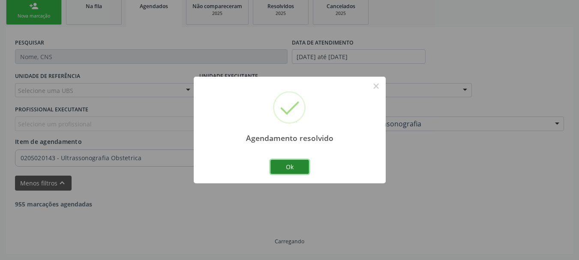
click at [298, 160] on button "Ok" at bounding box center [290, 167] width 39 height 15
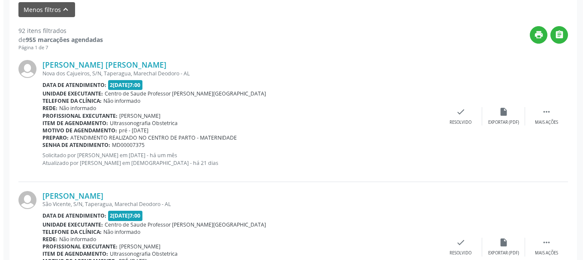
scroll to position [385, 0]
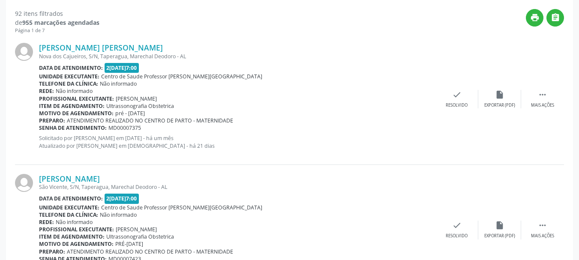
click at [119, 126] on span "MD00007375" at bounding box center [124, 127] width 33 height 7
click at [455, 100] on div "check Resolvido" at bounding box center [457, 99] width 43 height 18
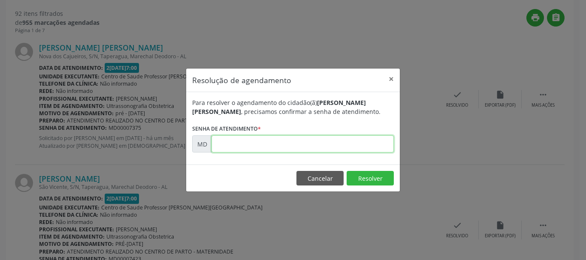
click at [296, 147] on input "text" at bounding box center [302, 143] width 182 height 17
paste input "00007375"
type input "00007375"
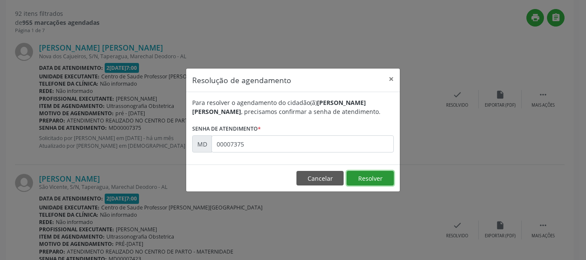
click at [362, 180] on button "Resolver" at bounding box center [369, 178] width 47 height 15
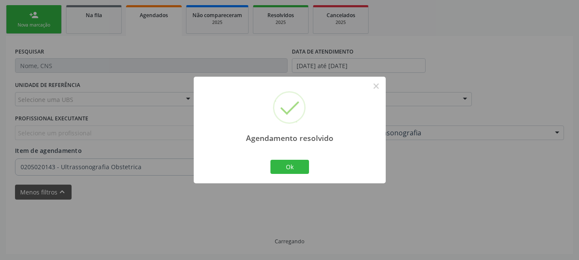
scroll to position [194, 0]
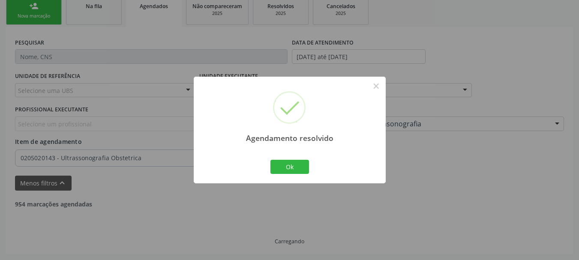
click at [298, 176] on div "Agendamento resolvido × Ok Cancel" at bounding box center [290, 130] width 192 height 107
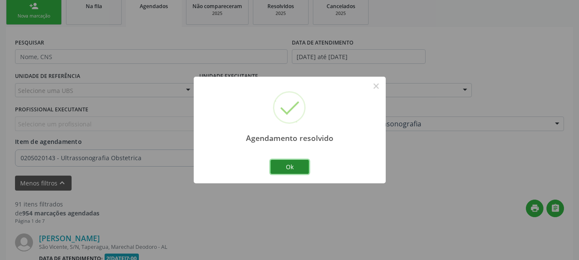
click at [281, 165] on button "Ok" at bounding box center [290, 167] width 39 height 15
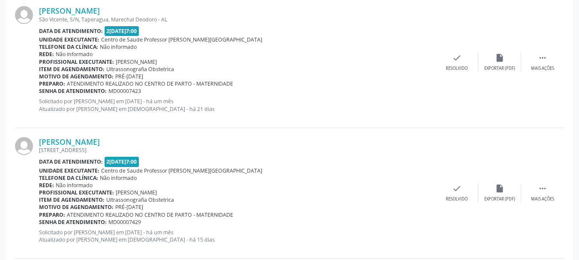
scroll to position [375, 0]
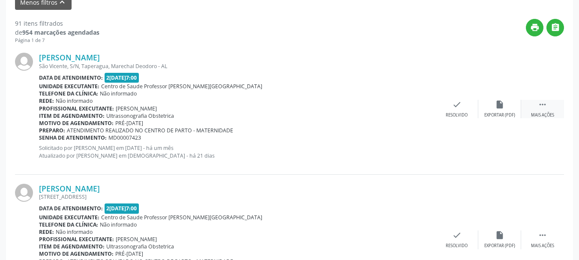
click at [540, 113] on div "Mais ações" at bounding box center [542, 115] width 23 height 6
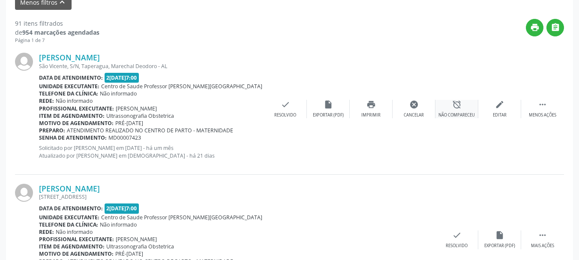
click at [448, 106] on div "alarm_off Não compareceu" at bounding box center [457, 109] width 43 height 18
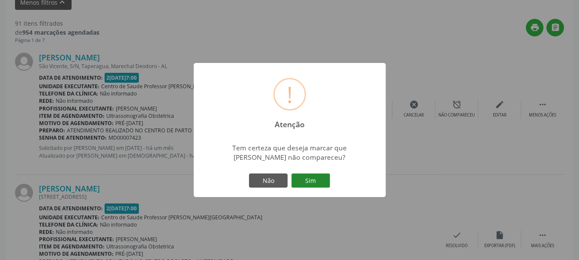
click at [314, 181] on button "Sim" at bounding box center [311, 181] width 39 height 15
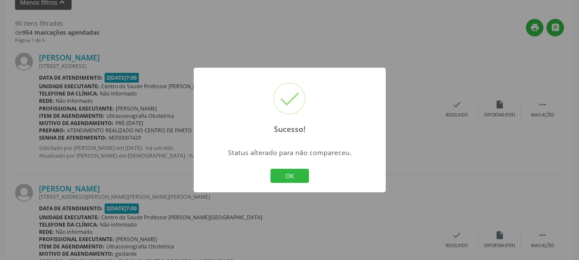
click at [271, 169] on button "OK" at bounding box center [290, 176] width 39 height 15
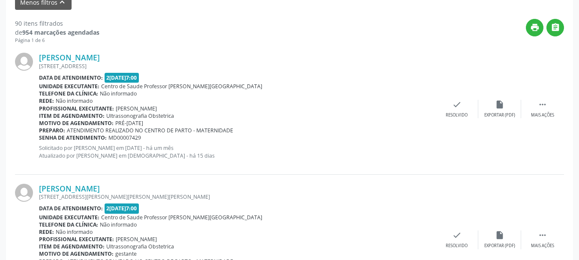
click at [113, 138] on span "MD00007429" at bounding box center [124, 137] width 33 height 7
click at [457, 114] on div "Resolvido" at bounding box center [457, 115] width 22 height 6
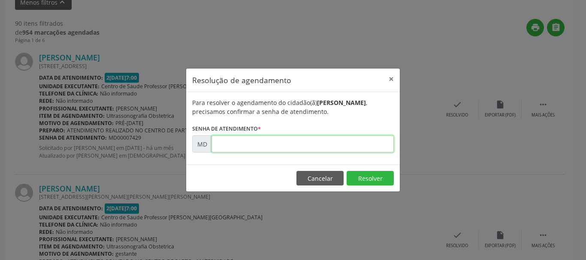
click at [295, 146] on input "text" at bounding box center [302, 143] width 182 height 17
paste input "00007429"
type input "00007429"
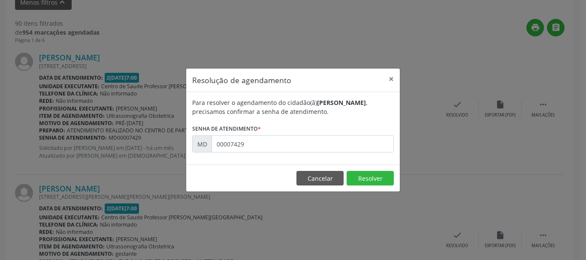
click at [349, 169] on footer "Cancelar Resolver" at bounding box center [292, 178] width 213 height 27
click at [353, 174] on button "Resolver" at bounding box center [369, 178] width 47 height 15
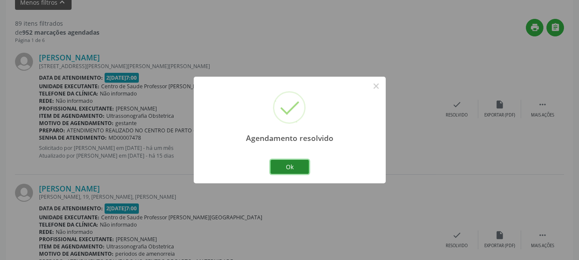
click at [301, 166] on button "Ok" at bounding box center [290, 167] width 39 height 15
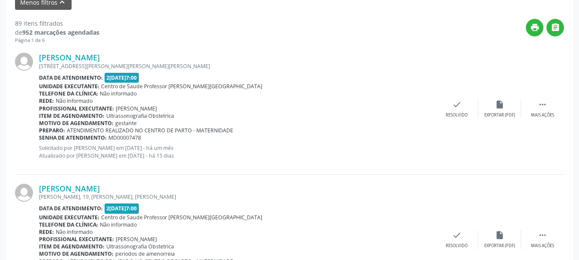
click at [562, 119] on div "Karla Mayara Santana de Oliveira R Joao Farias Lobo, 45, Jacintinho, Marechal D…" at bounding box center [289, 109] width 549 height 131
click at [549, 112] on div "Mais ações" at bounding box center [542, 115] width 23 height 6
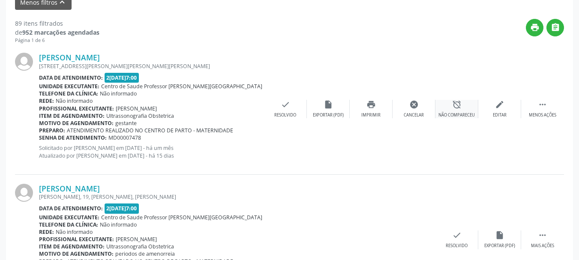
click at [460, 107] on icon "alarm_off" at bounding box center [456, 104] width 9 height 9
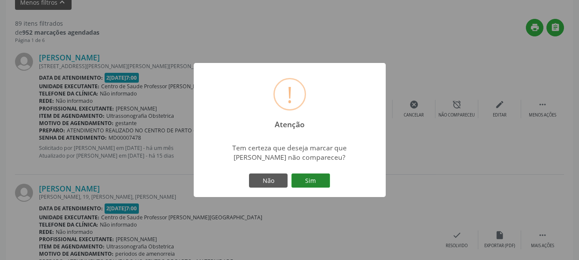
click at [320, 178] on button "Sim" at bounding box center [311, 181] width 39 height 15
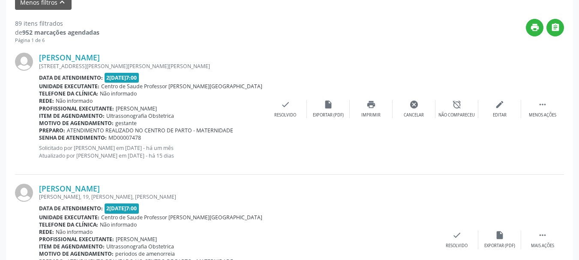
scroll to position [194, 0]
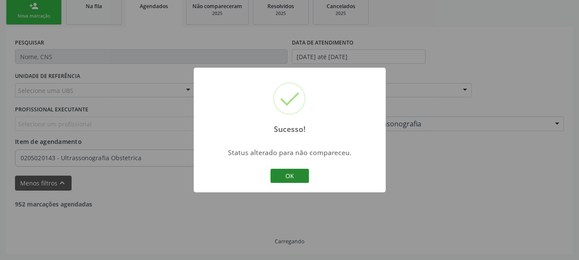
click at [304, 174] on button "OK" at bounding box center [290, 176] width 39 height 15
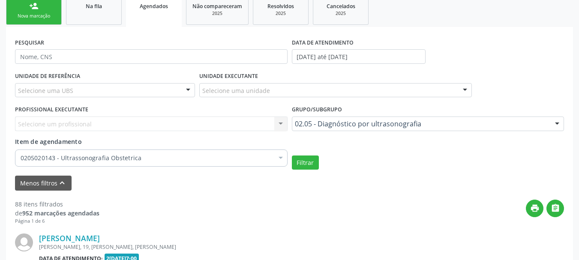
scroll to position [375, 0]
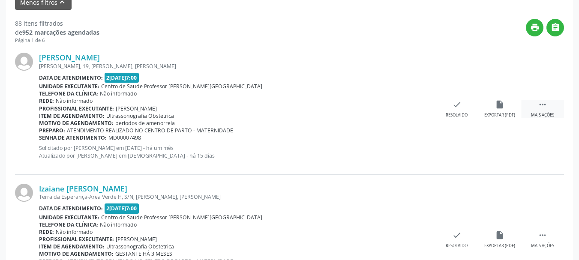
click at [548, 109] on div " Mais ações" at bounding box center [542, 109] width 43 height 18
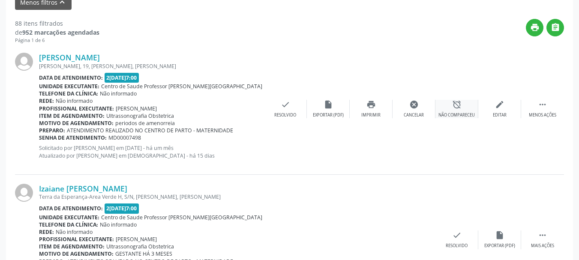
click at [444, 107] on div "alarm_off Não compareceu" at bounding box center [457, 109] width 43 height 18
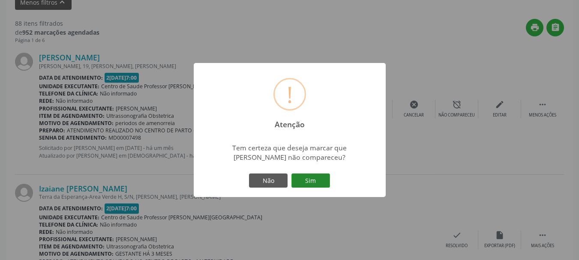
click at [316, 185] on button "Sim" at bounding box center [311, 181] width 39 height 15
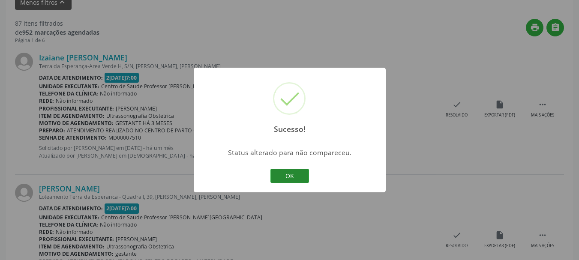
click at [289, 177] on button "OK" at bounding box center [290, 176] width 39 height 15
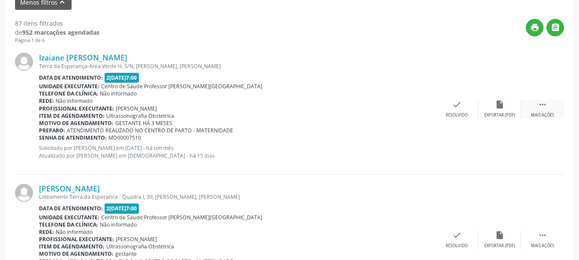
click at [529, 116] on div " Mais ações" at bounding box center [542, 109] width 43 height 18
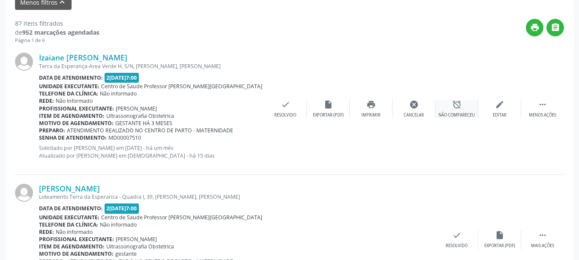
click at [451, 110] on div "alarm_off Não compareceu" at bounding box center [457, 109] width 43 height 18
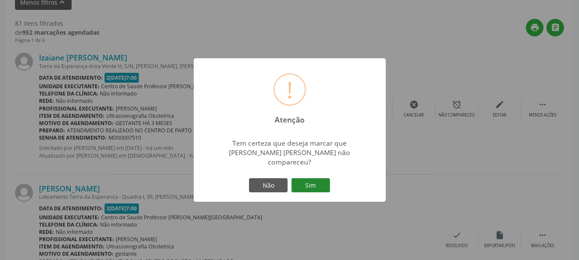
click at [315, 179] on button "Sim" at bounding box center [311, 185] width 39 height 15
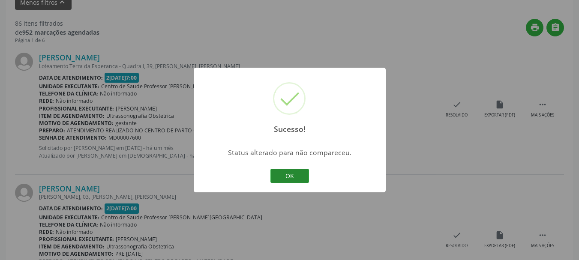
click at [304, 170] on button "OK" at bounding box center [290, 176] width 39 height 15
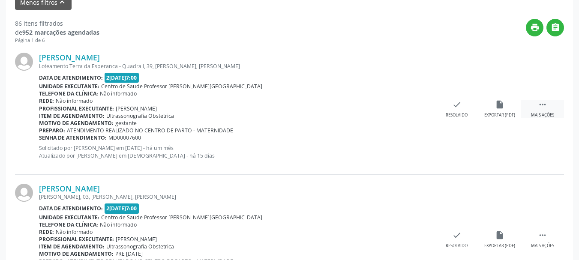
click at [550, 107] on div " Mais ações" at bounding box center [542, 109] width 43 height 18
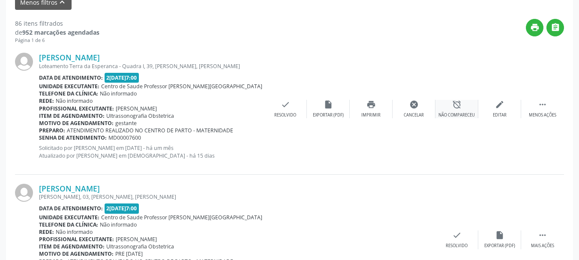
click at [451, 108] on div "alarm_off Não compareceu" at bounding box center [457, 109] width 43 height 18
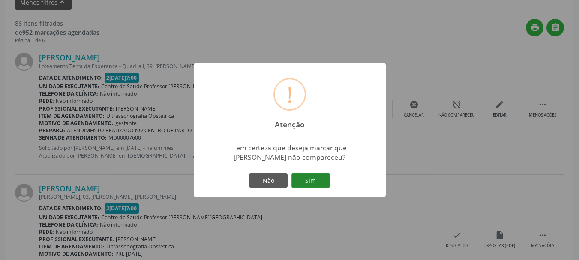
click at [308, 183] on button "Sim" at bounding box center [311, 181] width 39 height 15
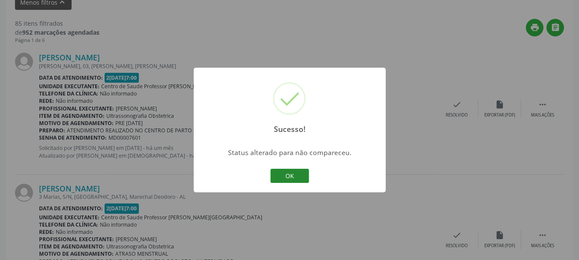
click at [302, 180] on button "OK" at bounding box center [290, 176] width 39 height 15
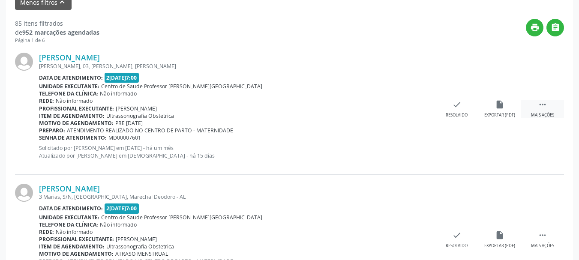
click at [535, 114] on div "Mais ações" at bounding box center [542, 115] width 23 height 6
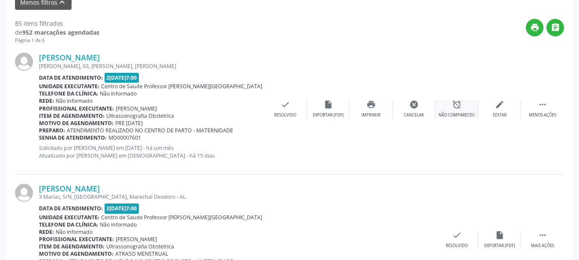
click at [460, 108] on icon "alarm_off" at bounding box center [456, 104] width 9 height 9
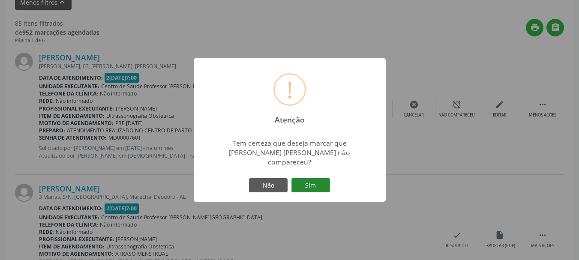
click at [301, 180] on button "Sim" at bounding box center [311, 185] width 39 height 15
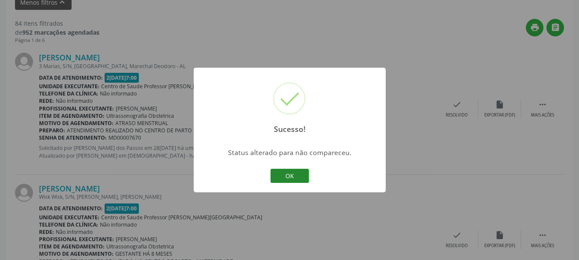
click at [287, 175] on button "OK" at bounding box center [290, 176] width 39 height 15
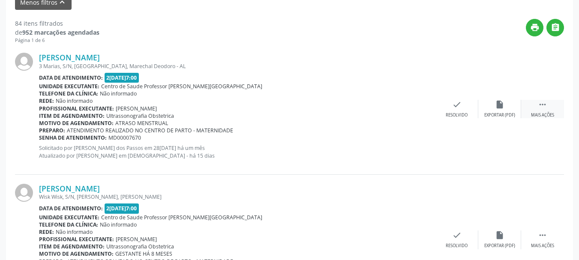
click at [531, 114] on div "Mais ações" at bounding box center [542, 115] width 23 height 6
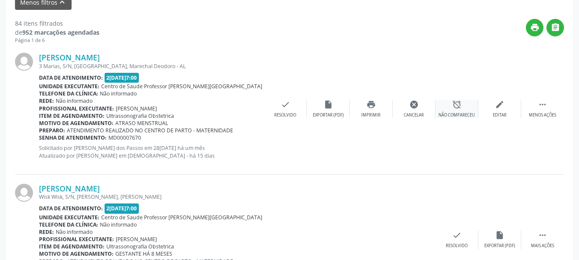
click at [443, 104] on div "alarm_off Não compareceu" at bounding box center [457, 109] width 43 height 18
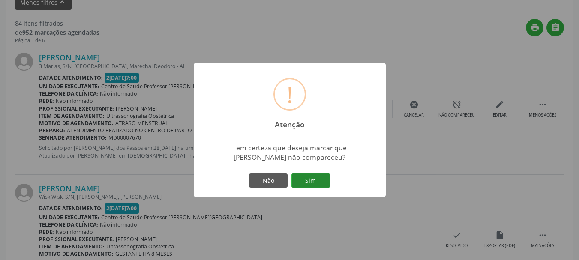
click at [303, 180] on button "Sim" at bounding box center [311, 181] width 39 height 15
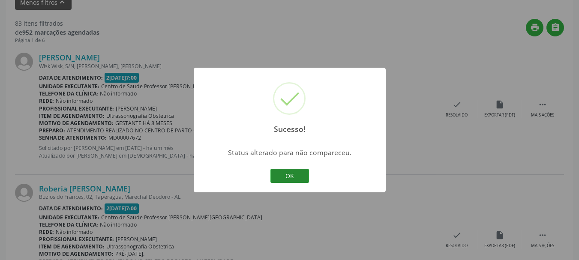
click at [298, 178] on button "OK" at bounding box center [290, 176] width 39 height 15
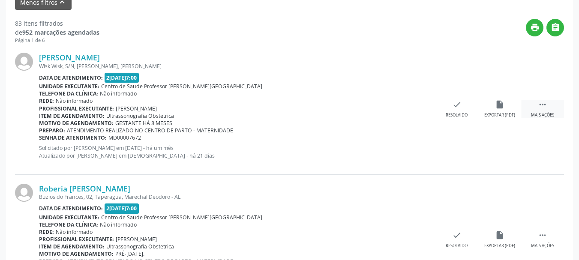
click at [531, 116] on div "Mais ações" at bounding box center [542, 115] width 23 height 6
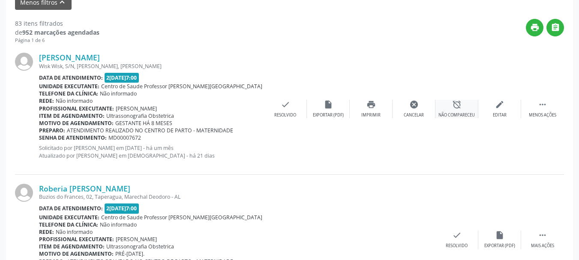
click at [458, 113] on div "Não compareceu" at bounding box center [457, 115] width 36 height 6
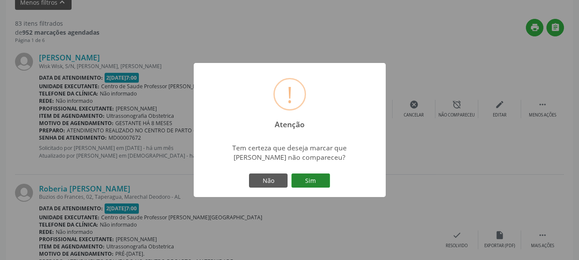
click at [308, 181] on button "Sim" at bounding box center [311, 181] width 39 height 15
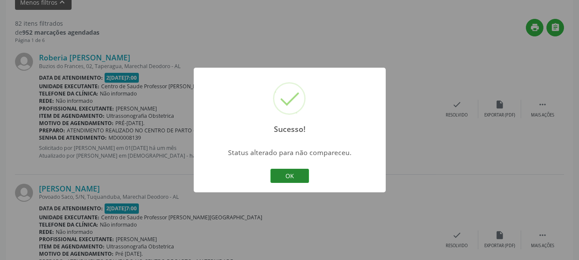
click at [297, 175] on button "OK" at bounding box center [290, 176] width 39 height 15
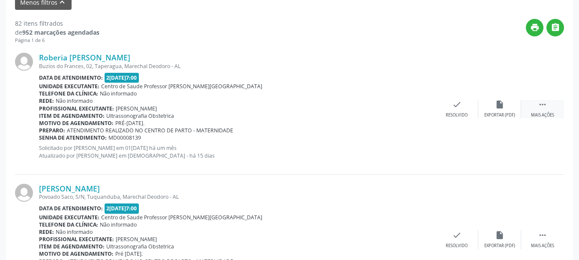
click at [535, 114] on div "Mais ações" at bounding box center [542, 115] width 23 height 6
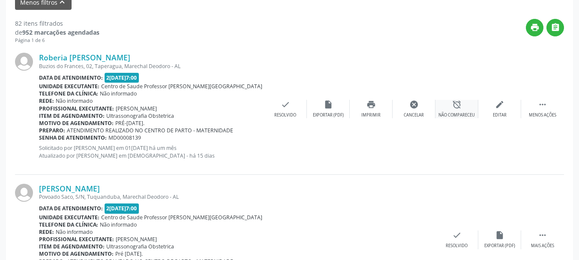
click at [460, 114] on div "Não compareceu" at bounding box center [457, 115] width 36 height 6
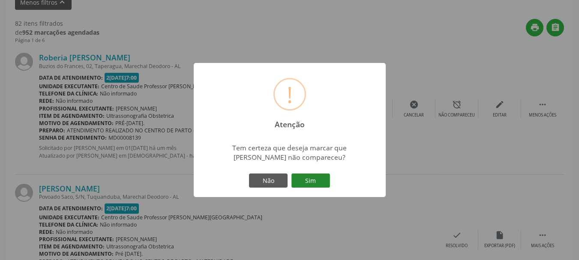
click at [303, 185] on button "Sim" at bounding box center [311, 181] width 39 height 15
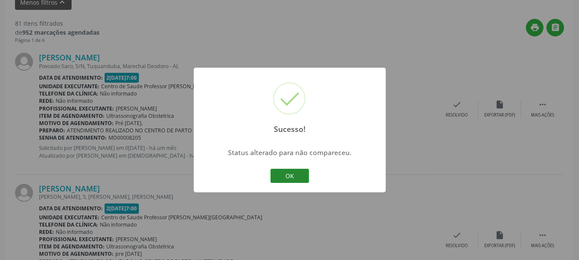
click at [284, 179] on button "OK" at bounding box center [290, 176] width 39 height 15
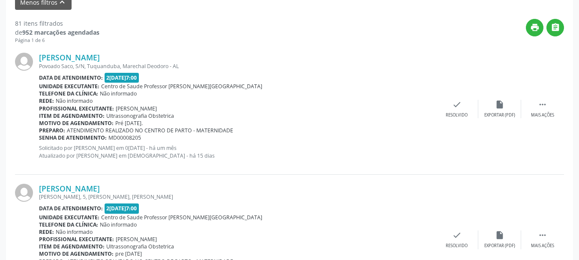
click at [115, 138] on span "MD00008205" at bounding box center [124, 137] width 33 height 7
click at [451, 111] on div "check Resolvido" at bounding box center [457, 109] width 43 height 18
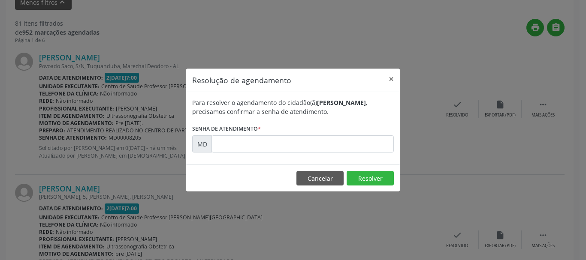
click at [364, 133] on form "Para resolver o agendamento do cidadão(ã) Gabriele dos Santos Silva Ferreira , …" at bounding box center [292, 125] width 201 height 54
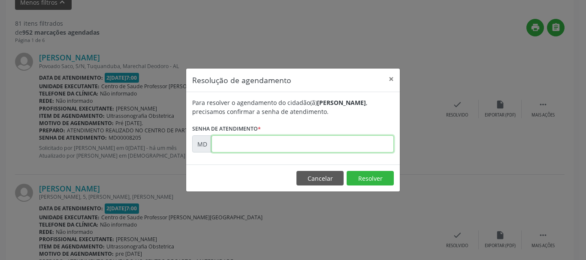
click at [364, 139] on input "text" at bounding box center [302, 143] width 182 height 17
paste input "8205"
type input "00008205"
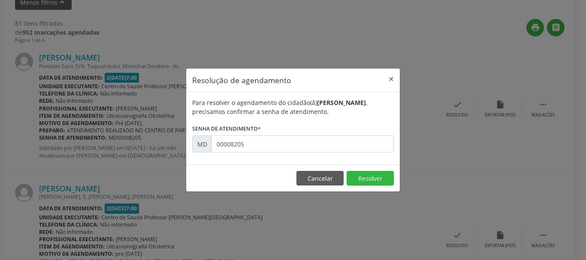
click at [363, 157] on div "Para resolver o agendamento do cidadão(ã) Gabriele dos Santos Silva Ferreira , …" at bounding box center [292, 128] width 213 height 72
click at [357, 179] on button "Resolver" at bounding box center [369, 178] width 47 height 15
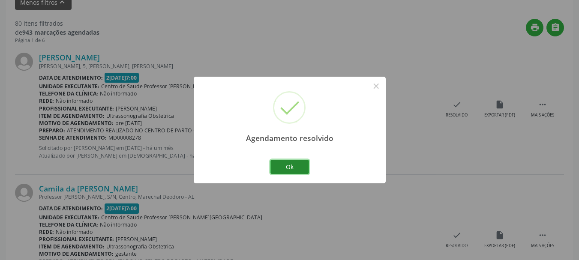
click at [300, 168] on button "Ok" at bounding box center [290, 167] width 39 height 15
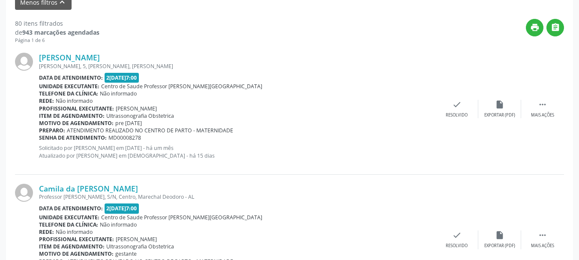
click at [542, 123] on div "Tacila Samily dos Santos Silva Gislene Mateus, 5, Urbano, Marechal Deodoro - AL…" at bounding box center [289, 109] width 549 height 131
click at [541, 116] on div "Mais ações" at bounding box center [542, 115] width 23 height 6
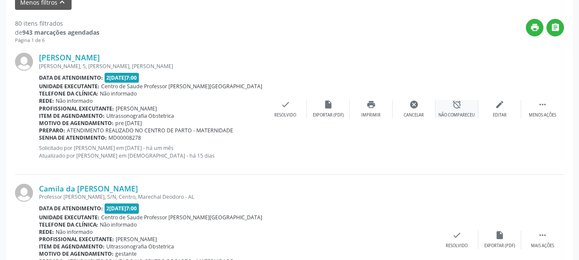
click at [446, 106] on div "alarm_off Não compareceu" at bounding box center [457, 109] width 43 height 18
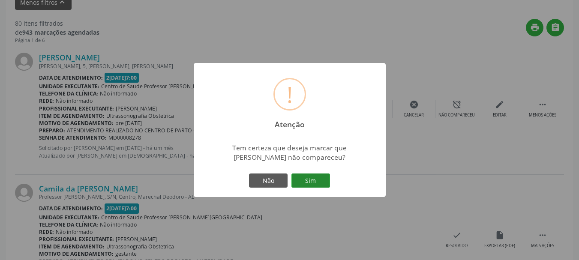
click at [307, 179] on button "Sim" at bounding box center [311, 181] width 39 height 15
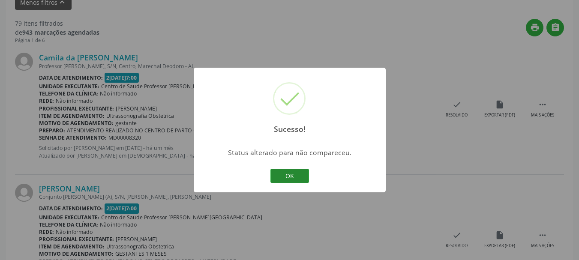
click at [277, 183] on button "OK" at bounding box center [290, 176] width 39 height 15
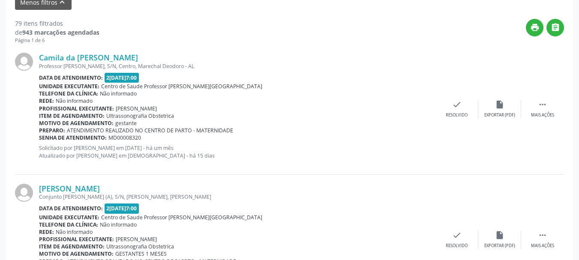
click at [137, 140] on span "MD00008320" at bounding box center [124, 137] width 33 height 7
click at [457, 108] on icon "check" at bounding box center [456, 104] width 9 height 9
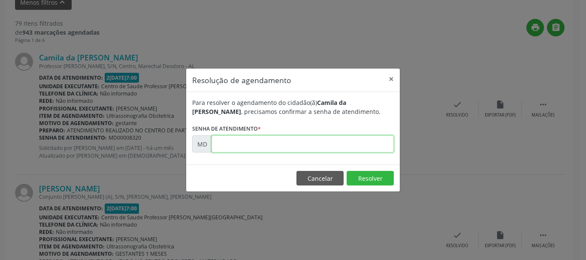
click at [330, 146] on input "text" at bounding box center [302, 143] width 182 height 17
paste input "00008320"
type input "00008320"
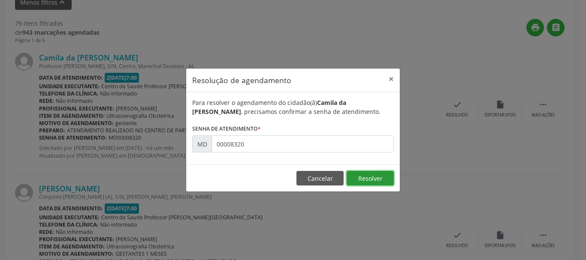
click at [346, 171] on button "Resolver" at bounding box center [369, 178] width 47 height 15
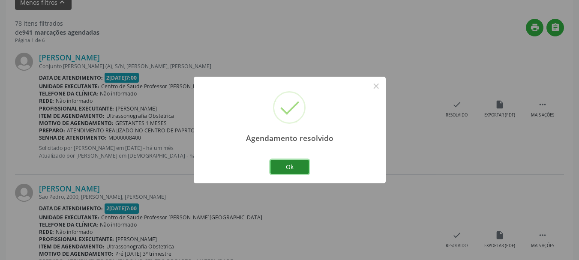
click at [298, 163] on button "Ok" at bounding box center [290, 167] width 39 height 15
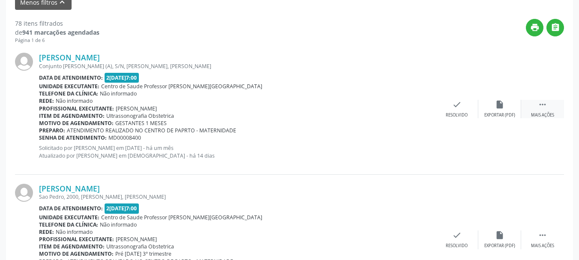
click at [547, 102] on div " Mais ações" at bounding box center [542, 109] width 43 height 18
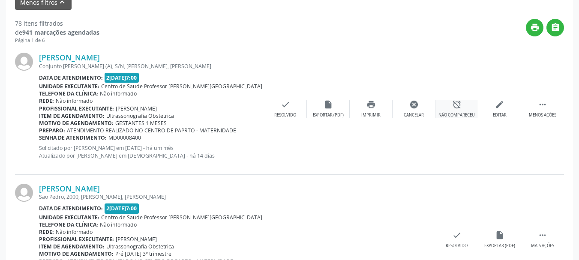
click at [453, 109] on div "alarm_off Não compareceu" at bounding box center [457, 109] width 43 height 18
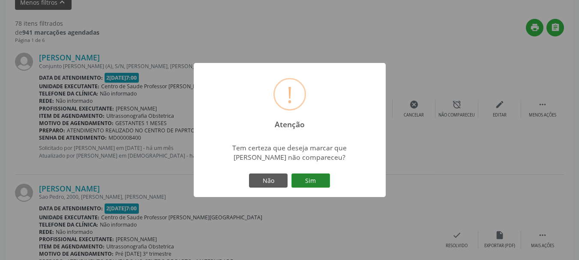
click at [308, 180] on button "Sim" at bounding box center [311, 181] width 39 height 15
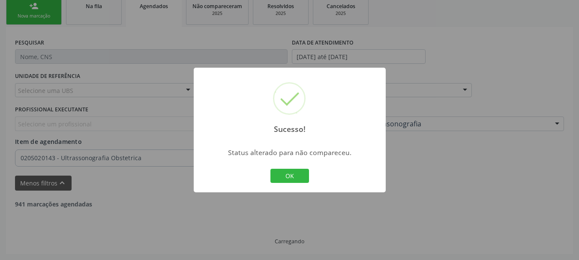
scroll to position [194, 0]
click at [277, 177] on button "OK" at bounding box center [290, 176] width 39 height 15
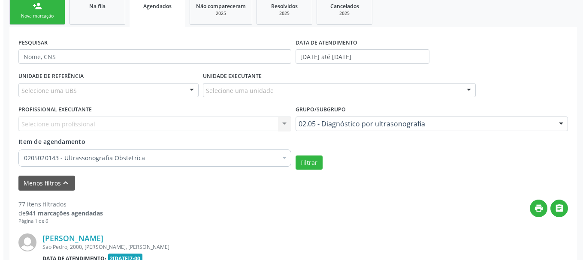
scroll to position [375, 0]
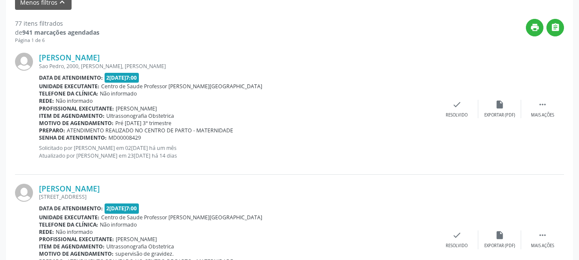
click at [131, 138] on span "MD00008429" at bounding box center [124, 137] width 33 height 7
click at [466, 109] on div "check Resolvido" at bounding box center [457, 109] width 43 height 18
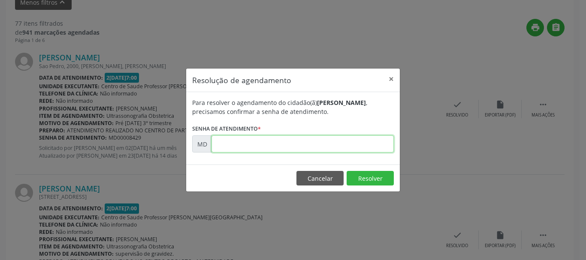
click at [335, 142] on input "text" at bounding box center [302, 143] width 182 height 17
paste input "00008429"
type input "00008429"
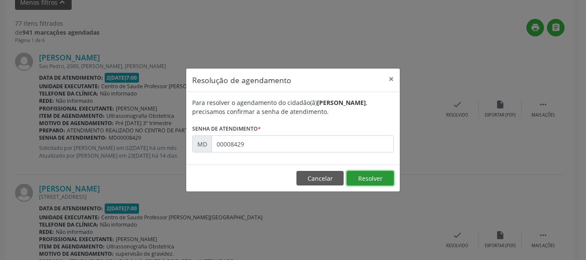
click at [346, 171] on button "Resolver" at bounding box center [369, 178] width 47 height 15
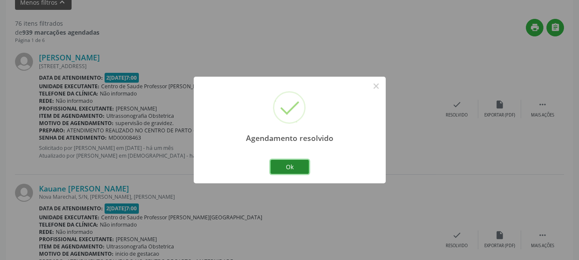
click at [292, 165] on button "Ok" at bounding box center [290, 167] width 39 height 15
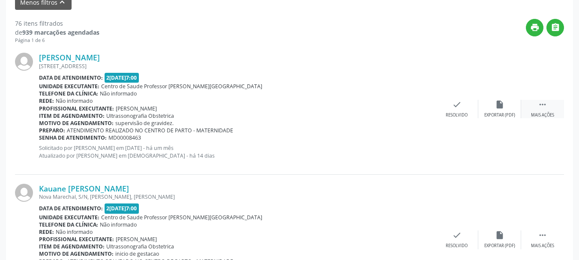
click at [545, 113] on div "Mais ações" at bounding box center [542, 115] width 23 height 6
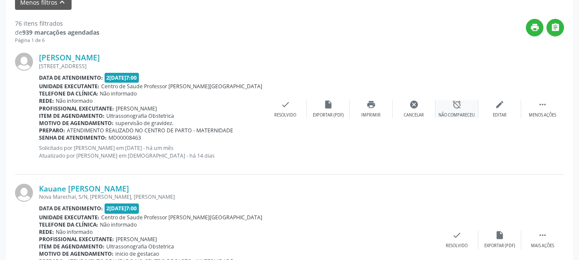
click at [459, 108] on icon "alarm_off" at bounding box center [456, 104] width 9 height 9
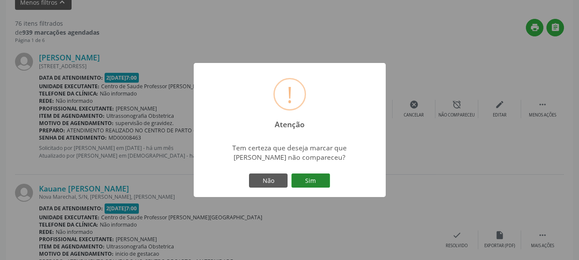
click at [316, 183] on button "Sim" at bounding box center [311, 181] width 39 height 15
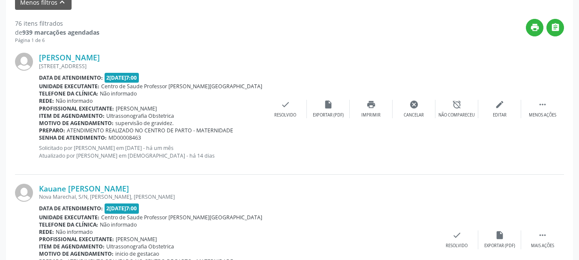
scroll to position [194, 0]
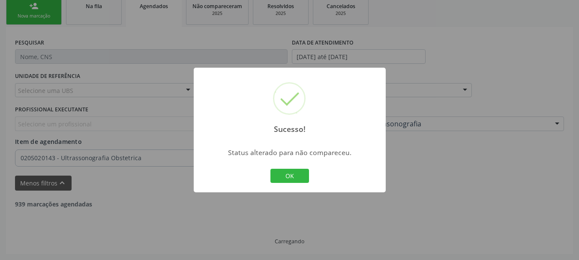
click at [271, 169] on button "OK" at bounding box center [290, 176] width 39 height 15
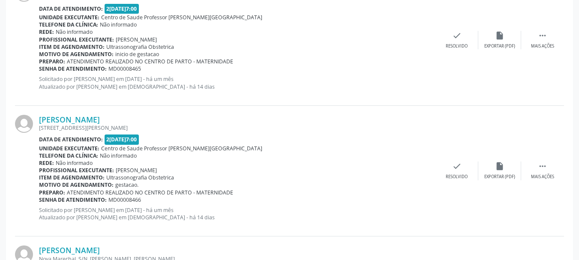
scroll to position [439, 0]
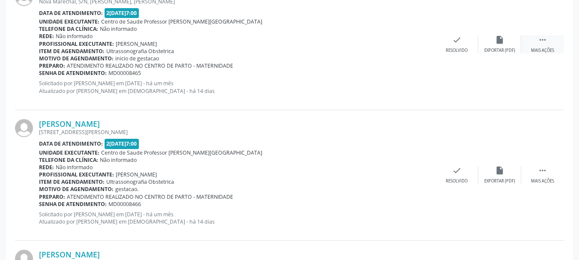
click at [535, 36] on div " Mais ações" at bounding box center [542, 44] width 43 height 18
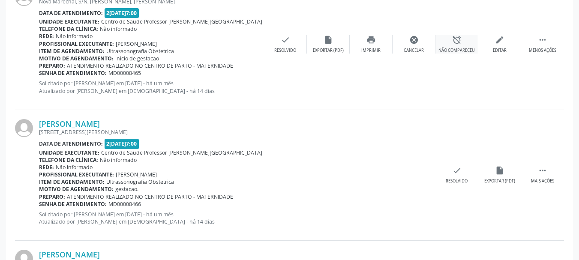
click at [462, 51] on div "Não compareceu" at bounding box center [457, 51] width 36 height 6
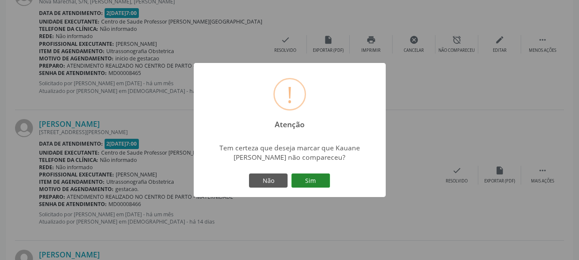
click at [323, 176] on button "Sim" at bounding box center [311, 181] width 39 height 15
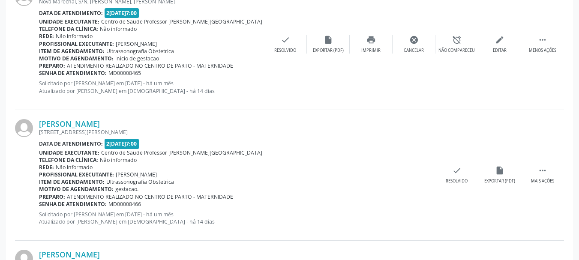
scroll to position [194, 0]
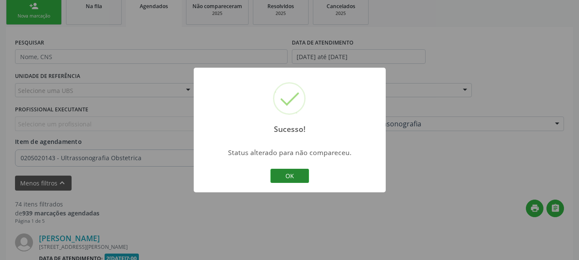
click at [295, 179] on button "OK" at bounding box center [290, 176] width 39 height 15
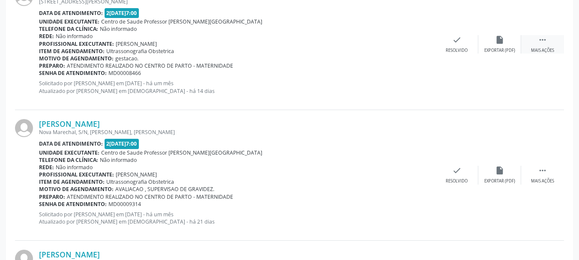
click at [544, 48] on div "Mais ações" at bounding box center [542, 51] width 23 height 6
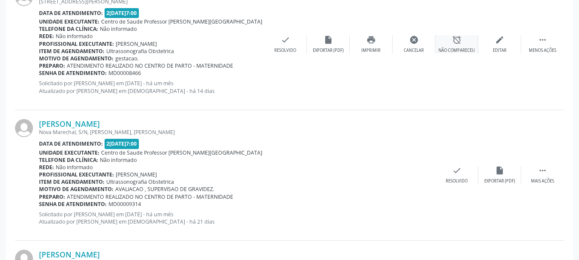
click at [461, 46] on div "alarm_off Não compareceu" at bounding box center [457, 44] width 43 height 18
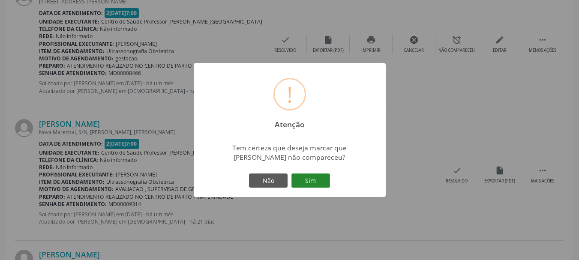
click at [306, 176] on button "Sim" at bounding box center [311, 181] width 39 height 15
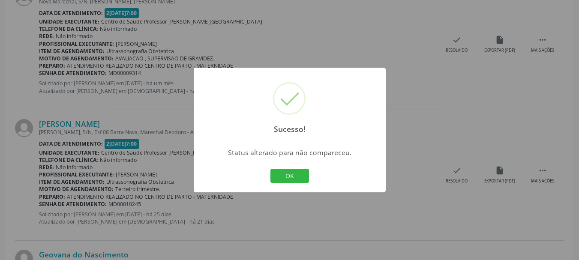
click at [271, 169] on button "OK" at bounding box center [290, 176] width 39 height 15
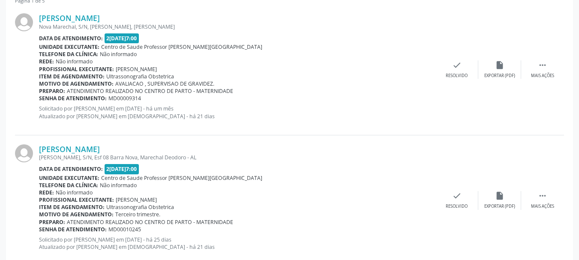
scroll to position [410, 0]
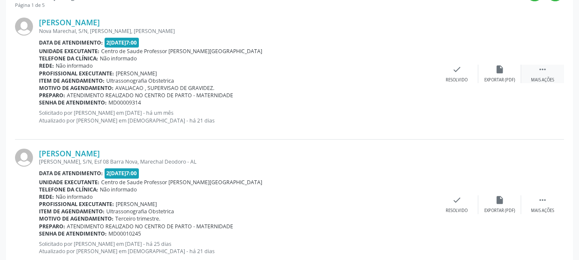
click at [561, 75] on div " Mais ações" at bounding box center [542, 74] width 43 height 18
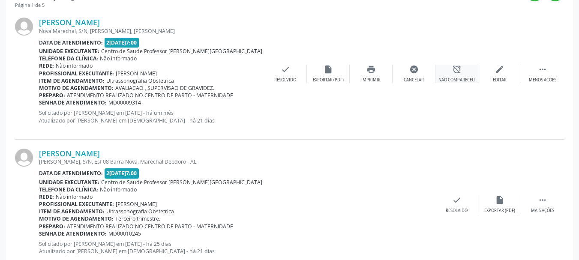
click at [448, 82] on div "Não compareceu" at bounding box center [457, 80] width 36 height 6
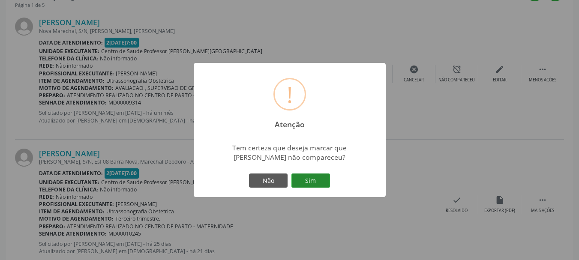
click at [307, 180] on button "Sim" at bounding box center [311, 181] width 39 height 15
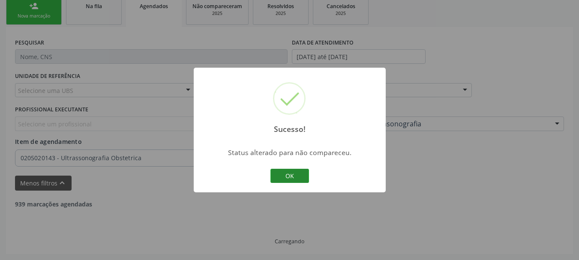
click at [300, 177] on button "OK" at bounding box center [290, 176] width 39 height 15
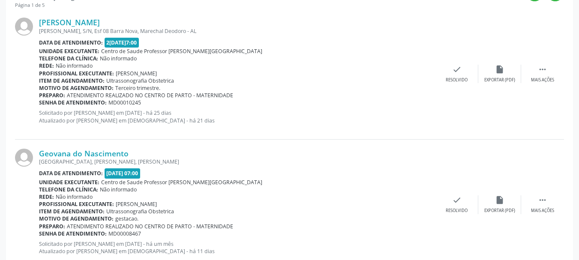
click at [131, 101] on span "MD00010245" at bounding box center [124, 102] width 33 height 7
click at [462, 65] on div "check Resolvido" at bounding box center [457, 74] width 43 height 18
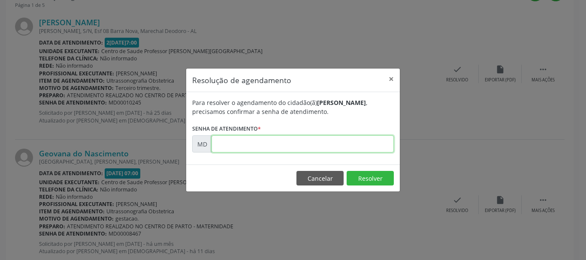
click at [303, 145] on input "text" at bounding box center [302, 143] width 182 height 17
paste input "00010245"
type input "00010245"
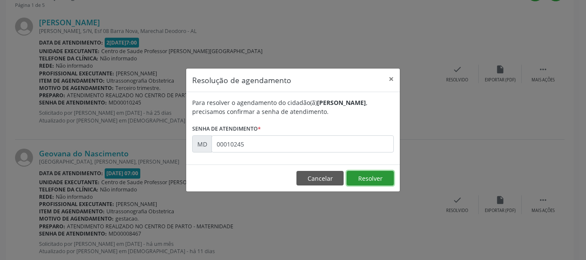
click at [361, 175] on button "Resolver" at bounding box center [369, 178] width 47 height 15
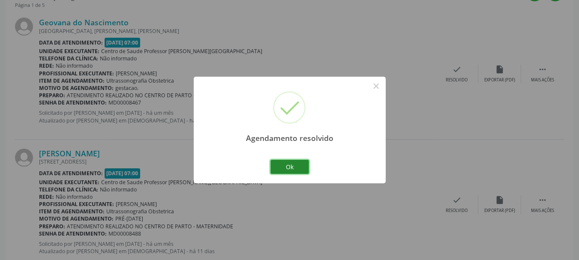
click at [301, 168] on button "Ok" at bounding box center [290, 167] width 39 height 15
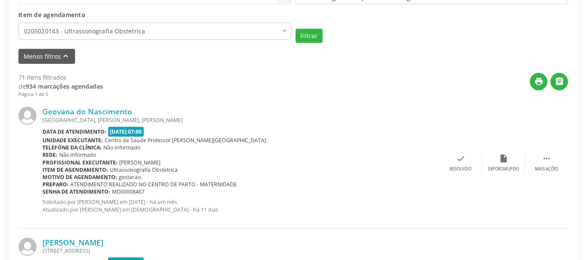
scroll to position [300, 0]
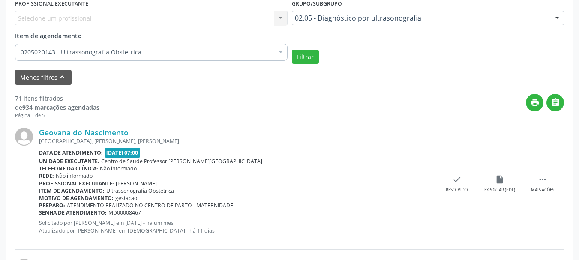
click at [125, 211] on span "MD00008467" at bounding box center [124, 212] width 33 height 7
click at [457, 191] on div "Resolvido" at bounding box center [457, 190] width 22 height 6
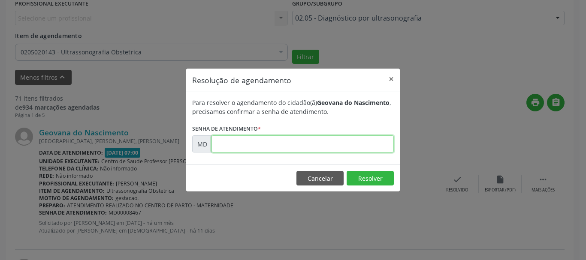
click at [325, 137] on input "text" at bounding box center [302, 143] width 182 height 17
paste input "00008467"
type input "00008467"
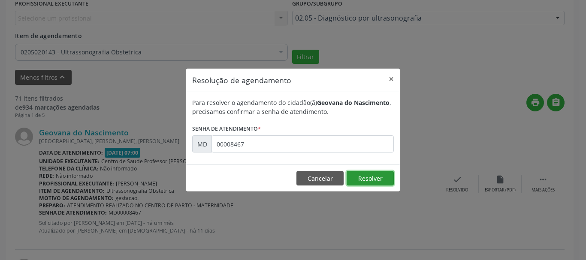
click at [346, 171] on button "Resolver" at bounding box center [369, 178] width 47 height 15
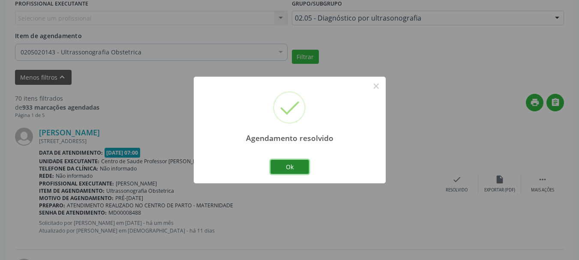
click at [283, 171] on button "Ok" at bounding box center [290, 167] width 39 height 15
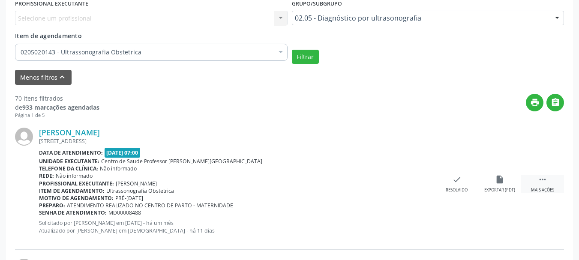
click at [547, 187] on div "Mais ações" at bounding box center [542, 190] width 23 height 6
click at [448, 185] on div "alarm_off Não compareceu" at bounding box center [457, 184] width 43 height 18
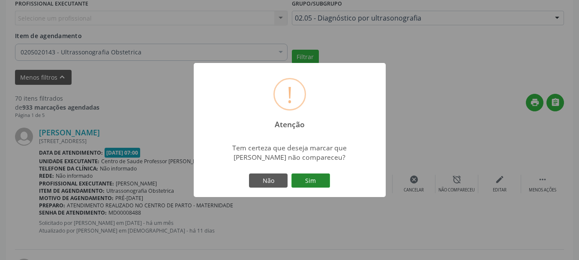
click at [301, 183] on button "Sim" at bounding box center [311, 181] width 39 height 15
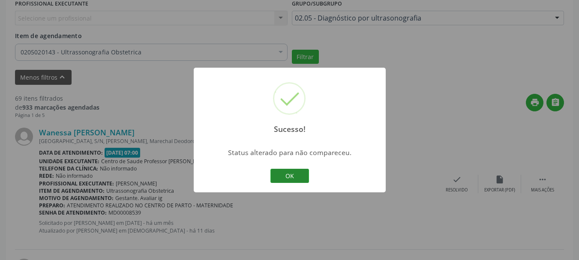
click at [295, 177] on button "OK" at bounding box center [290, 176] width 39 height 15
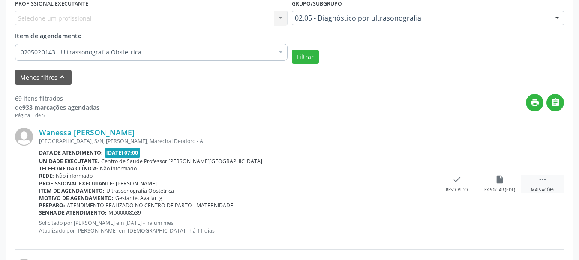
click at [540, 184] on div " Mais ações" at bounding box center [542, 184] width 43 height 18
click at [452, 183] on icon "alarm_off" at bounding box center [456, 179] width 9 height 9
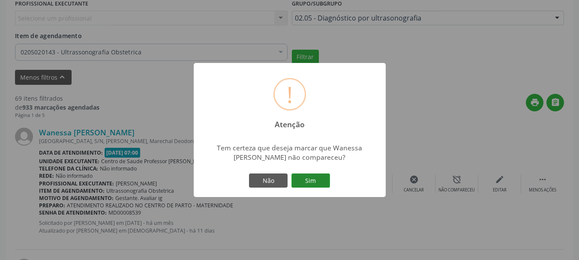
click at [307, 177] on button "Sim" at bounding box center [311, 181] width 39 height 15
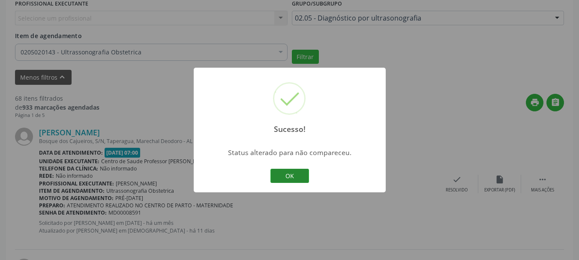
click at [298, 179] on button "OK" at bounding box center [290, 176] width 39 height 15
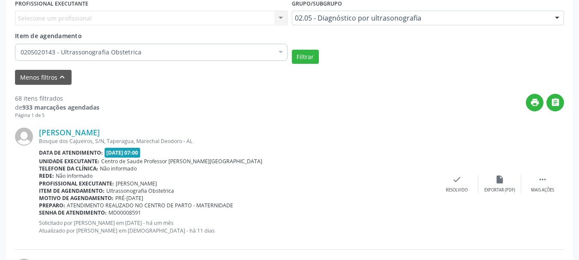
click at [124, 211] on span "MD00008591" at bounding box center [124, 212] width 33 height 7
click at [453, 182] on icon "check" at bounding box center [456, 179] width 9 height 9
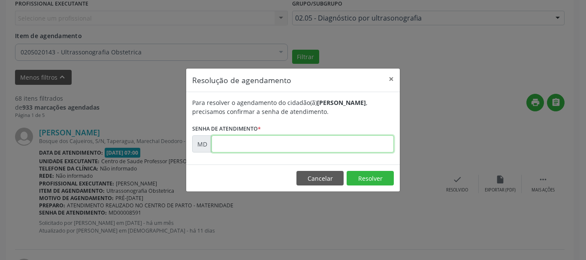
click at [246, 149] on input "text" at bounding box center [302, 143] width 182 height 17
paste input "00008591"
type input "00008591"
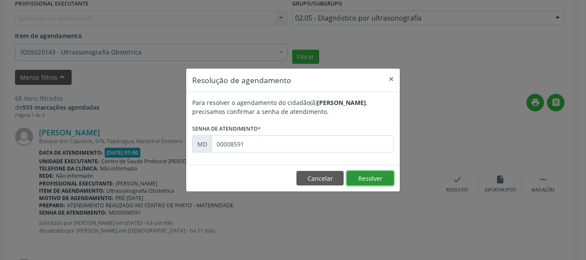
click at [387, 177] on button "Resolver" at bounding box center [369, 178] width 47 height 15
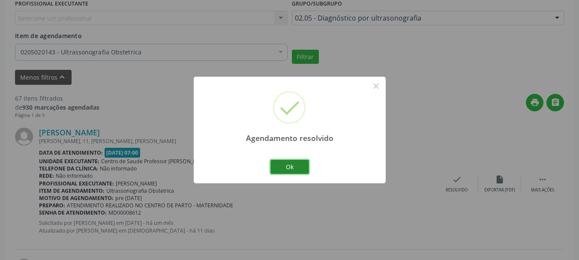
click at [282, 169] on button "Ok" at bounding box center [290, 167] width 39 height 15
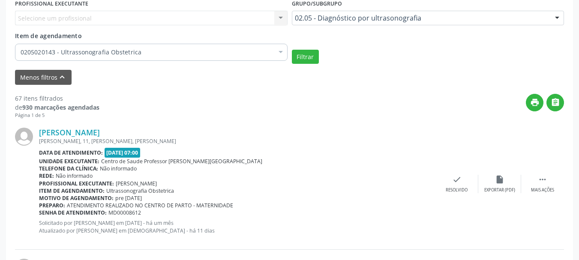
click at [123, 216] on span "MD00008612" at bounding box center [124, 212] width 33 height 7
click at [452, 186] on div "check Resolvido" at bounding box center [457, 184] width 43 height 18
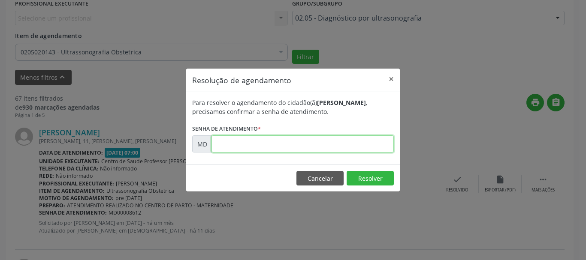
click at [342, 142] on input "text" at bounding box center [302, 143] width 182 height 17
paste input "00008612"
type input "00008612"
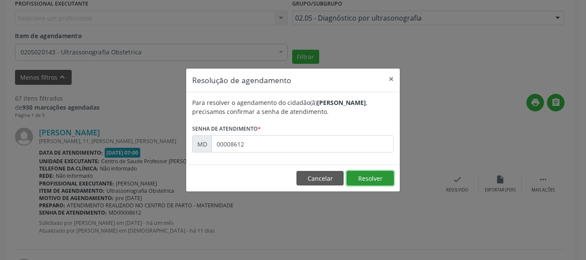
click at [364, 180] on button "Resolver" at bounding box center [369, 178] width 47 height 15
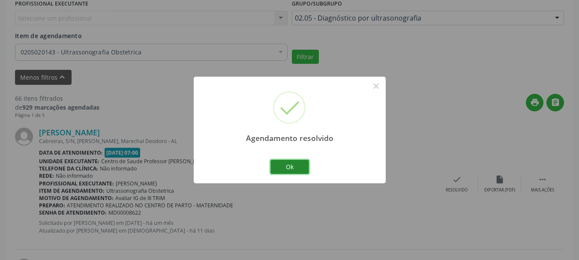
click at [298, 164] on button "Ok" at bounding box center [290, 167] width 39 height 15
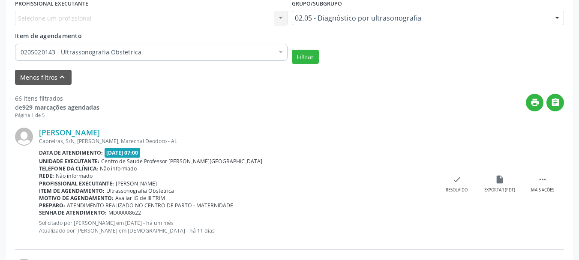
click at [116, 216] on span "MD00008622" at bounding box center [124, 212] width 33 height 7
click at [117, 213] on span "MD00008622" at bounding box center [124, 212] width 33 height 7
click at [445, 186] on div "check Resolvido" at bounding box center [457, 184] width 43 height 18
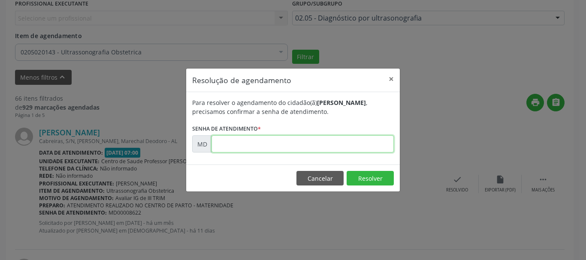
click at [350, 140] on input "text" at bounding box center [302, 143] width 182 height 17
paste input "00008622"
type input "00008622"
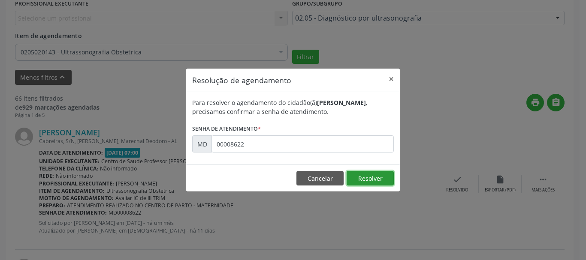
click at [355, 179] on button "Resolver" at bounding box center [369, 178] width 47 height 15
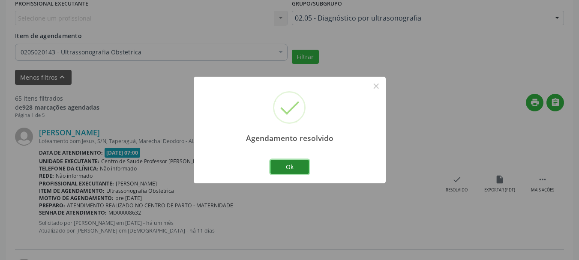
click at [275, 162] on button "Ok" at bounding box center [290, 167] width 39 height 15
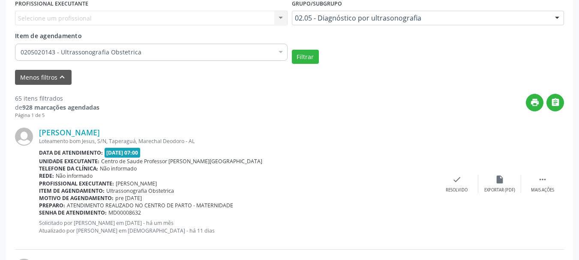
click at [135, 210] on span "MD00008632" at bounding box center [124, 212] width 33 height 7
click at [449, 190] on div "Resolvido" at bounding box center [457, 190] width 22 height 6
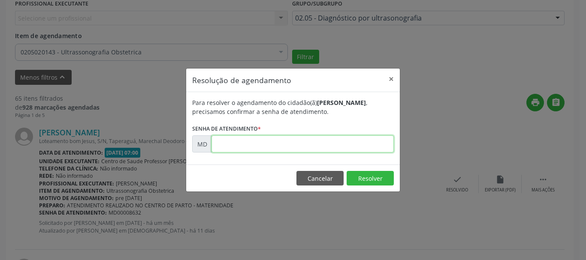
click at [317, 147] on input "text" at bounding box center [302, 143] width 182 height 17
paste input "00008632"
type input "00008632"
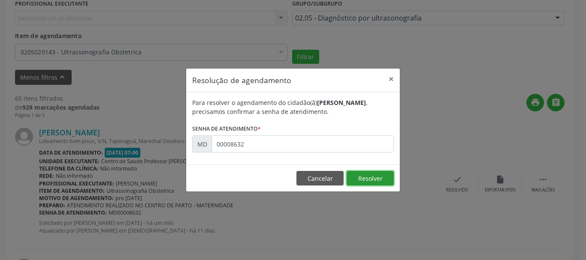
click at [365, 180] on button "Resolver" at bounding box center [369, 178] width 47 height 15
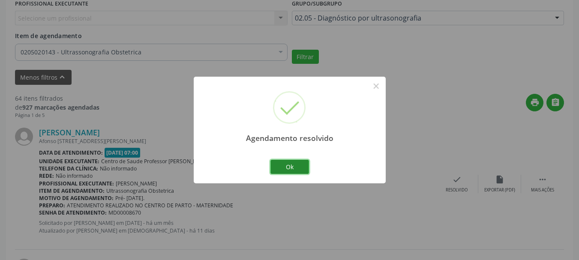
click at [296, 160] on button "Ok" at bounding box center [290, 167] width 39 height 15
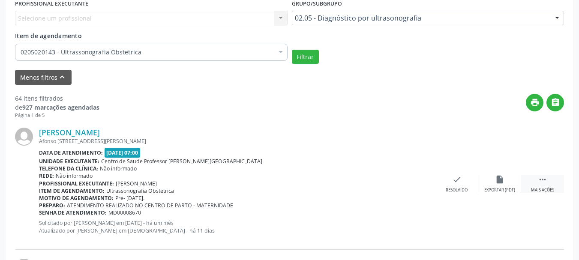
click at [537, 182] on div " Mais ações" at bounding box center [542, 184] width 43 height 18
click at [461, 178] on icon "alarm_off" at bounding box center [456, 179] width 9 height 9
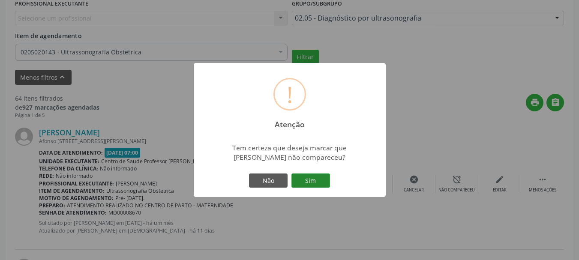
click at [299, 188] on button "Sim" at bounding box center [311, 181] width 39 height 15
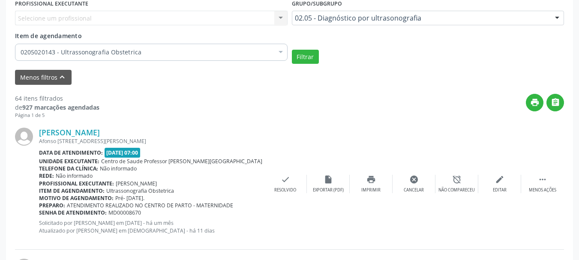
scroll to position [194, 0]
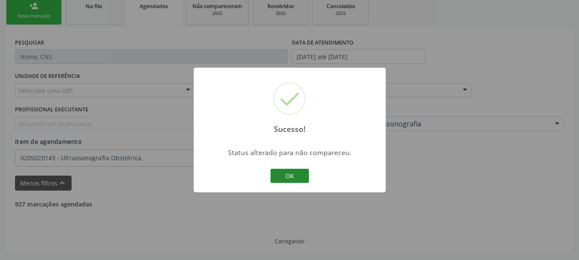
click at [292, 174] on button "OK" at bounding box center [290, 176] width 39 height 15
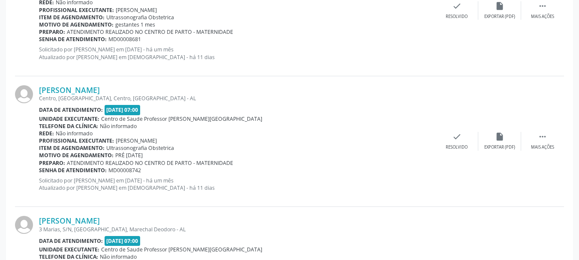
scroll to position [439, 0]
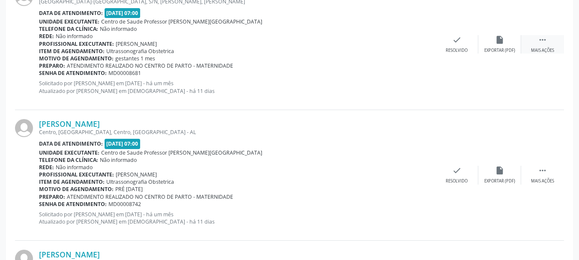
click at [554, 43] on div " Mais ações" at bounding box center [542, 44] width 43 height 18
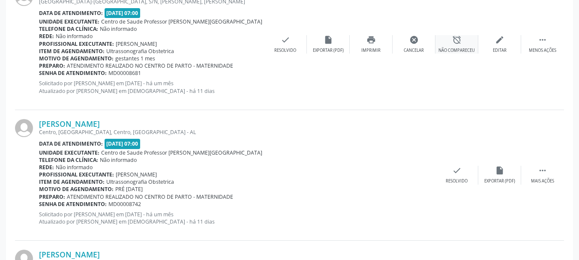
click at [450, 51] on div "Não compareceu" at bounding box center [457, 51] width 36 height 6
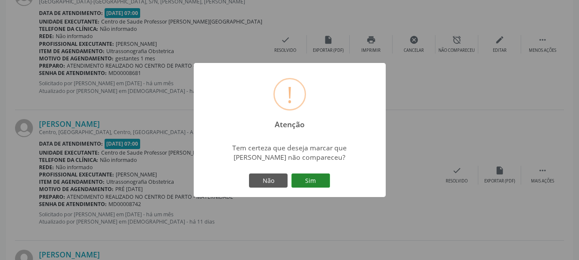
click at [313, 174] on button "Sim" at bounding box center [311, 181] width 39 height 15
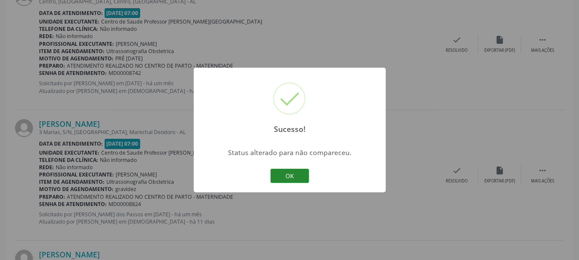
click at [295, 170] on button "OK" at bounding box center [290, 176] width 39 height 15
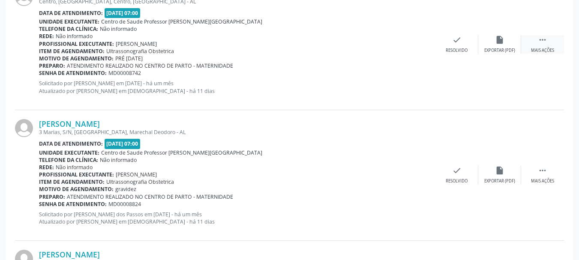
click at [541, 38] on icon "" at bounding box center [542, 39] width 9 height 9
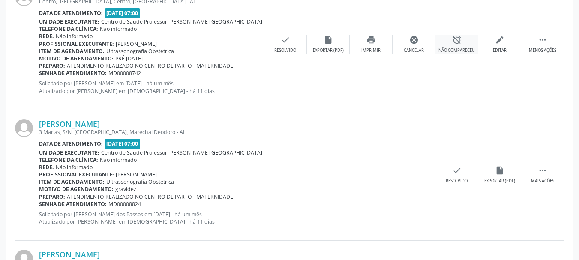
click at [462, 48] on div "Não compareceu" at bounding box center [457, 51] width 36 height 6
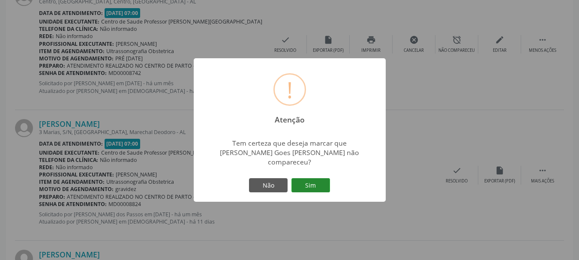
click at [309, 184] on button "Sim" at bounding box center [311, 185] width 39 height 15
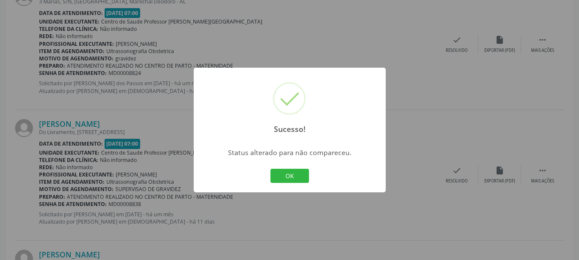
click at [297, 184] on div "OK Cancel" at bounding box center [289, 176] width 42 height 18
click at [294, 180] on button "OK" at bounding box center [290, 176] width 39 height 15
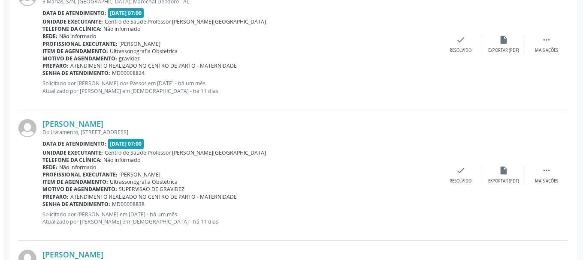
scroll to position [422, 0]
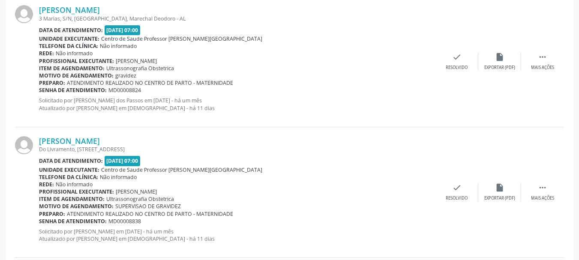
click at [132, 92] on span "MD00008824" at bounding box center [124, 90] width 33 height 7
click at [451, 63] on div "check Resolvido" at bounding box center [457, 61] width 43 height 18
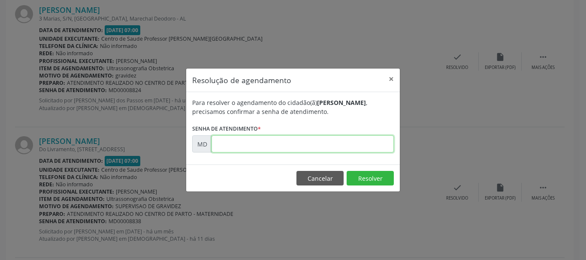
click at [265, 147] on input "text" at bounding box center [302, 143] width 182 height 17
paste input "00008824"
type input "00008824"
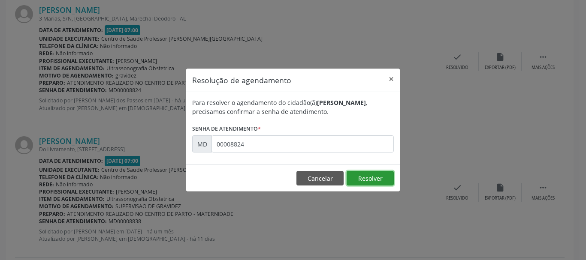
click at [382, 183] on button "Resolver" at bounding box center [369, 178] width 47 height 15
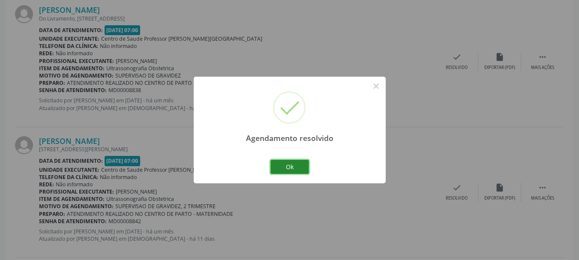
click at [304, 167] on button "Ok" at bounding box center [290, 167] width 39 height 15
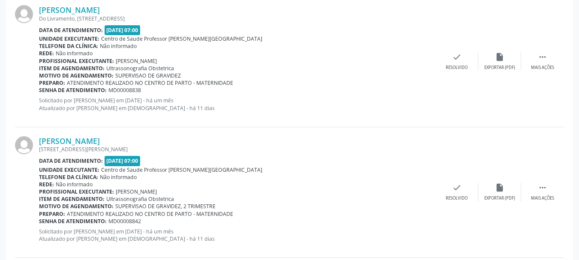
click at [115, 93] on span "MD00008838" at bounding box center [124, 90] width 33 height 7
click at [463, 59] on div "check Resolvido" at bounding box center [457, 61] width 43 height 18
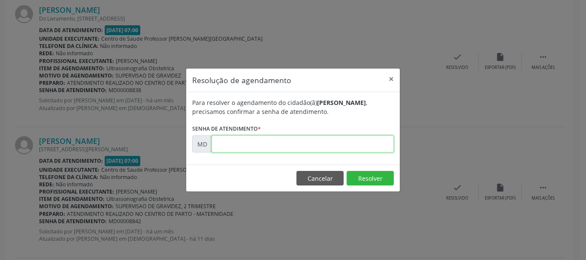
click at [326, 149] on input "text" at bounding box center [302, 143] width 182 height 17
paste input "00008838"
type input "00008838"
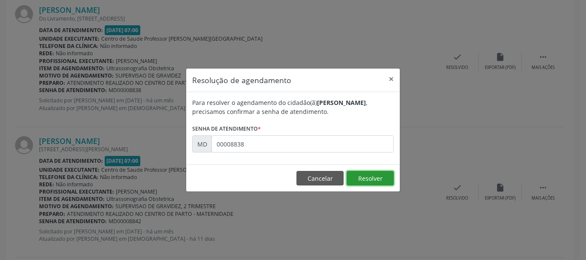
click at [346, 171] on button "Resolver" at bounding box center [369, 178] width 47 height 15
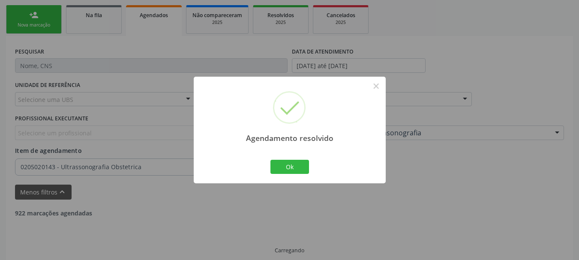
scroll to position [194, 0]
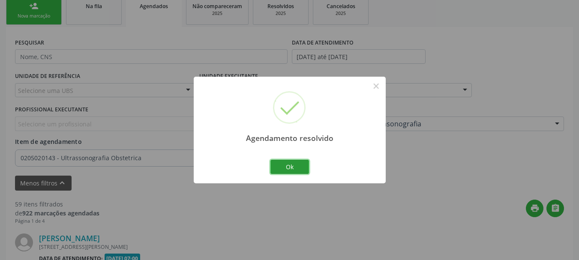
click at [271, 160] on button "Ok" at bounding box center [290, 167] width 39 height 15
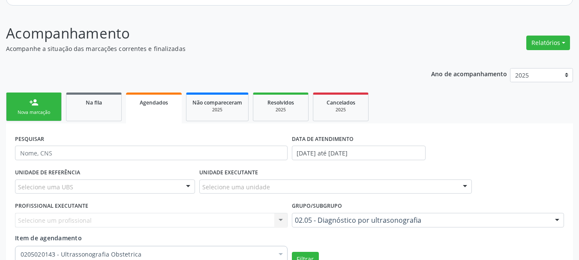
scroll to position [93, 0]
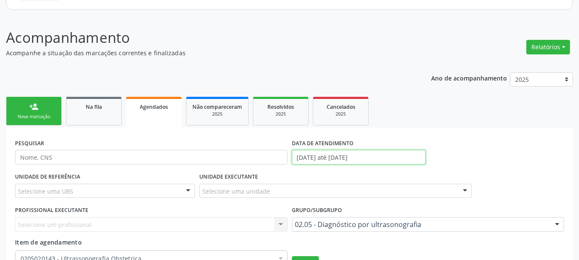
click at [377, 161] on input "01/09/2025 até 11/10/2025" at bounding box center [359, 157] width 134 height 15
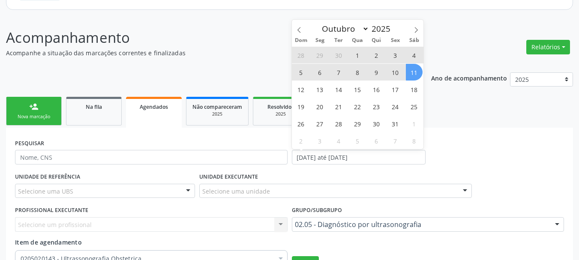
click at [376, 73] on span "9" at bounding box center [376, 72] width 17 height 17
type input "09/10/2025"
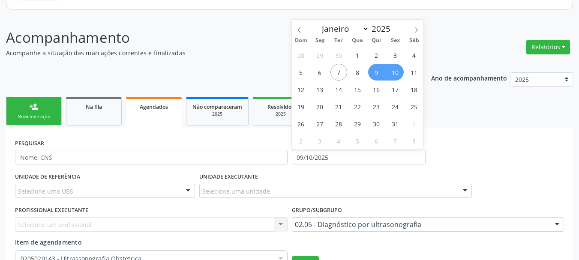
click at [394, 72] on span "10" at bounding box center [395, 72] width 17 height 17
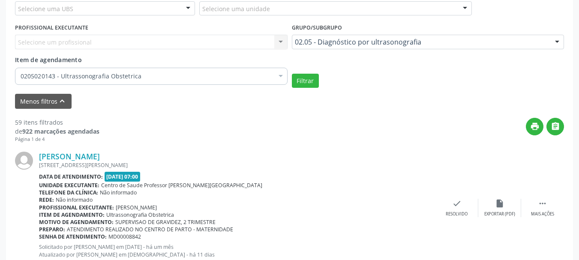
scroll to position [292, 0]
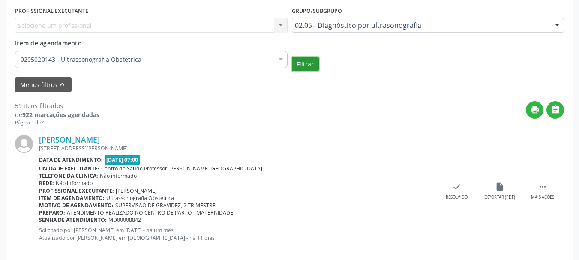
click at [308, 61] on button "Filtrar" at bounding box center [305, 64] width 27 height 15
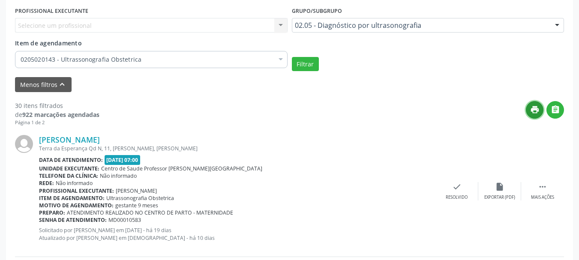
click at [535, 112] on icon "print" at bounding box center [534, 109] width 9 height 9
